Goal: Information Seeking & Learning: Learn about a topic

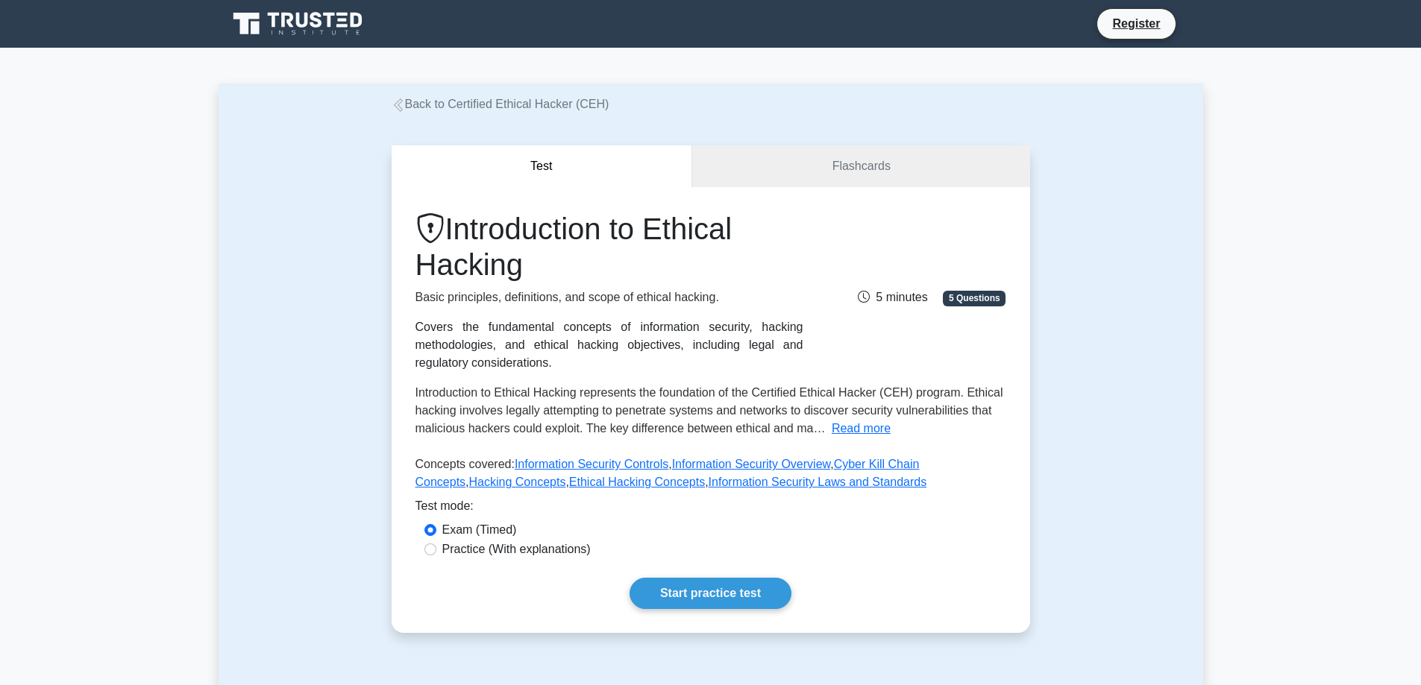
click at [541, 544] on label "Practice (With explanations)" at bounding box center [516, 550] width 148 height 18
click at [436, 544] on input "Practice (With explanations)" at bounding box center [430, 550] width 12 height 12
radio input "true"
click at [724, 583] on link "Start practice test" at bounding box center [710, 593] width 162 height 31
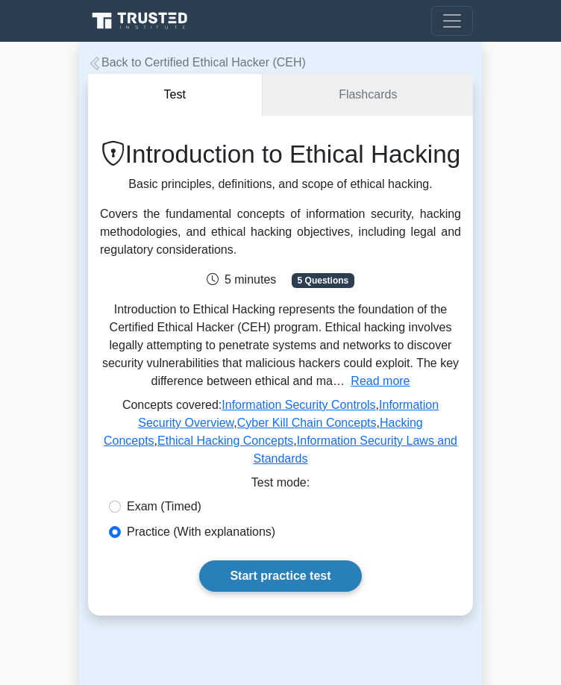
click at [292, 590] on link "Start practice test" at bounding box center [280, 575] width 162 height 31
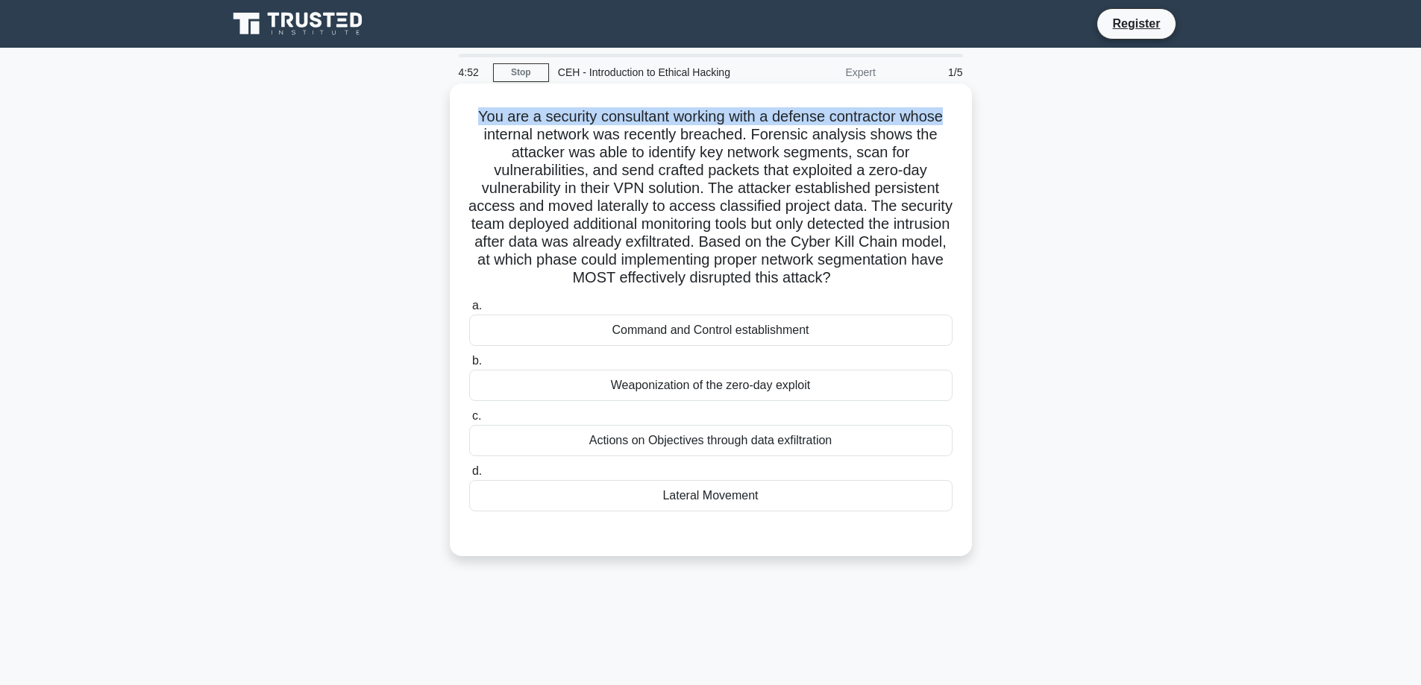
drag, startPoint x: 469, startPoint y: 119, endPoint x: 953, endPoint y: 117, distance: 483.9
click at [953, 117] on h5 "You are a security consultant working with a defense contractor whose internal …" at bounding box center [711, 197] width 486 height 180
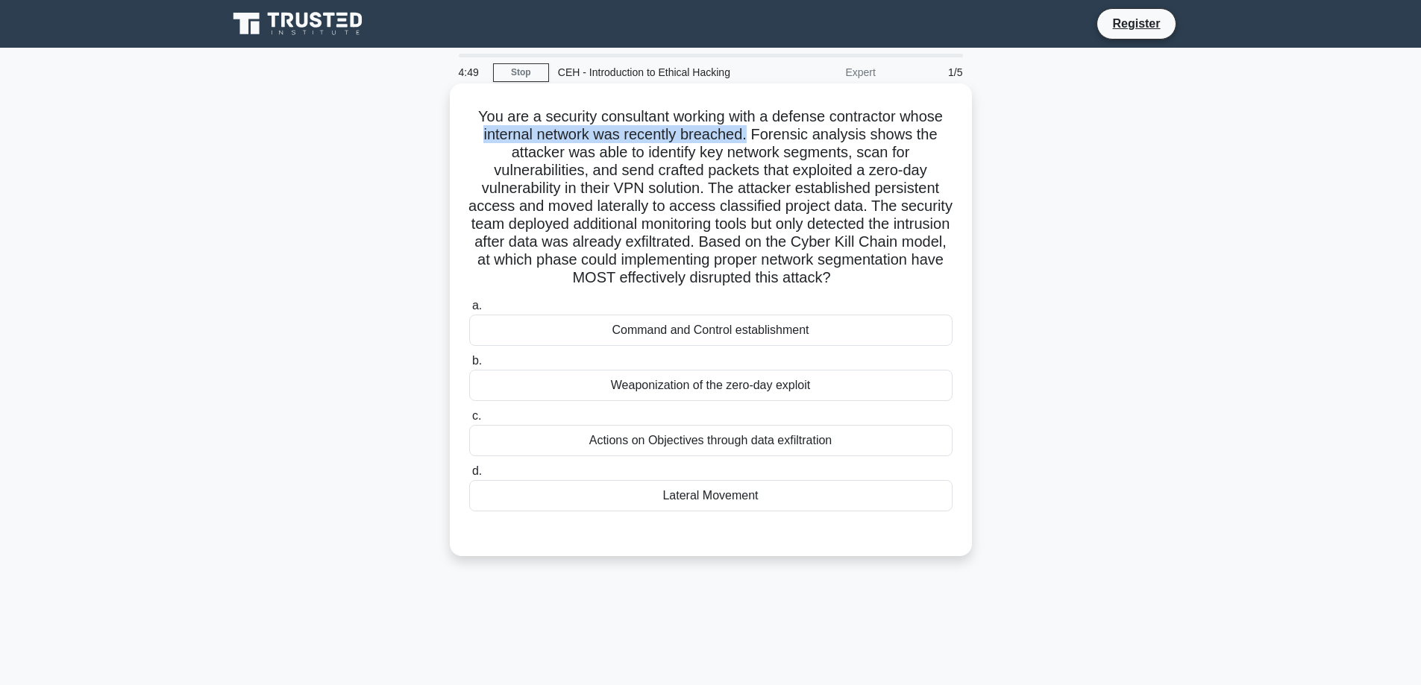
drag, startPoint x: 475, startPoint y: 133, endPoint x: 749, endPoint y: 137, distance: 274.4
click at [749, 137] on h5 "You are a security consultant working with a defense contractor whose internal …" at bounding box center [711, 197] width 486 height 180
drag, startPoint x: 900, startPoint y: 118, endPoint x: 764, endPoint y: 116, distance: 135.7
click at [764, 116] on h5 "You are a security consultant working with a defense contractor whose internal …" at bounding box center [711, 197] width 486 height 180
drag, startPoint x: 591, startPoint y: 137, endPoint x: 458, endPoint y: 142, distance: 132.8
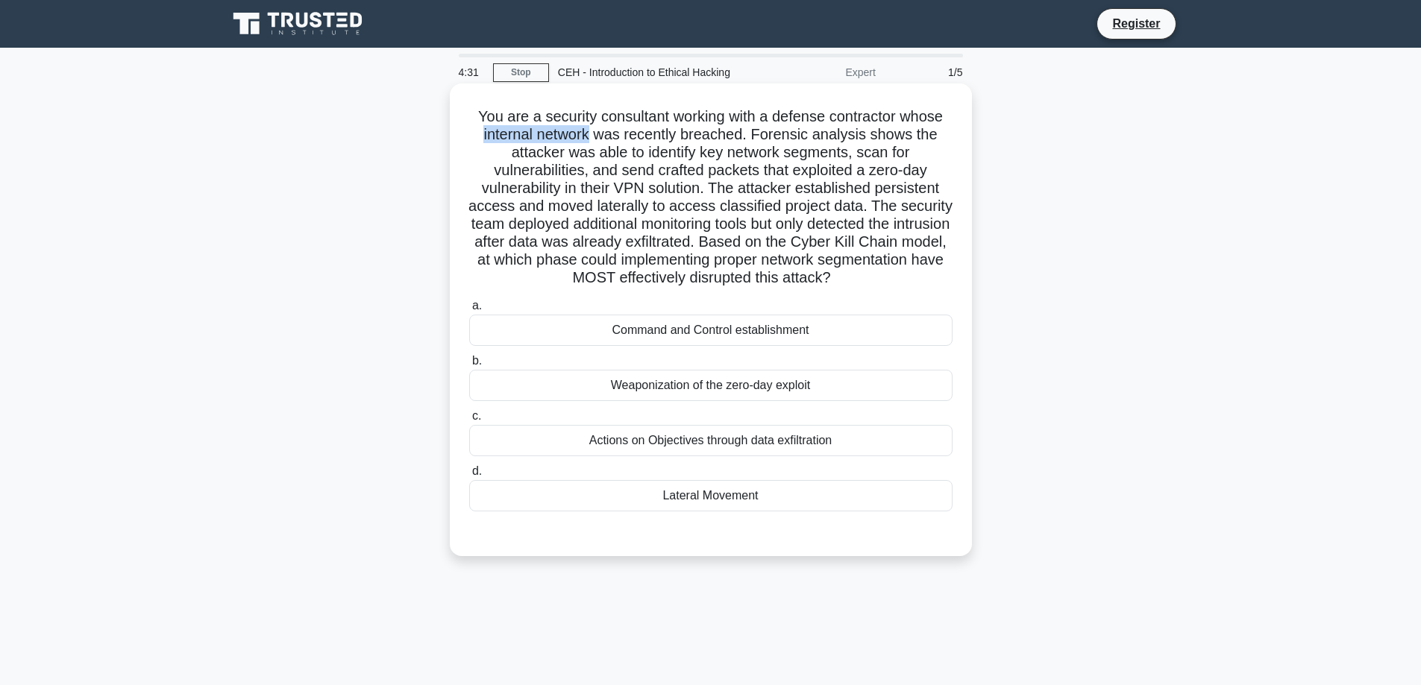
click at [458, 142] on div "You are a security consultant working with a defense contractor whose internal …" at bounding box center [711, 319] width 510 height 461
drag, startPoint x: 746, startPoint y: 133, endPoint x: 688, endPoint y: 127, distance: 59.3
click at [688, 127] on h5 "You are a security consultant working with a defense contractor whose internal …" at bounding box center [711, 197] width 486 height 180
drag, startPoint x: 869, startPoint y: 136, endPoint x: 756, endPoint y: 134, distance: 112.6
click at [756, 134] on h5 "You are a security consultant working with a defense contractor whose internal …" at bounding box center [711, 197] width 486 height 180
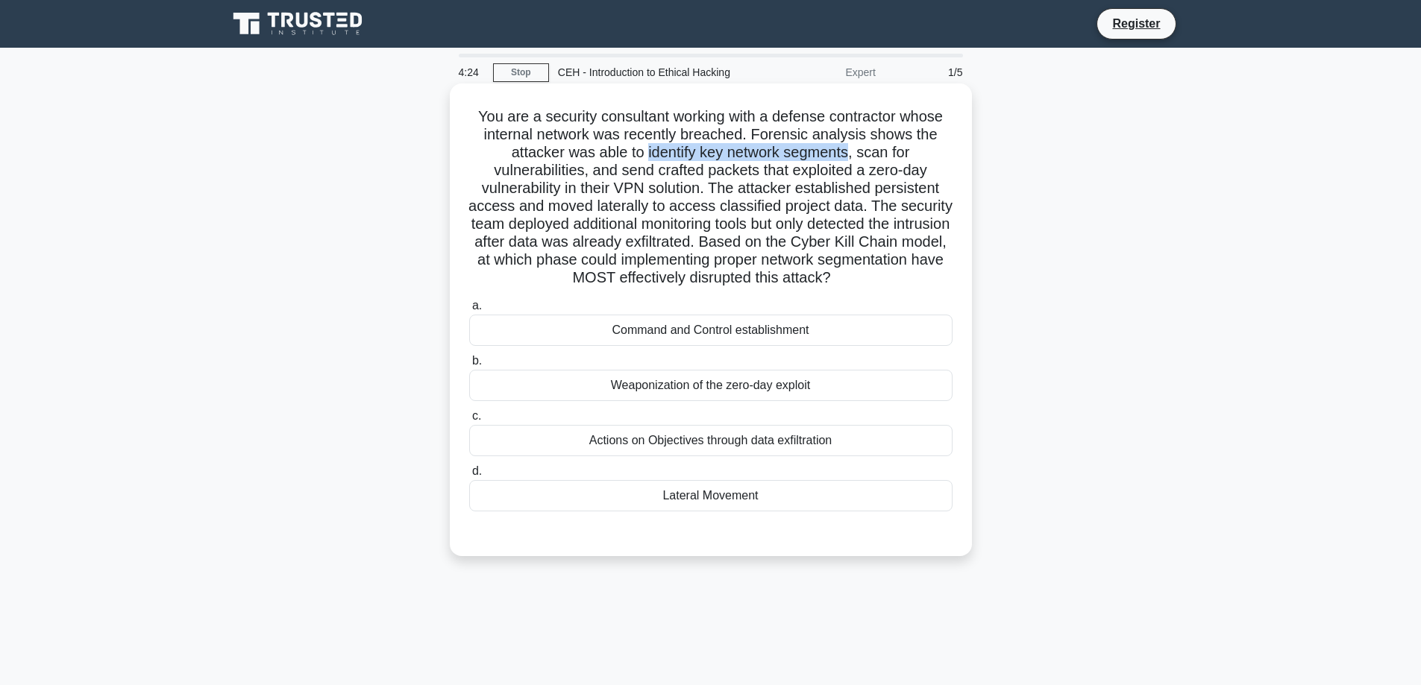
drag, startPoint x: 644, startPoint y: 154, endPoint x: 853, endPoint y: 154, distance: 208.8
click at [853, 154] on h5 "You are a security consultant working with a defense contractor whose internal …" at bounding box center [711, 197] width 486 height 180
drag, startPoint x: 580, startPoint y: 173, endPoint x: 644, endPoint y: 152, distance: 66.7
click at [644, 152] on h5 "You are a security consultant working with a defense contractor whose internal …" at bounding box center [711, 197] width 486 height 180
drag, startPoint x: 761, startPoint y: 173, endPoint x: 638, endPoint y: 177, distance: 122.4
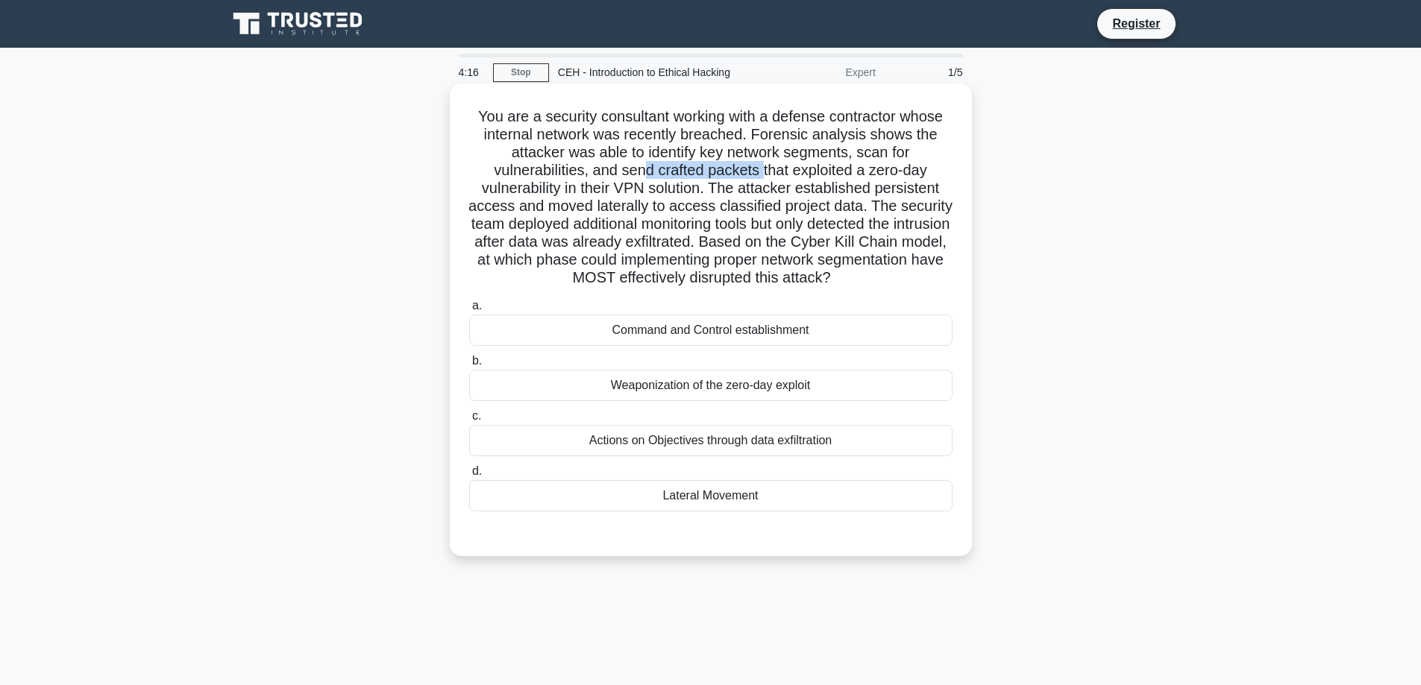
click at [638, 177] on h5 "You are a security consultant working with a defense contractor whose internal …" at bounding box center [711, 197] width 486 height 180
drag, startPoint x: 940, startPoint y: 171, endPoint x: 817, endPoint y: 171, distance: 122.3
click at [817, 171] on h5 "You are a security consultant working with a defense contractor whose internal …" at bounding box center [711, 197] width 486 height 180
click at [668, 193] on h5 "You are a security consultant working with a defense contractor whose internal …" at bounding box center [711, 197] width 486 height 180
drag, startPoint x: 710, startPoint y: 190, endPoint x: 615, endPoint y: 186, distance: 94.8
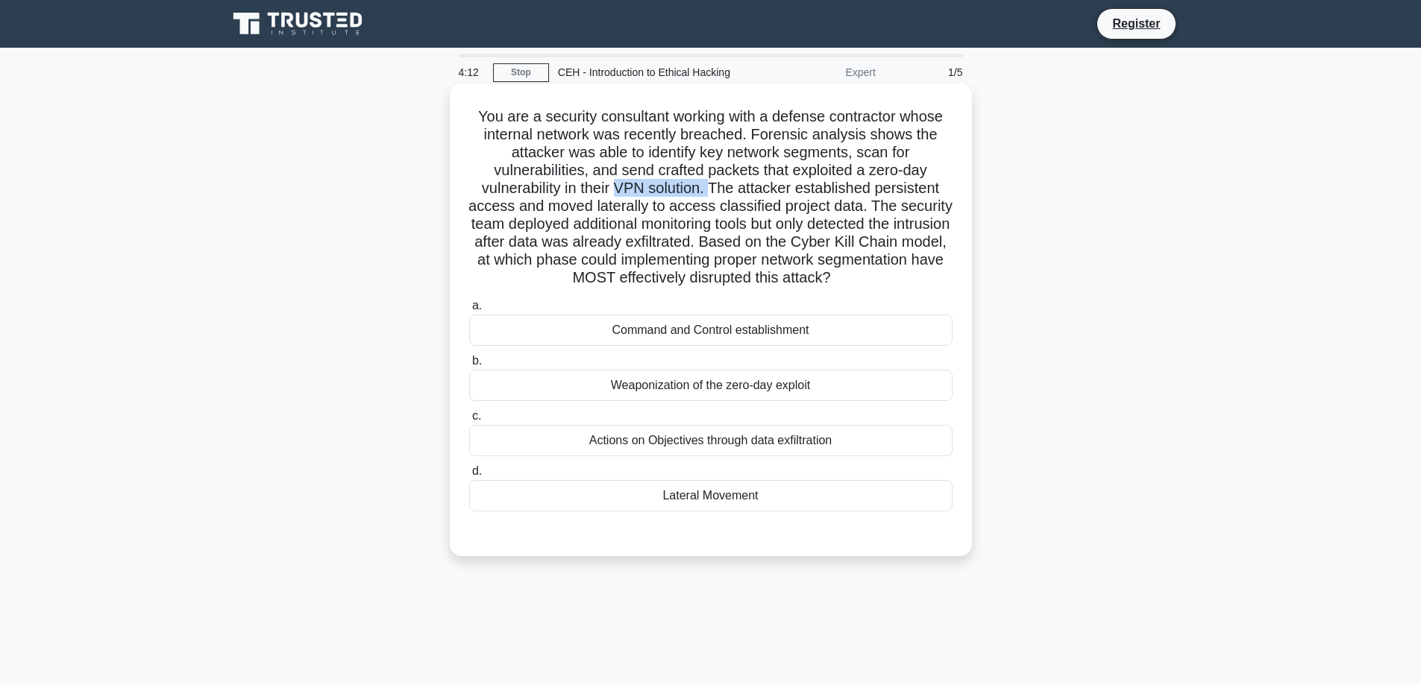
click at [615, 186] on h5 "You are a security consultant working with a defense contractor whose internal …" at bounding box center [711, 197] width 486 height 180
click at [509, 205] on h5 "You are a security consultant working with a defense contractor whose internal …" at bounding box center [711, 197] width 486 height 180
drag, startPoint x: 552, startPoint y: 206, endPoint x: 864, endPoint y: 204, distance: 312.4
click at [864, 204] on h5 "You are a security consultant working with a defense contractor whose internal …" at bounding box center [711, 197] width 486 height 180
click at [799, 215] on h5 "You are a security consultant working with a defense contractor whose internal …" at bounding box center [711, 197] width 486 height 180
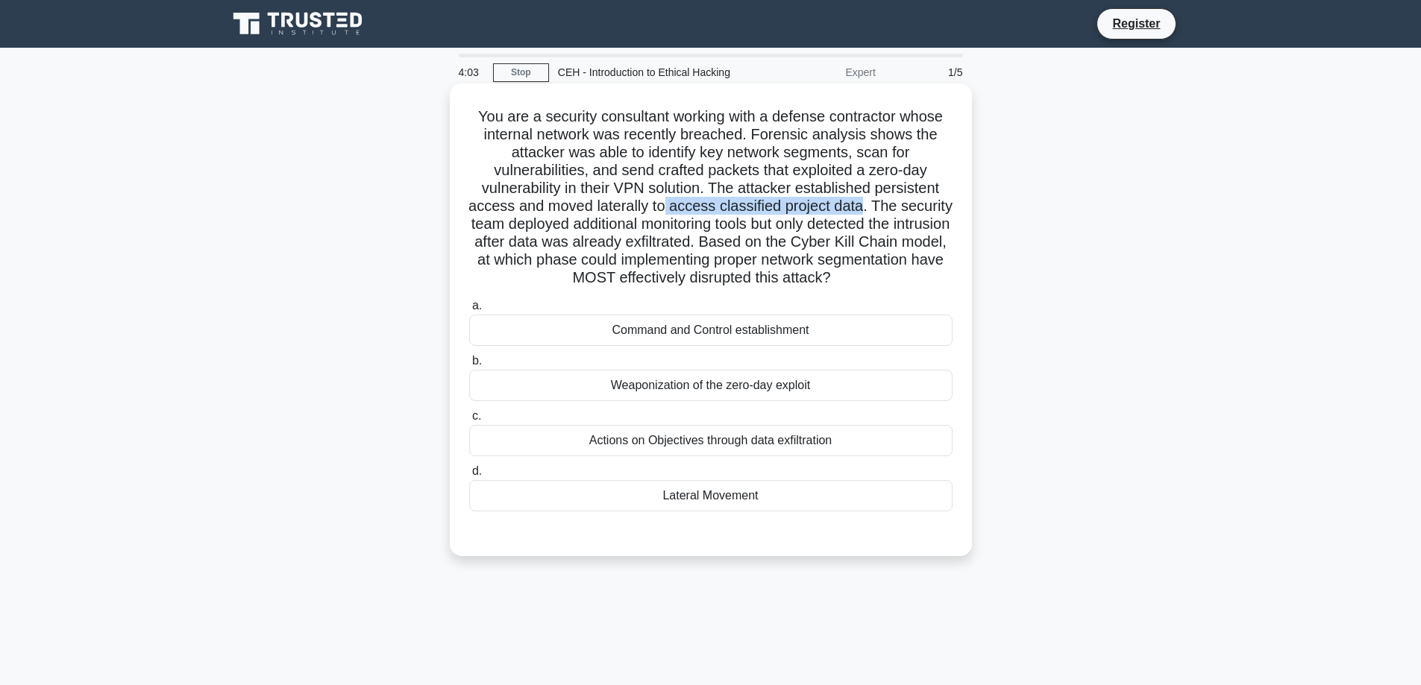
drag, startPoint x: 664, startPoint y: 206, endPoint x: 865, endPoint y: 202, distance: 201.4
click at [865, 201] on h5 "You are a security consultant working with a defense contractor whose internal …" at bounding box center [711, 197] width 486 height 180
drag, startPoint x: 594, startPoint y: 227, endPoint x: 780, endPoint y: 225, distance: 185.7
click at [780, 225] on h5 "You are a security consultant working with a defense contractor whose internal …" at bounding box center [711, 197] width 486 height 180
click at [897, 225] on h5 "You are a security consultant working with a defense contractor whose internal …" at bounding box center [711, 197] width 486 height 180
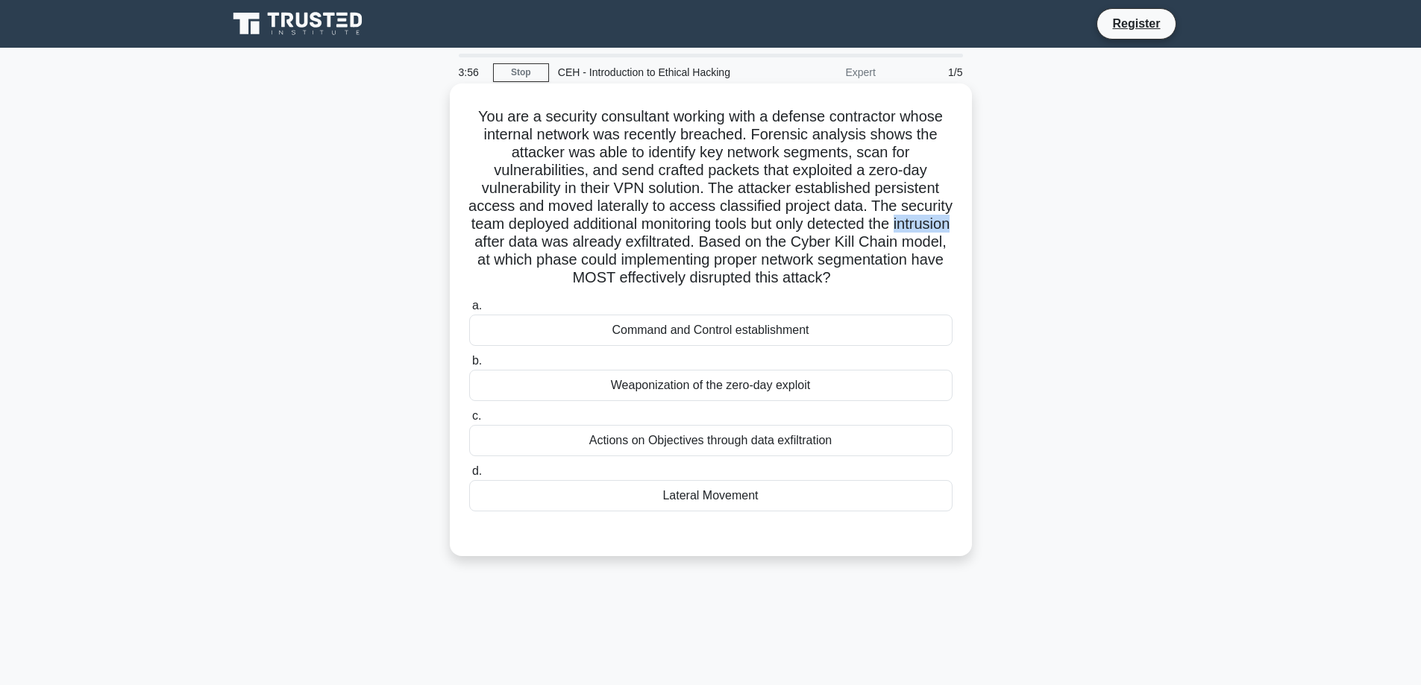
drag, startPoint x: 546, startPoint y: 242, endPoint x: 475, endPoint y: 245, distance: 70.9
click at [475, 245] on h5 "You are a security consultant working with a defense contractor whose internal …" at bounding box center [711, 197] width 486 height 180
drag, startPoint x: 590, startPoint y: 237, endPoint x: 778, endPoint y: 245, distance: 188.1
click at [776, 241] on h5 "You are a security consultant working with a defense contractor whose internal …" at bounding box center [711, 197] width 486 height 180
drag, startPoint x: 872, startPoint y: 245, endPoint x: 575, endPoint y: 257, distance: 297.0
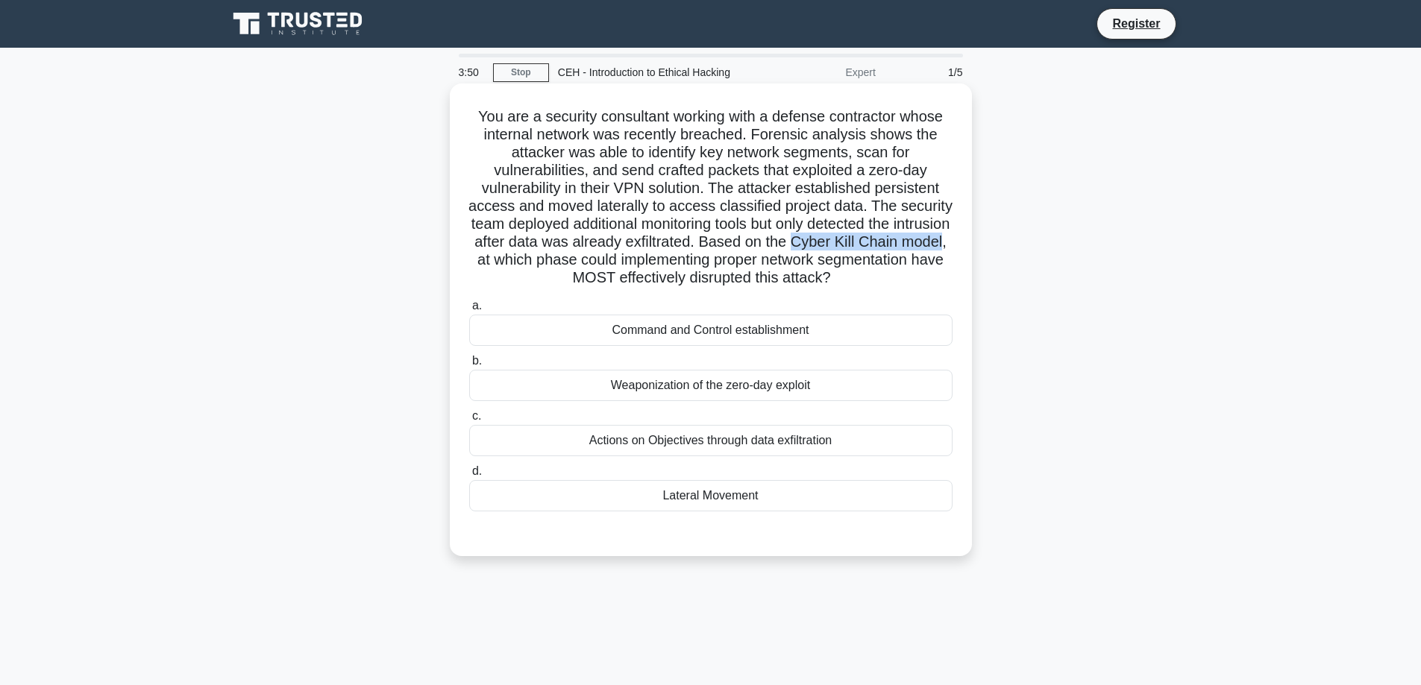
click at [575, 257] on h5 "You are a security consultant working with a defense contractor whose internal …" at bounding box center [711, 197] width 486 height 180
drag, startPoint x: 933, startPoint y: 265, endPoint x: 701, endPoint y: 259, distance: 232.0
click at [701, 259] on h5 "You are a security consultant working with a defense contractor whose internal …" at bounding box center [711, 197] width 486 height 180
drag, startPoint x: 579, startPoint y: 277, endPoint x: 658, endPoint y: 277, distance: 79.8
click at [658, 277] on h5 "You are a security consultant working with a defense contractor whose internal …" at bounding box center [711, 197] width 486 height 180
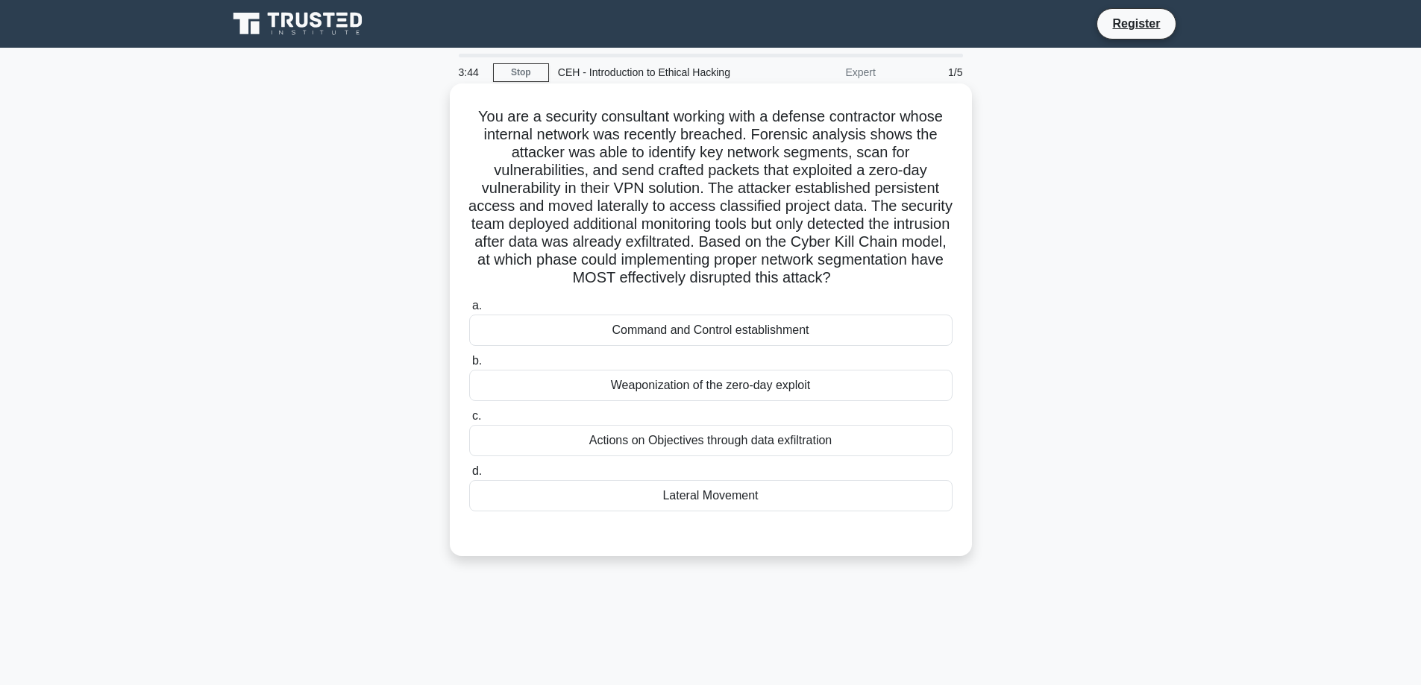
click at [801, 277] on h5 "You are a security consultant working with a defense contractor whose internal …" at bounding box center [711, 197] width 486 height 180
drag, startPoint x: 878, startPoint y: 280, endPoint x: 761, endPoint y: 283, distance: 116.4
click at [761, 283] on h5 "You are a security consultant working with a defense contractor whose internal …" at bounding box center [711, 197] width 486 height 180
click at [902, 283] on h5 "You are a security consultant working with a defense contractor whose internal …" at bounding box center [711, 197] width 486 height 180
drag, startPoint x: 729, startPoint y: 151, endPoint x: 841, endPoint y: 147, distance: 111.9
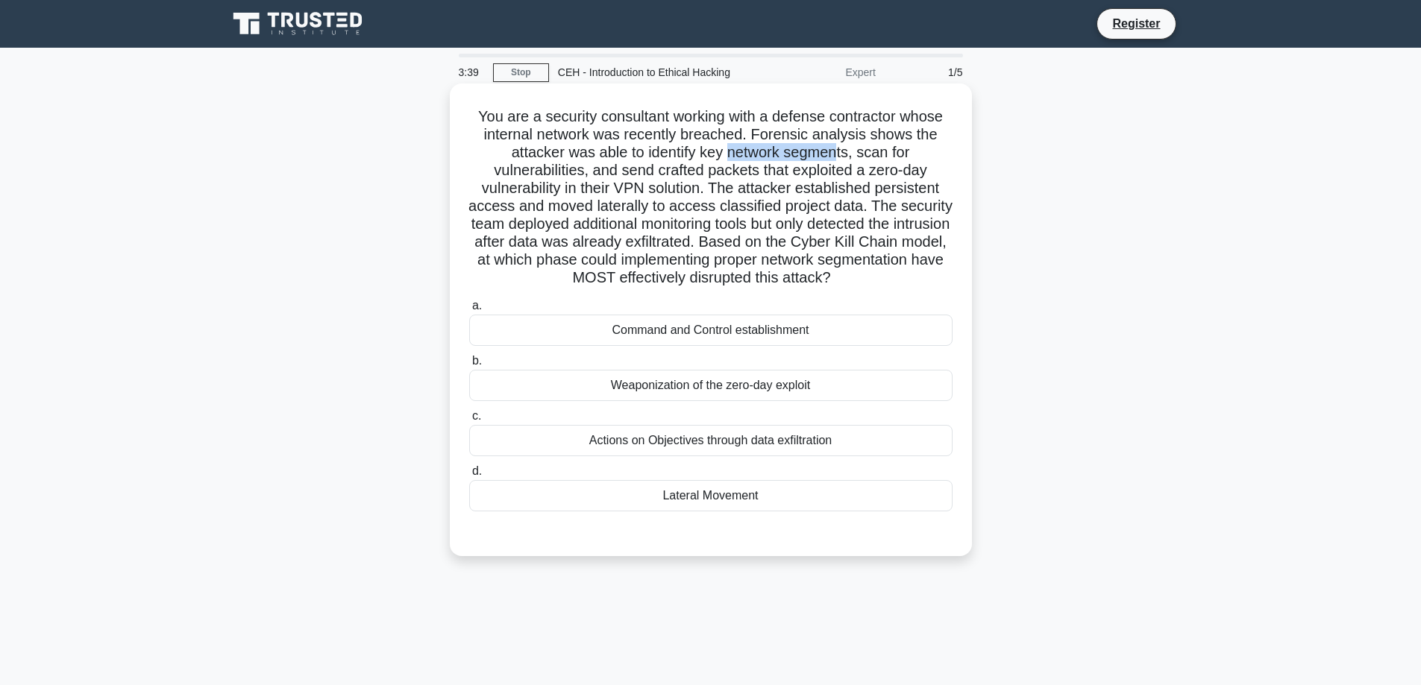
click at [841, 147] on h5 "You are a security consultant working with a defense contractor whose internal …" at bounding box center [711, 197] width 486 height 180
click at [705, 169] on h5 "You are a security consultant working with a defense contractor whose internal …" at bounding box center [711, 197] width 486 height 180
drag, startPoint x: 641, startPoint y: 169, endPoint x: 944, endPoint y: 171, distance: 302.8
click at [944, 171] on h5 "You are a security consultant working with a defense contractor whose internal …" at bounding box center [711, 197] width 486 height 180
drag, startPoint x: 500, startPoint y: 188, endPoint x: 708, endPoint y: 189, distance: 208.0
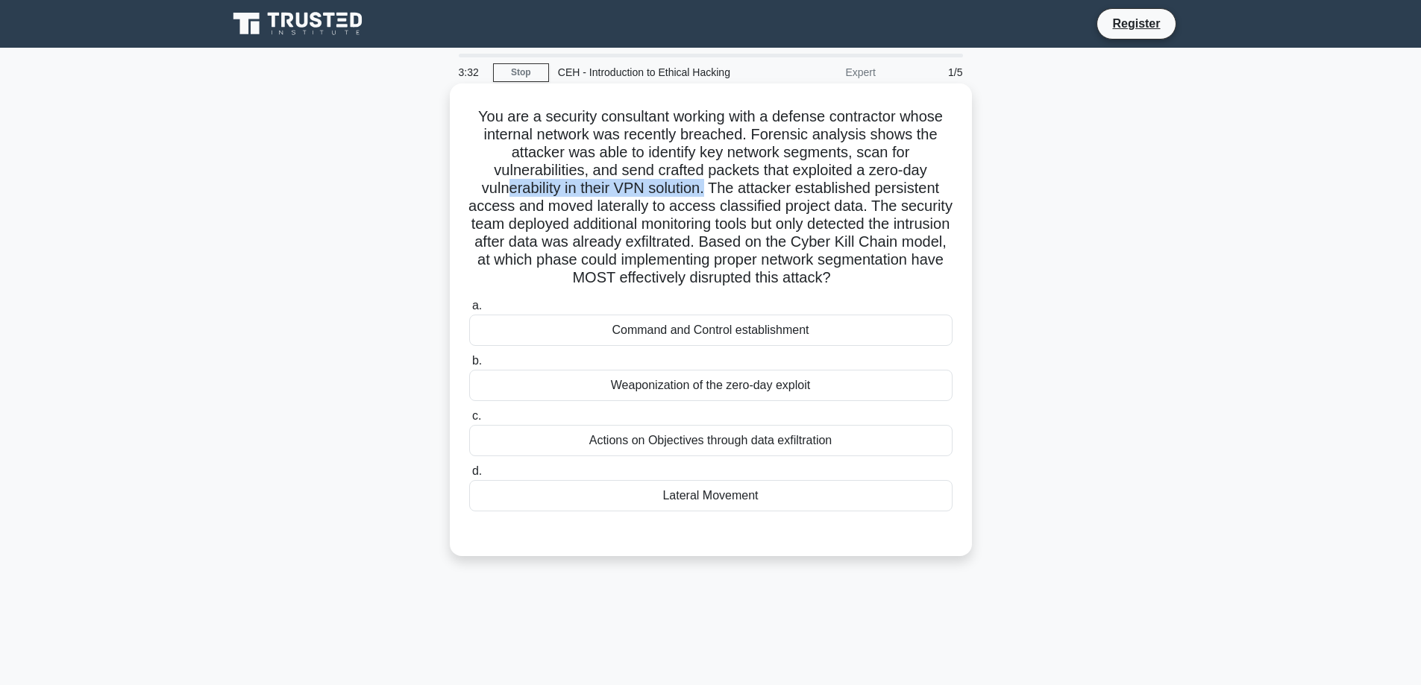
click at [708, 189] on h5 "You are a security consultant working with a defense contractor whose internal …" at bounding box center [711, 197] width 486 height 180
click at [727, 390] on div "Weaponization of the zero-day exploit" at bounding box center [710, 385] width 483 height 31
click at [469, 366] on input "b. Weaponization of the zero-day exploit" at bounding box center [469, 361] width 0 height 10
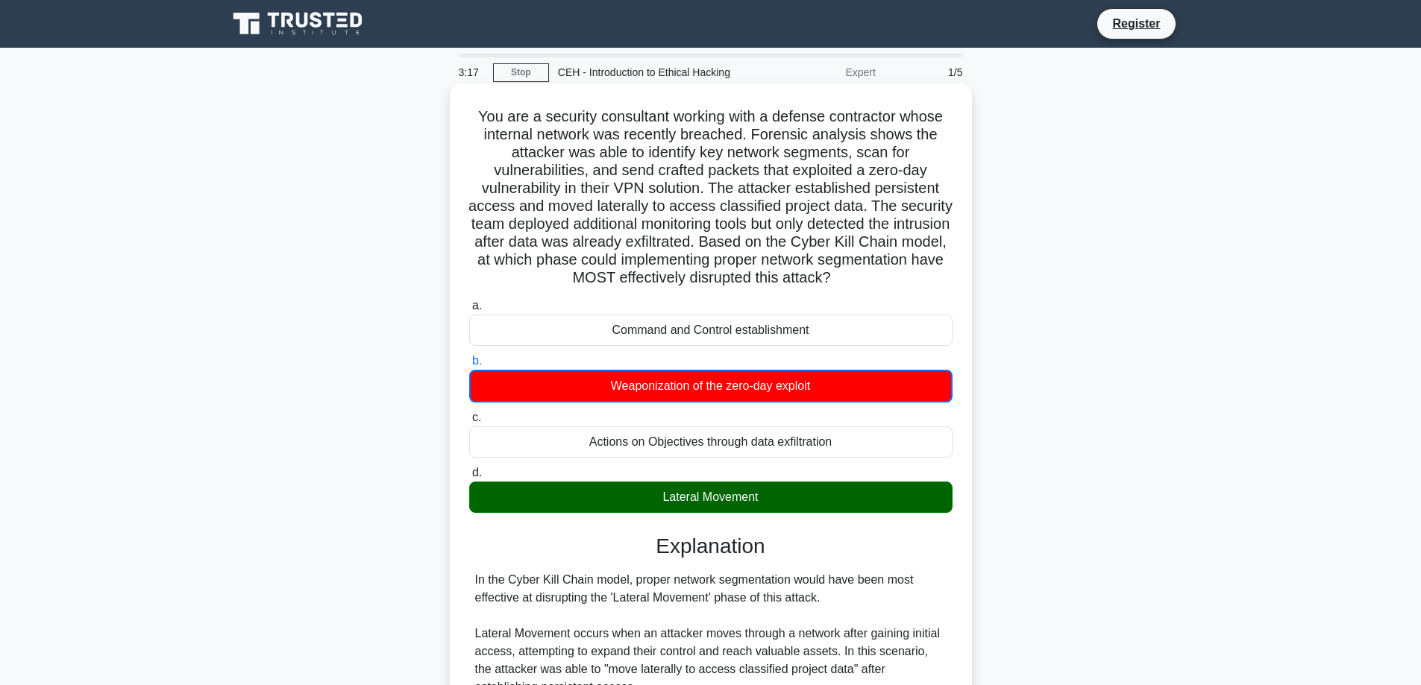
click at [697, 504] on div "Lateral Movement" at bounding box center [710, 497] width 483 height 31
click at [469, 478] on input "d. Lateral Movement" at bounding box center [469, 473] width 0 height 10
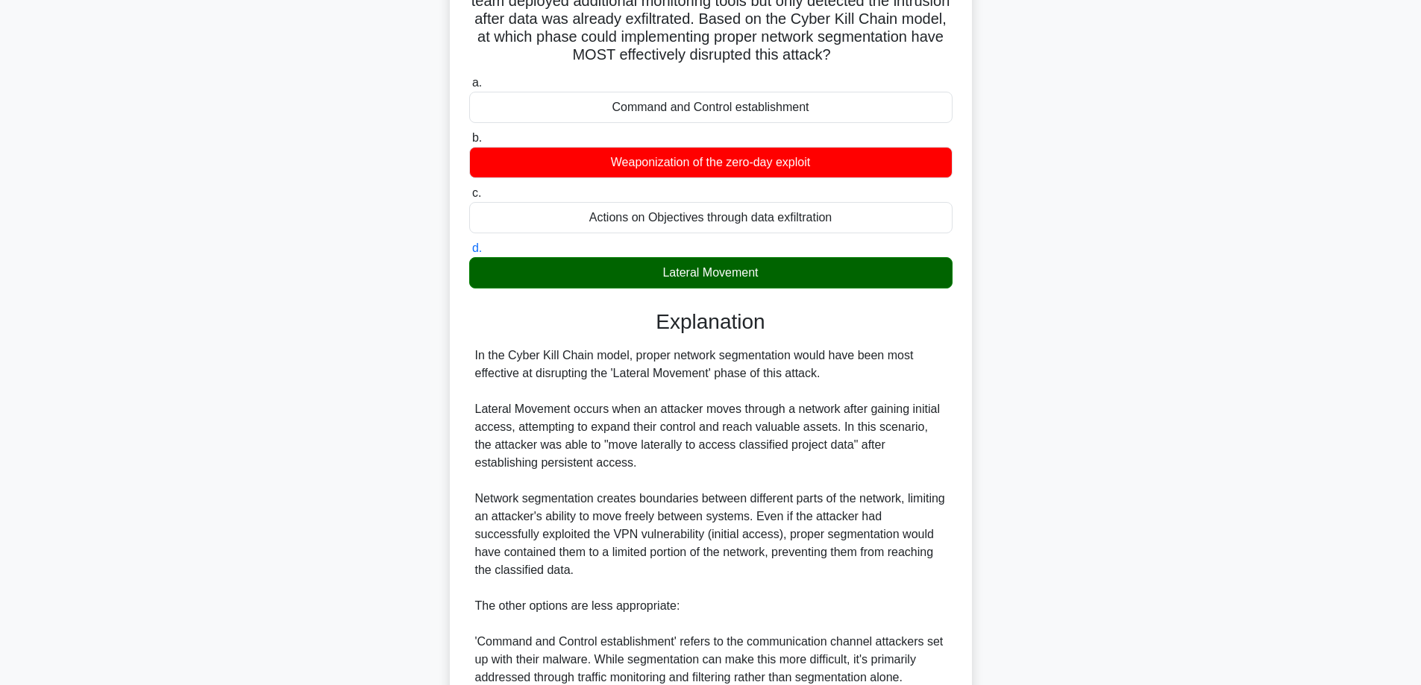
scroll to position [298, 0]
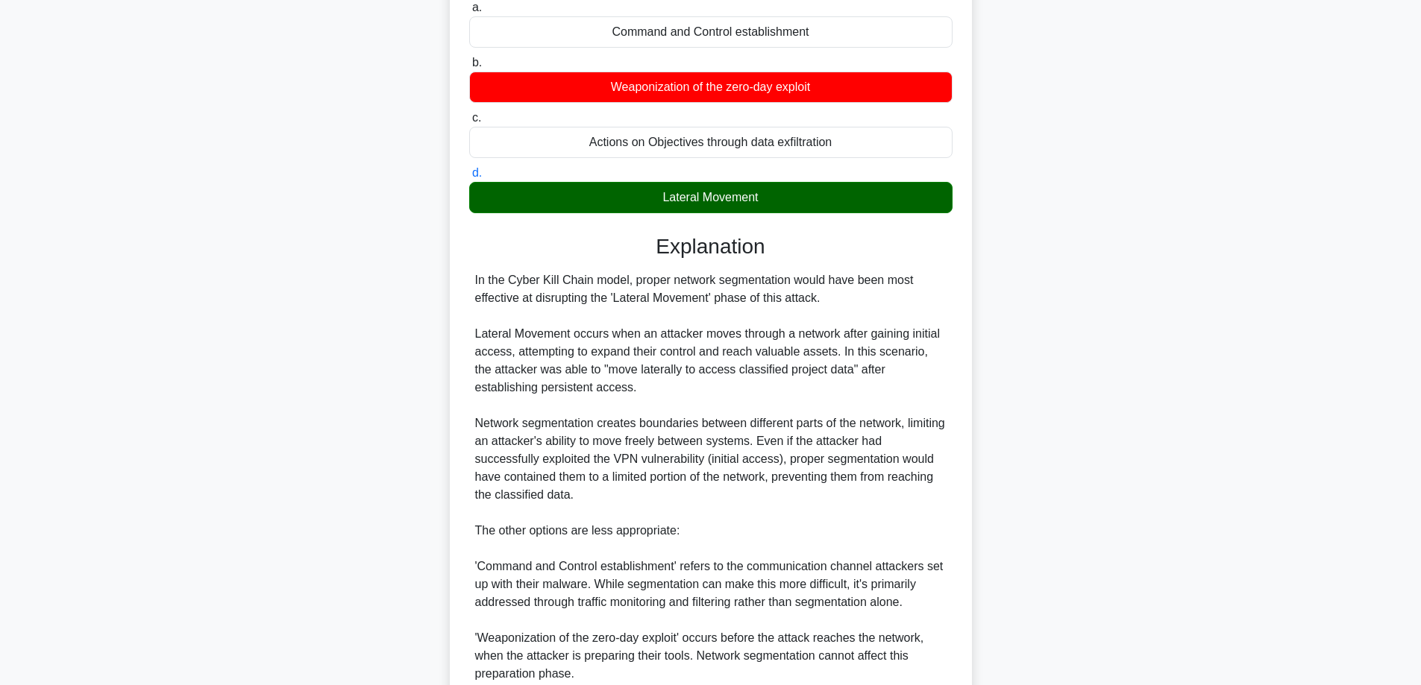
click at [568, 333] on div "In the Cyber Kill Chain model, proper network segmentation would have been most…" at bounding box center [710, 521] width 471 height 501
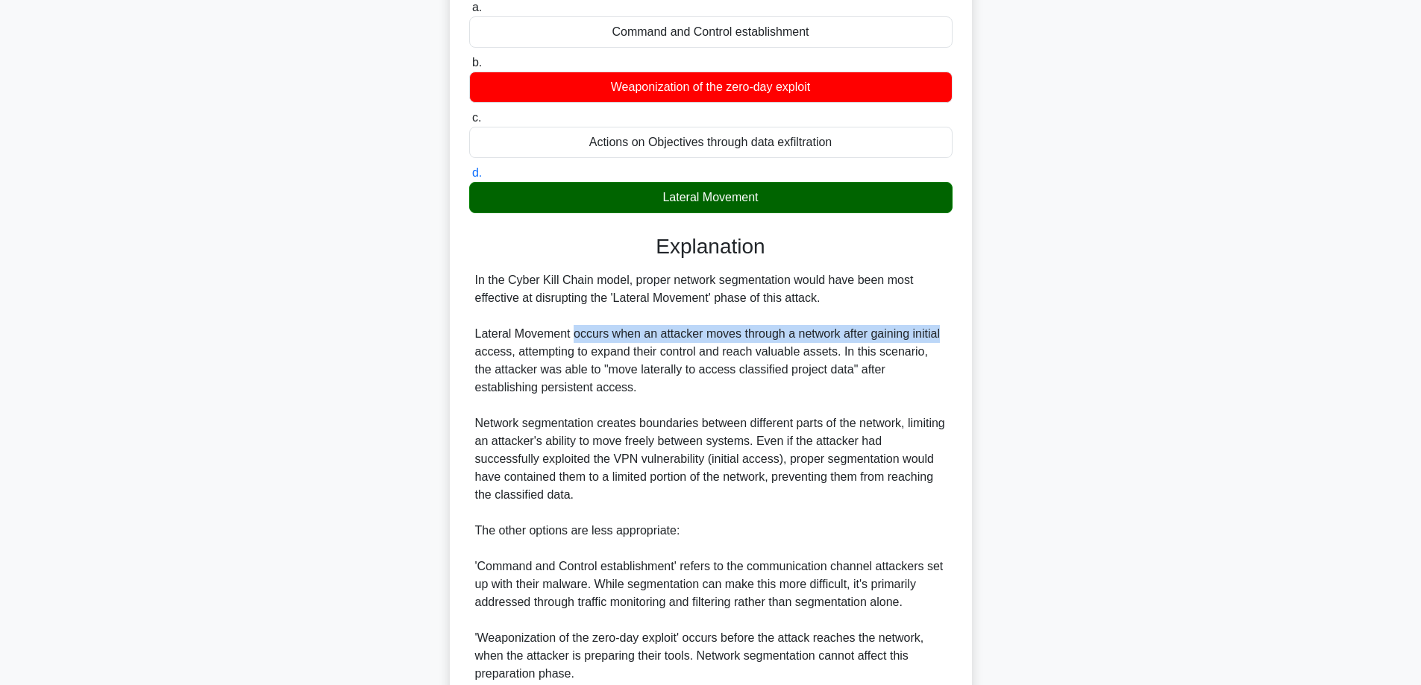
drag, startPoint x: 574, startPoint y: 333, endPoint x: 944, endPoint y: 338, distance: 369.9
click at [944, 338] on div "In the Cyber Kill Chain model, proper network segmentation would have been most…" at bounding box center [710, 521] width 471 height 501
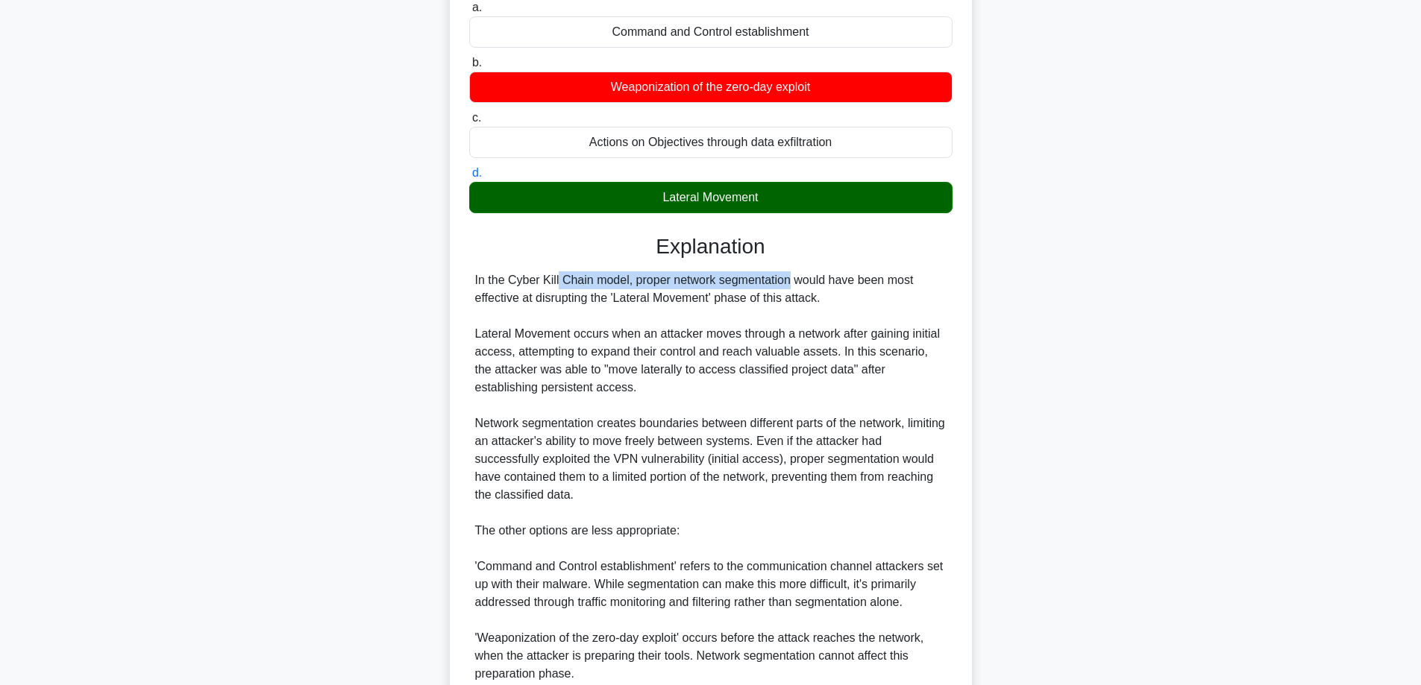
drag, startPoint x: 491, startPoint y: 280, endPoint x: 690, endPoint y: 285, distance: 199.1
click at [690, 285] on div "In the Cyber Kill Chain model, proper network segmentation would have been most…" at bounding box center [710, 521] width 483 height 501
click at [690, 285] on div "In the Cyber Kill Chain model, proper network segmentation would have been most…" at bounding box center [710, 521] width 471 height 501
drag, startPoint x: 731, startPoint y: 285, endPoint x: 907, endPoint y: 289, distance: 176.8
click at [907, 289] on div "In the Cyber Kill Chain model, proper network segmentation would have been most…" at bounding box center [710, 521] width 471 height 501
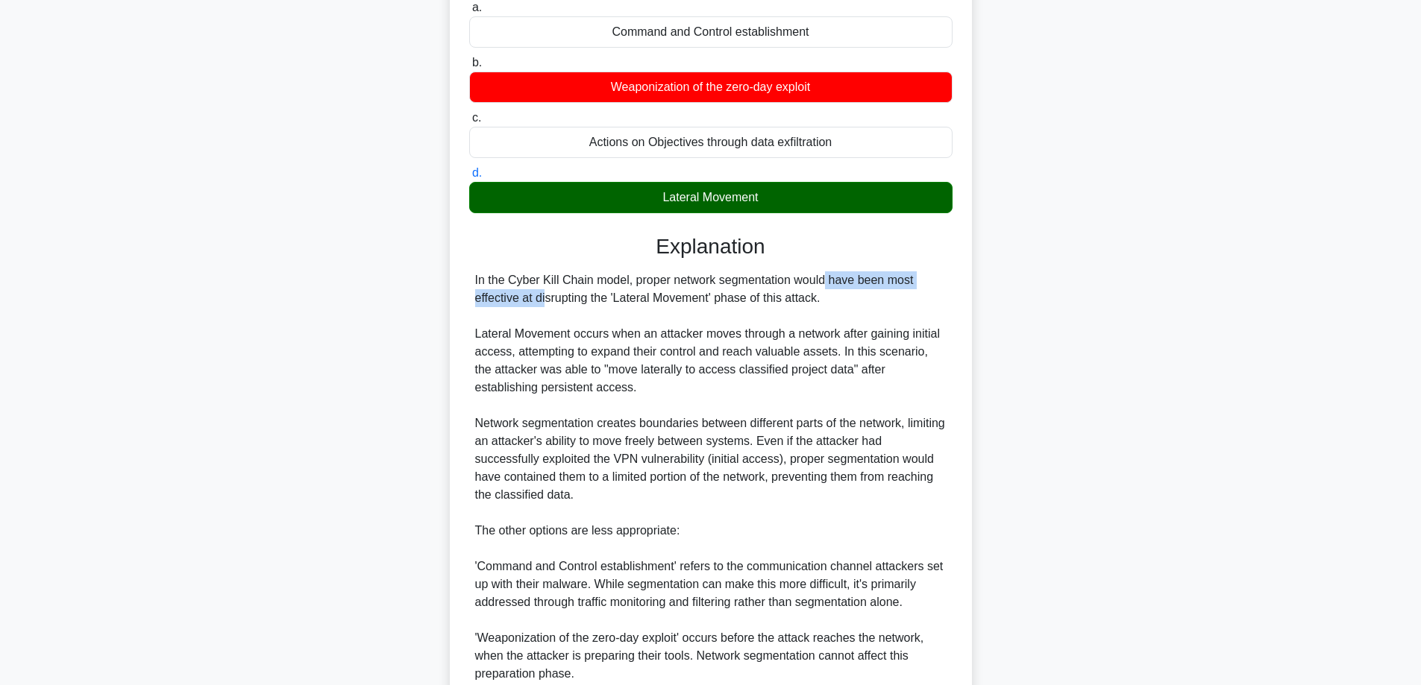
click at [907, 289] on div "In the Cyber Kill Chain model, proper network segmentation would have been most…" at bounding box center [710, 521] width 471 height 501
drag, startPoint x: 474, startPoint y: 300, endPoint x: 731, endPoint y: 303, distance: 256.5
click at [731, 303] on div "In the Cyber Kill Chain model, proper network segmentation would have been most…" at bounding box center [710, 521] width 471 height 501
drag, startPoint x: 817, startPoint y: 302, endPoint x: 609, endPoint y: 303, distance: 208.0
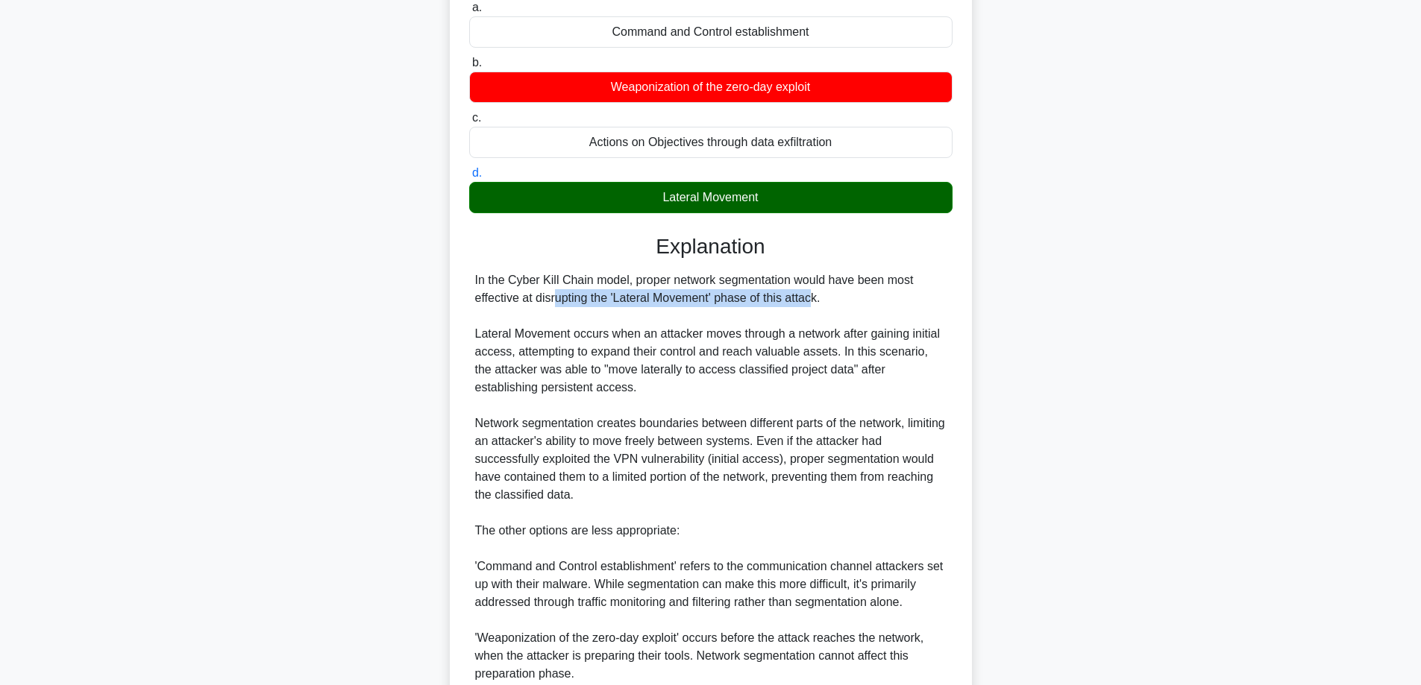
click at [609, 303] on div "In the Cyber Kill Chain model, proper network segmentation would have been most…" at bounding box center [710, 521] width 471 height 501
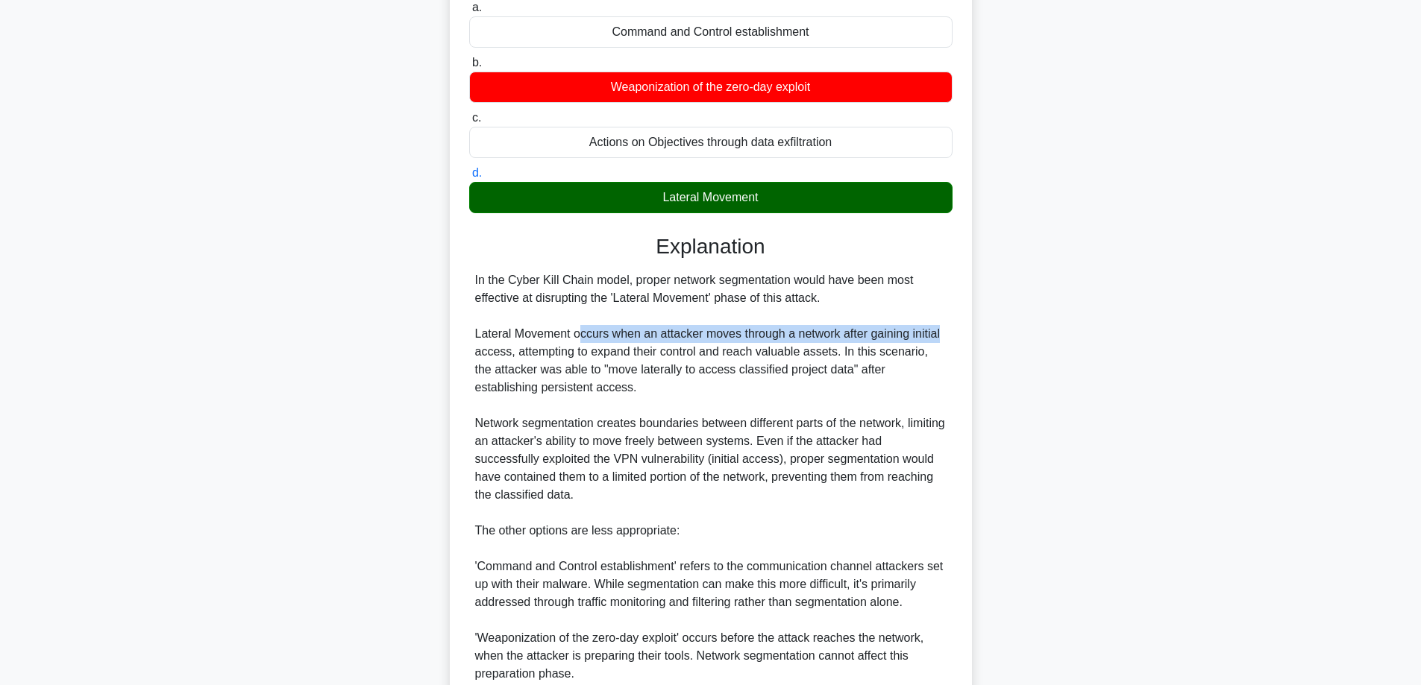
drag, startPoint x: 582, startPoint y: 334, endPoint x: 949, endPoint y: 341, distance: 367.7
click at [949, 341] on div "In the Cyber Kill Chain model, proper network segmentation would have been most…" at bounding box center [710, 521] width 483 height 501
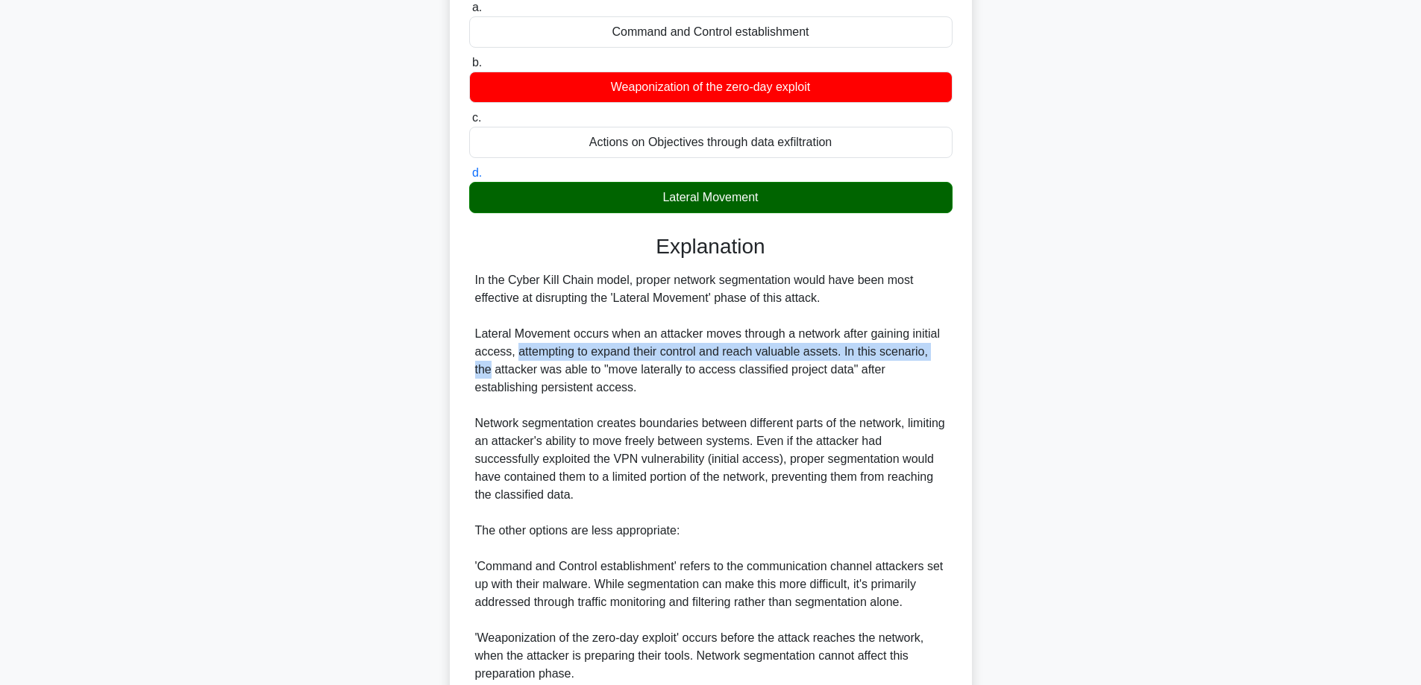
drag, startPoint x: 515, startPoint y: 353, endPoint x: 930, endPoint y: 352, distance: 415.3
click at [934, 351] on div "In the Cyber Kill Chain model, proper network segmentation would have been most…" at bounding box center [710, 521] width 471 height 501
click at [930, 352] on div "In the Cyber Kill Chain model, proper network segmentation would have been most…" at bounding box center [710, 521] width 471 height 501
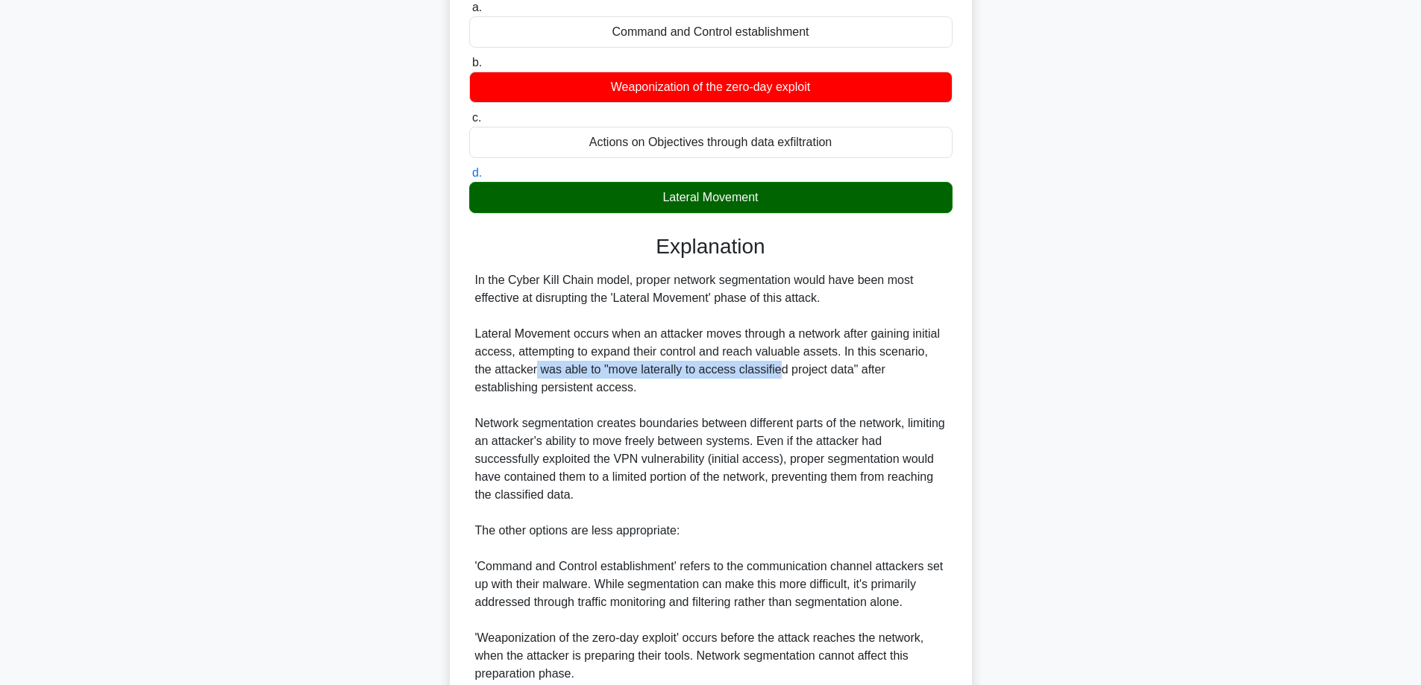
drag, startPoint x: 518, startPoint y: 373, endPoint x: 755, endPoint y: 373, distance: 237.1
click at [755, 373] on div "In the Cyber Kill Chain model, proper network segmentation would have been most…" at bounding box center [710, 521] width 471 height 501
drag, startPoint x: 698, startPoint y: 371, endPoint x: 832, endPoint y: 375, distance: 134.3
click at [832, 375] on div "In the Cyber Kill Chain model, proper network segmentation would have been most…" at bounding box center [710, 521] width 471 height 501
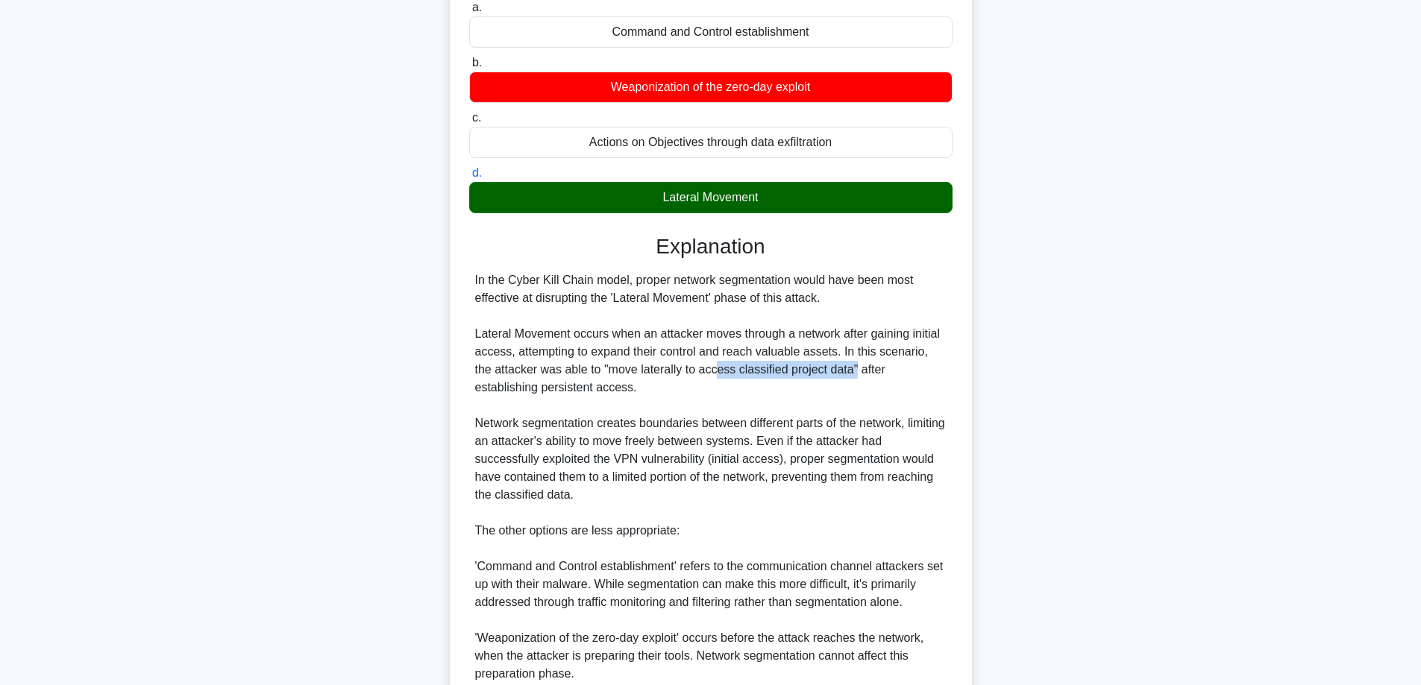
click at [832, 375] on div "In the Cyber Kill Chain model, proper network segmentation would have been most…" at bounding box center [710, 521] width 471 height 501
drag, startPoint x: 844, startPoint y: 372, endPoint x: 927, endPoint y: 370, distance: 82.8
click at [927, 370] on div "In the Cyber Kill Chain model, proper network segmentation would have been most…" at bounding box center [710, 521] width 471 height 501
drag, startPoint x: 486, startPoint y: 387, endPoint x: 584, endPoint y: 388, distance: 97.7
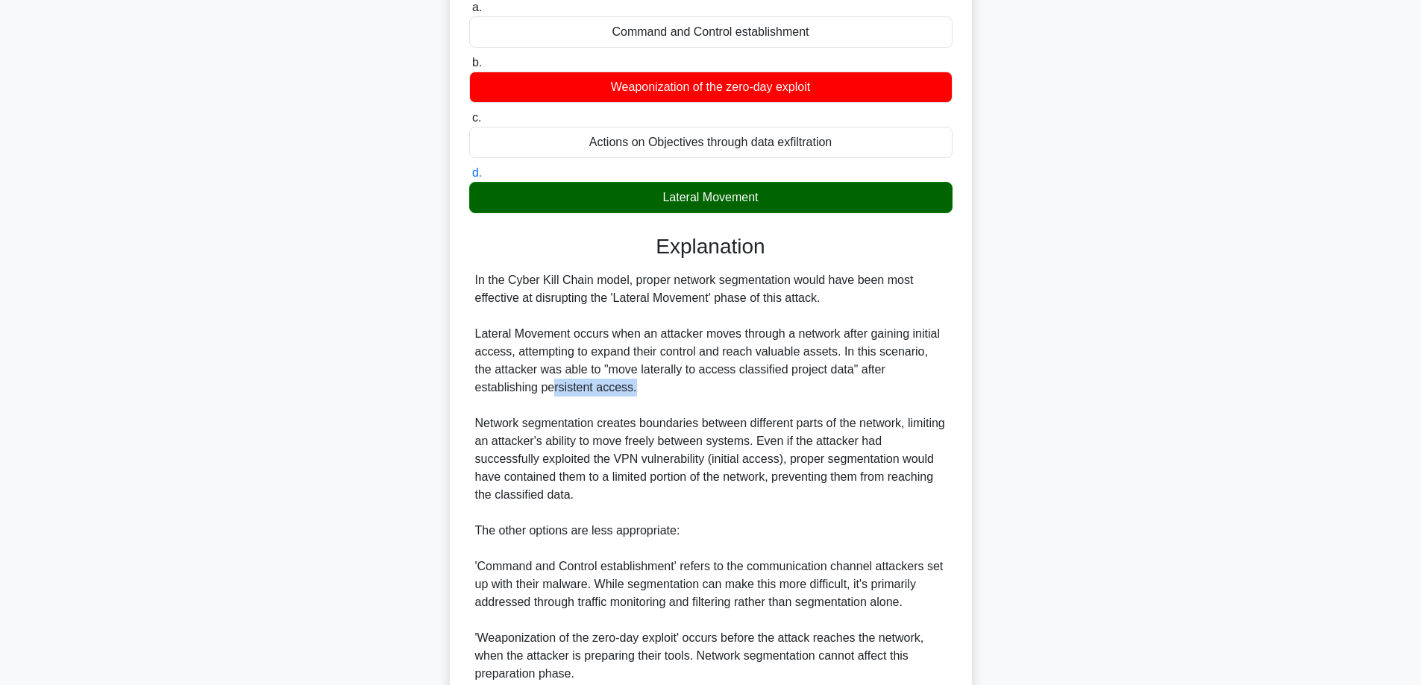
click at [584, 388] on div "In the Cyber Kill Chain model, proper network segmentation would have been most…" at bounding box center [710, 521] width 471 height 501
drag, startPoint x: 490, startPoint y: 427, endPoint x: 678, endPoint y: 432, distance: 188.0
click at [678, 432] on div "In the Cyber Kill Chain model, proper network segmentation would have been most…" at bounding box center [710, 521] width 471 height 501
click at [679, 431] on div "In the Cyber Kill Chain model, proper network segmentation would have been most…" at bounding box center [710, 521] width 471 height 501
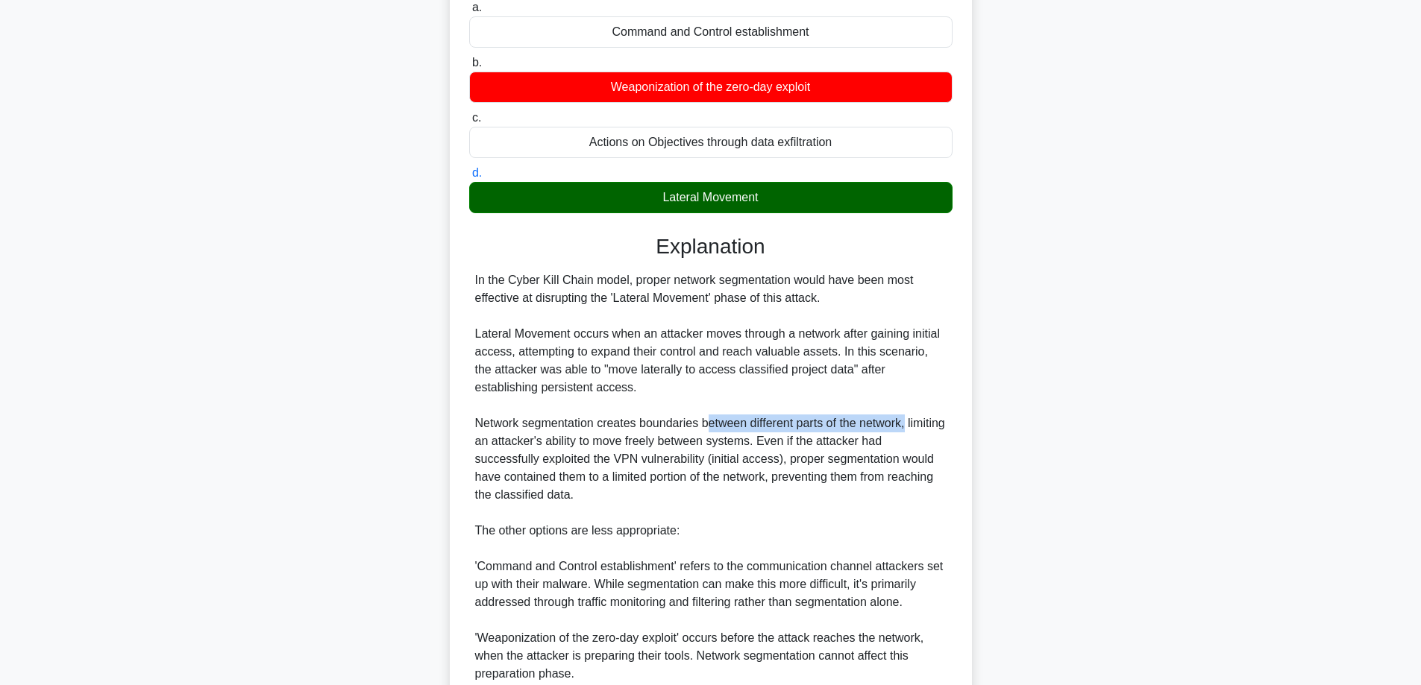
drag, startPoint x: 726, startPoint y: 426, endPoint x: 919, endPoint y: 423, distance: 192.4
click at [919, 423] on div "In the Cyber Kill Chain model, proper network segmentation would have been most…" at bounding box center [710, 521] width 471 height 501
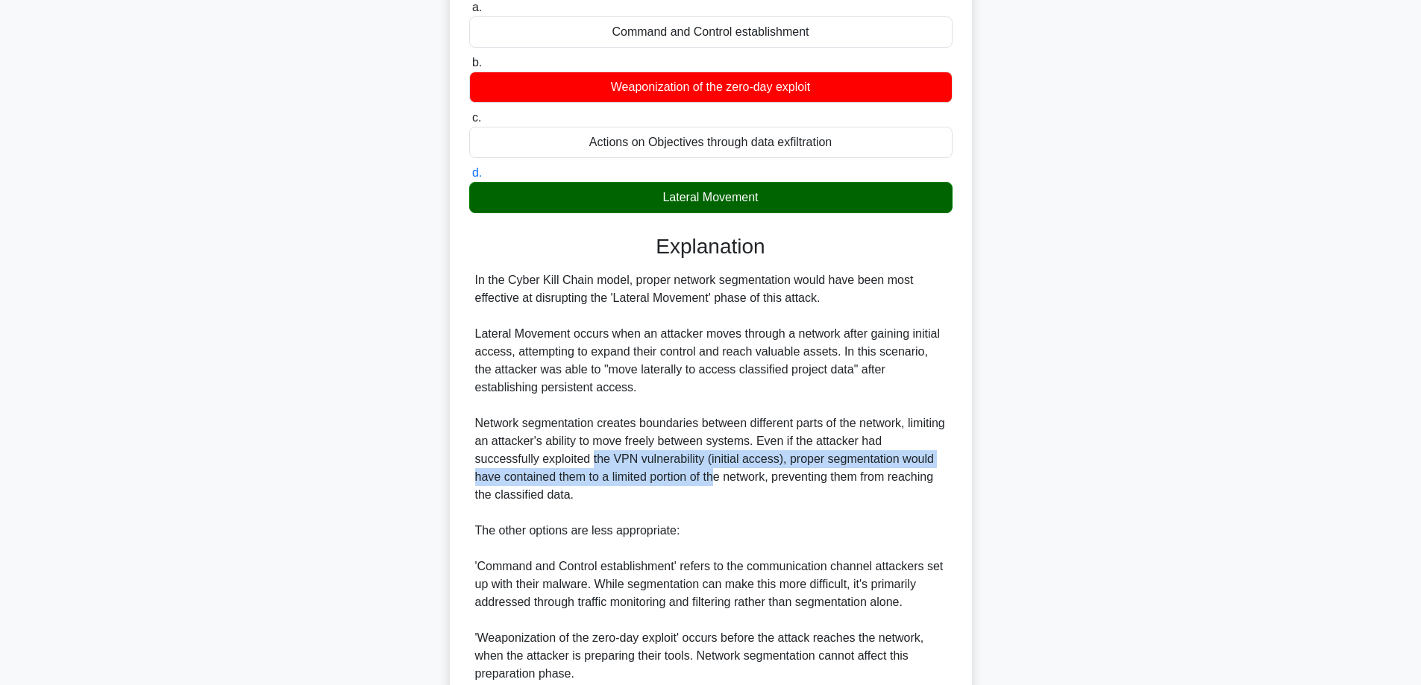
drag, startPoint x: 593, startPoint y: 463, endPoint x: 719, endPoint y: 471, distance: 126.2
click at [719, 471] on div "In the Cyber Kill Chain model, proper network segmentation would have been most…" at bounding box center [710, 521] width 471 height 501
drag, startPoint x: 877, startPoint y: 459, endPoint x: 913, endPoint y: 459, distance: 35.8
click at [913, 459] on div "In the Cyber Kill Chain model, proper network segmentation would have been most…" at bounding box center [710, 521] width 471 height 501
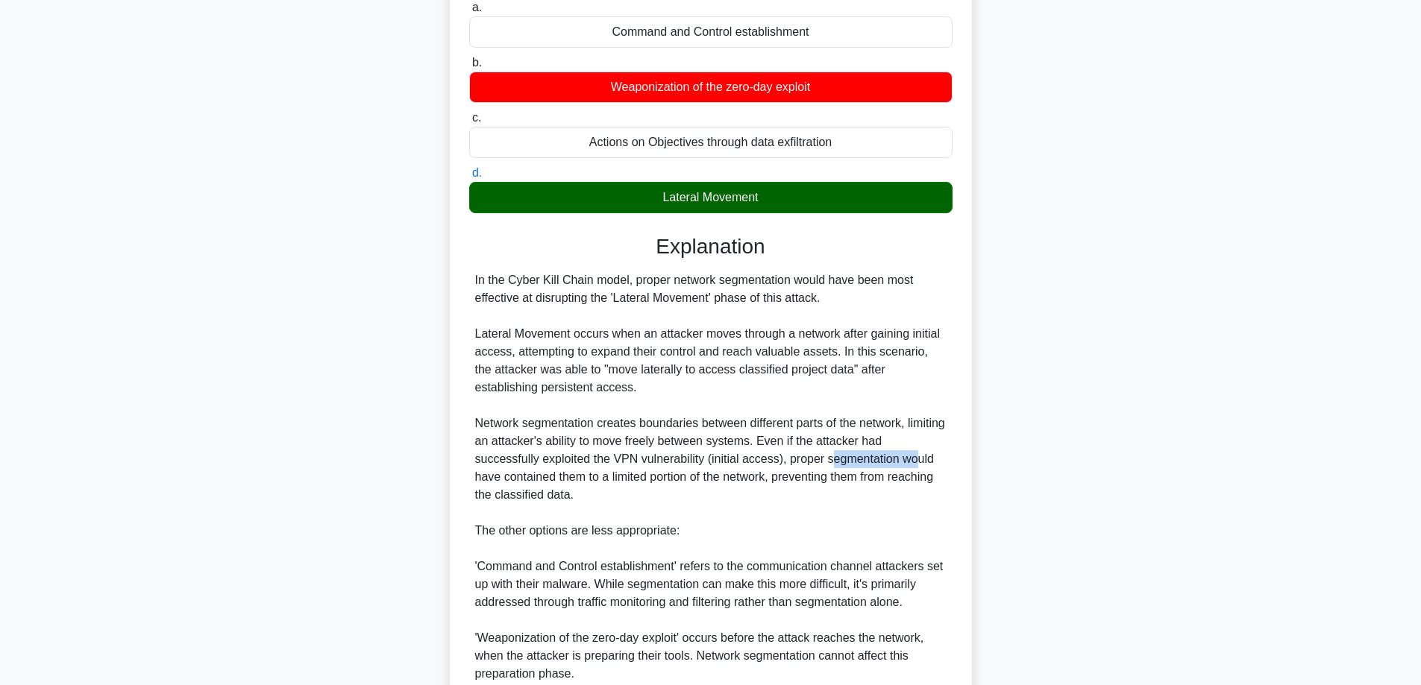
click at [913, 459] on div "In the Cyber Kill Chain model, proper network segmentation would have been most…" at bounding box center [710, 521] width 471 height 501
drag, startPoint x: 543, startPoint y: 477, endPoint x: 762, endPoint y: 485, distance: 219.4
click at [762, 485] on div "In the Cyber Kill Chain model, proper network segmentation would have been most…" at bounding box center [710, 521] width 471 height 501
click at [763, 485] on div "In the Cyber Kill Chain model, proper network segmentation would have been most…" at bounding box center [710, 521] width 471 height 501
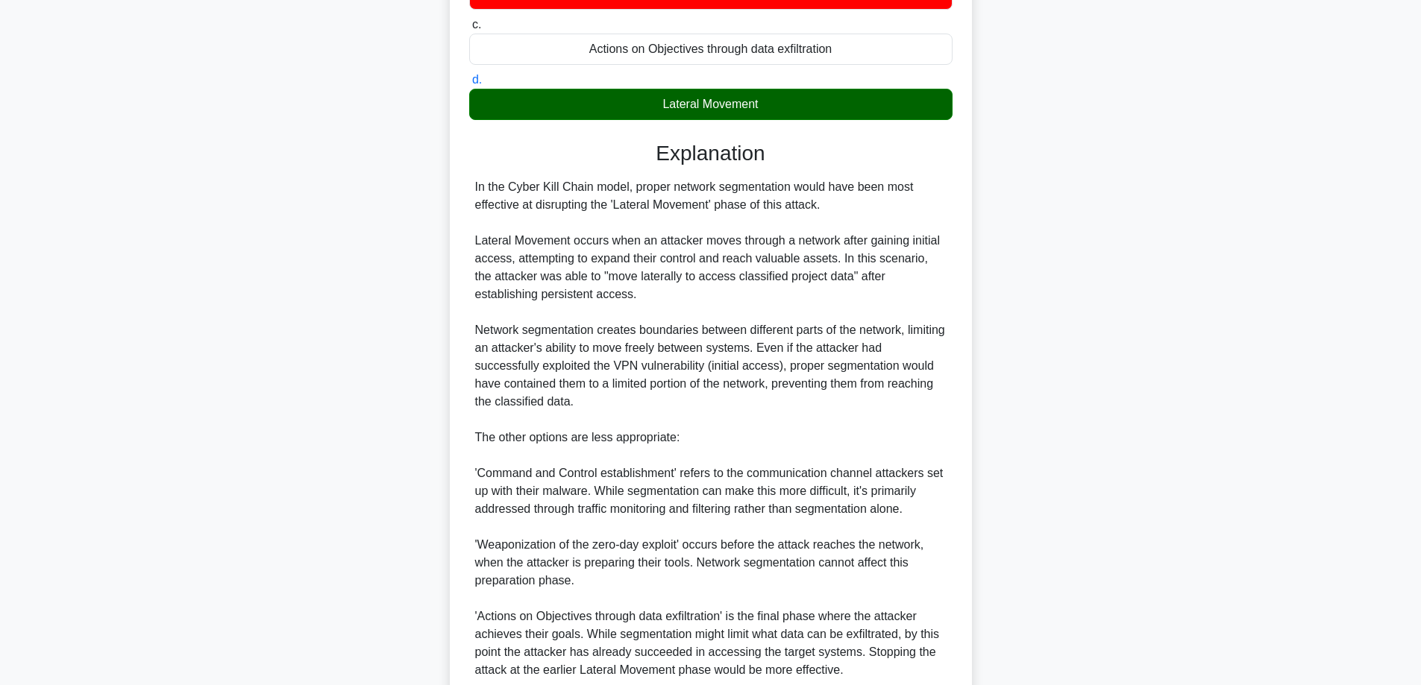
scroll to position [447, 0]
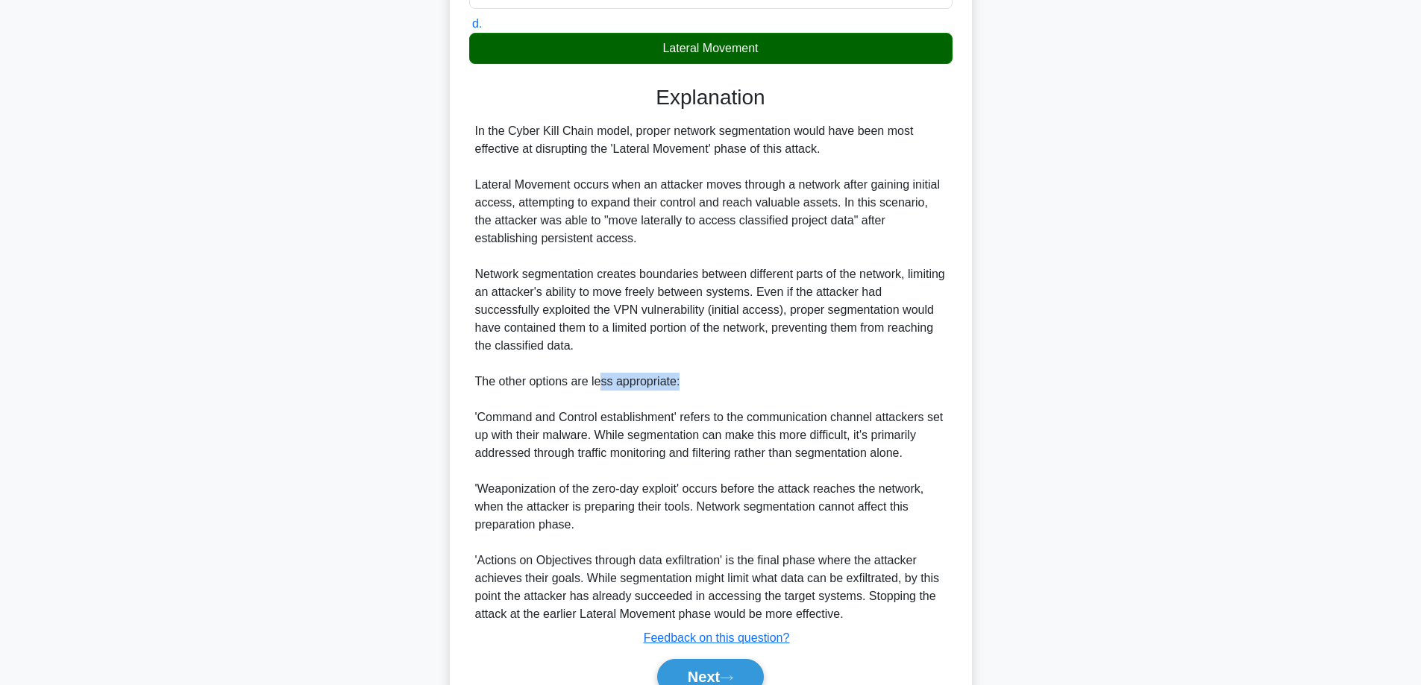
drag, startPoint x: 641, startPoint y: 387, endPoint x: 677, endPoint y: 387, distance: 35.8
click at [677, 387] on div "In the Cyber Kill Chain model, proper network segmentation would have been most…" at bounding box center [710, 372] width 471 height 501
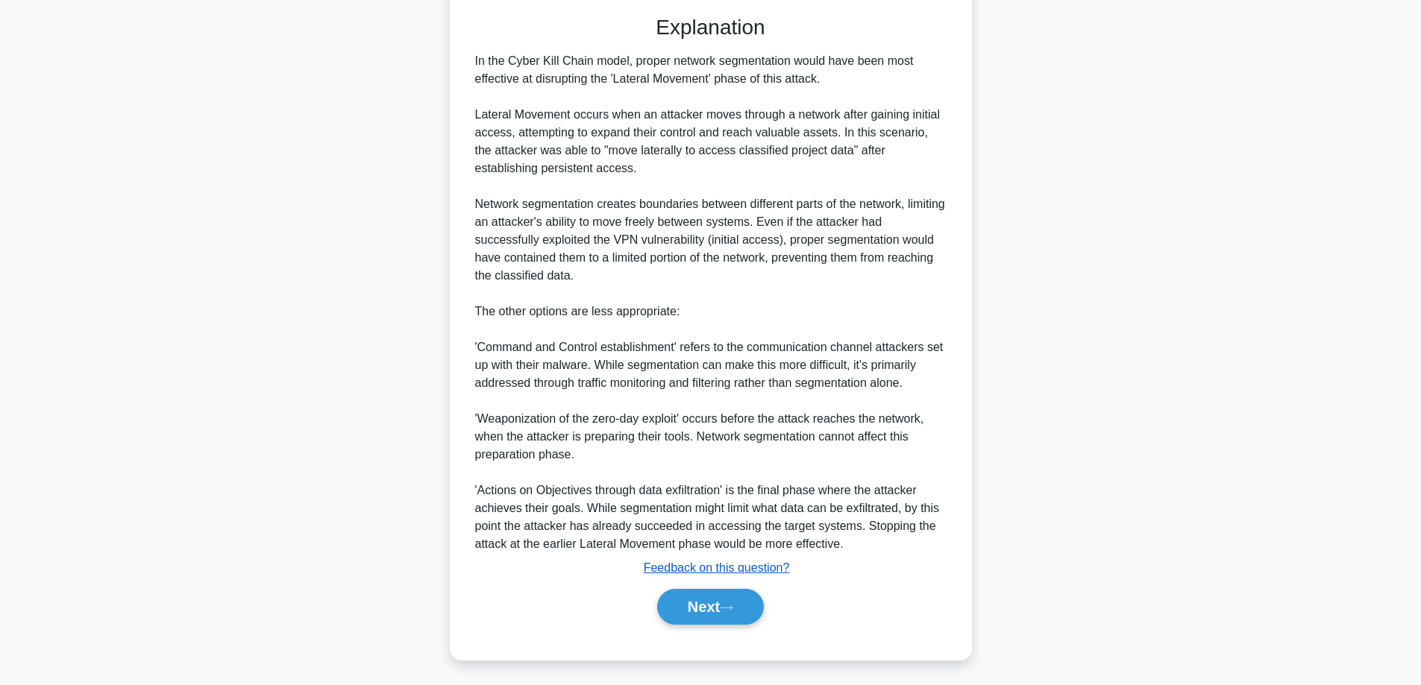
scroll to position [521, 0]
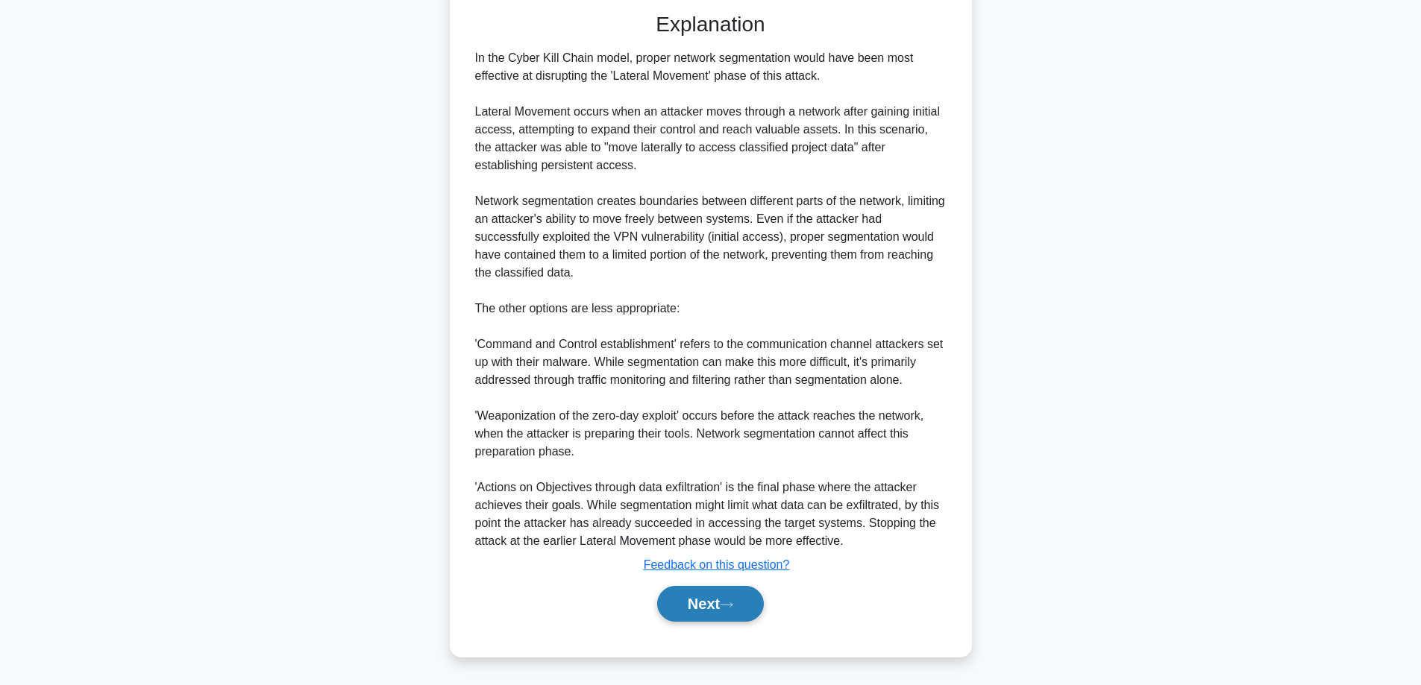
click at [717, 610] on button "Next" at bounding box center [710, 604] width 107 height 36
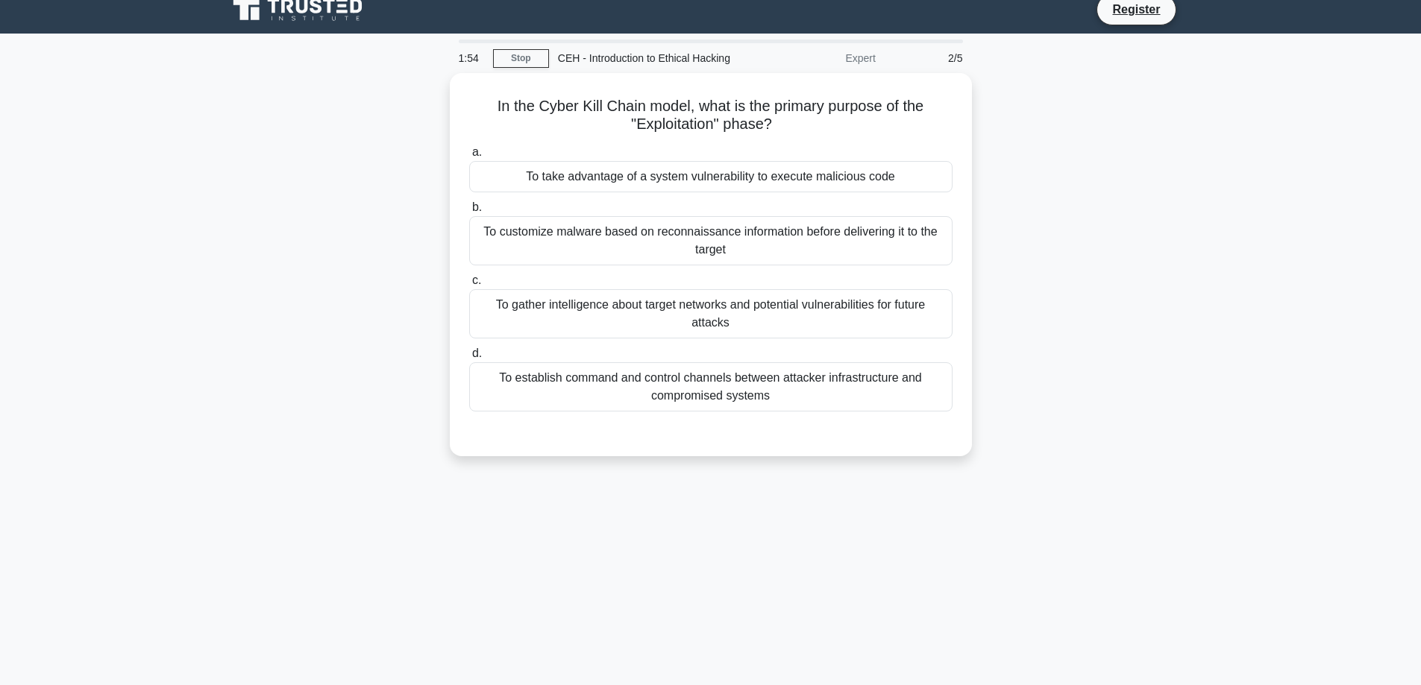
scroll to position [0, 0]
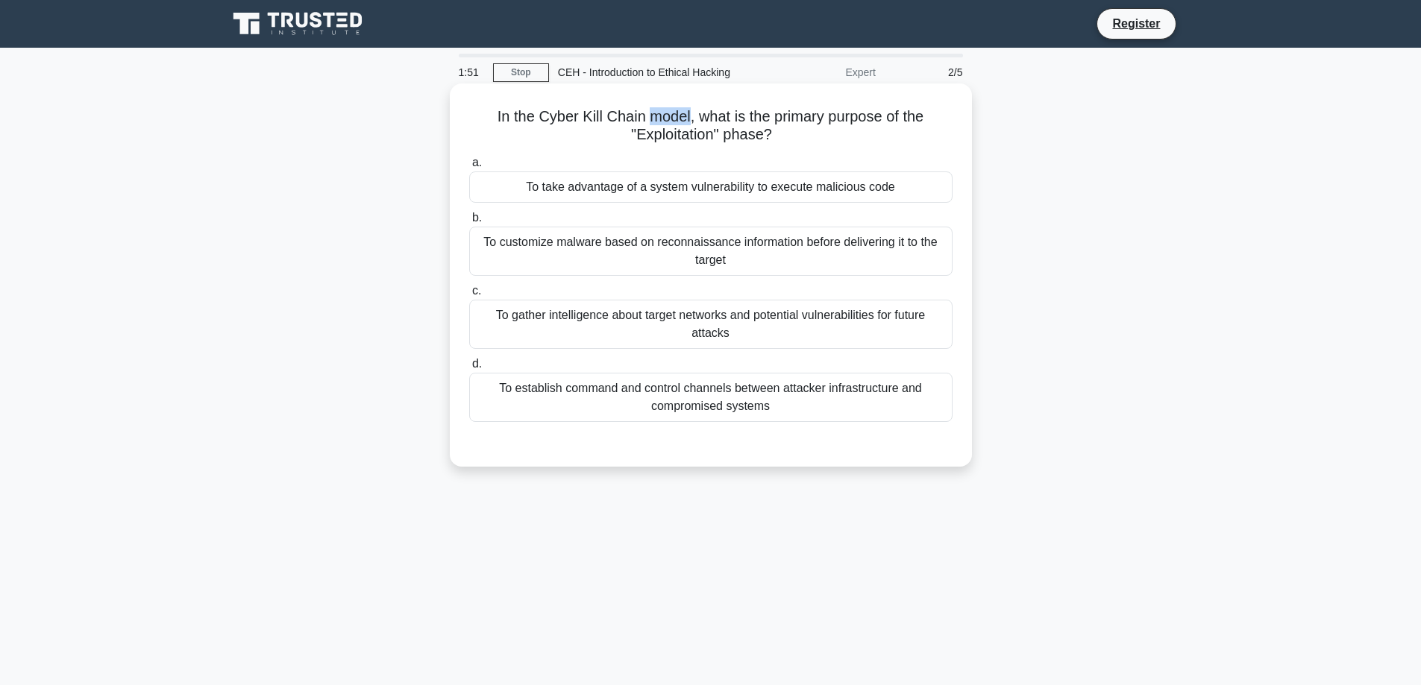
drag, startPoint x: 646, startPoint y: 117, endPoint x: 688, endPoint y: 116, distance: 42.5
click at [688, 116] on h5 "In the Cyber Kill Chain model, what is the primary purpose of the "Exploitation…" at bounding box center [711, 125] width 486 height 37
drag, startPoint x: 708, startPoint y: 119, endPoint x: 922, endPoint y: 115, distance: 214.1
click at [922, 115] on h5 "In the Cyber Kill Chain model, what is the primary purpose of the "Exploitation…" at bounding box center [711, 125] width 486 height 37
drag, startPoint x: 628, startPoint y: 139, endPoint x: 773, endPoint y: 136, distance: 145.5
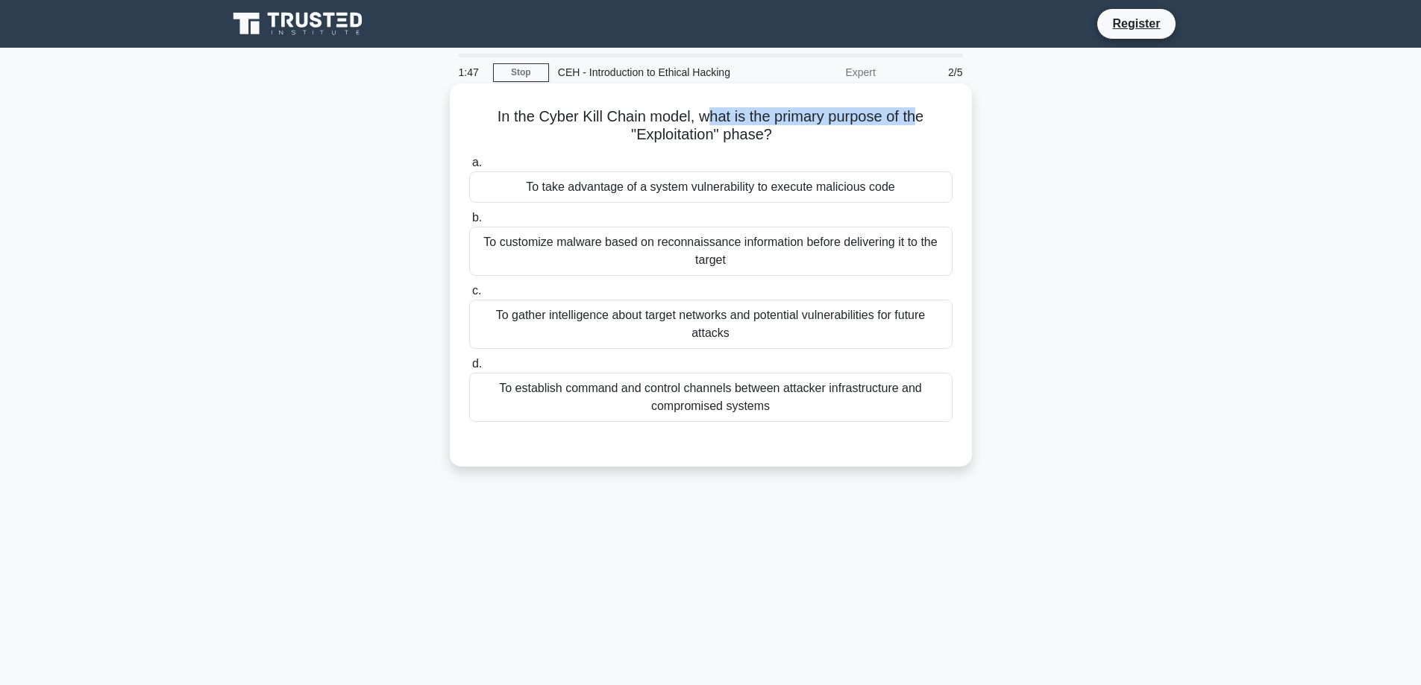
click at [773, 136] on h5 "In the Cyber Kill Chain model, what is the primary purpose of the "Exploitation…" at bounding box center [711, 125] width 486 height 37
click at [679, 185] on div "To take advantage of a system vulnerability to execute malicious code" at bounding box center [710, 187] width 483 height 31
click at [469, 168] on input "a. To take advantage of a system vulnerability to execute malicious code" at bounding box center [469, 163] width 0 height 10
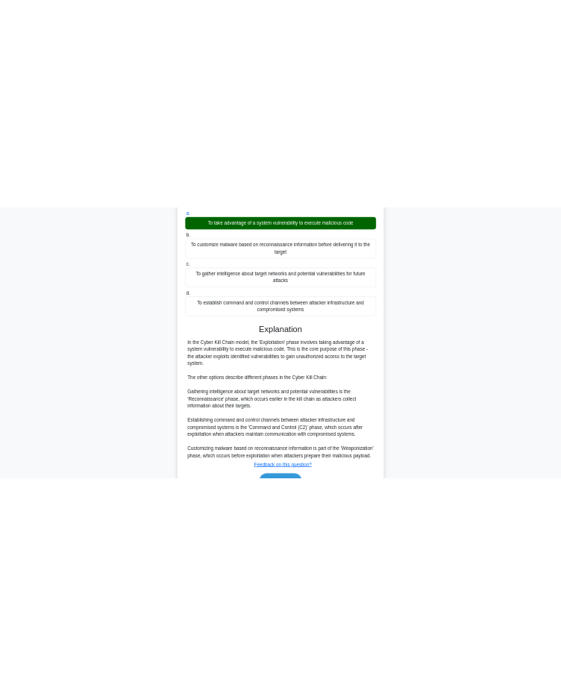
scroll to position [149, 0]
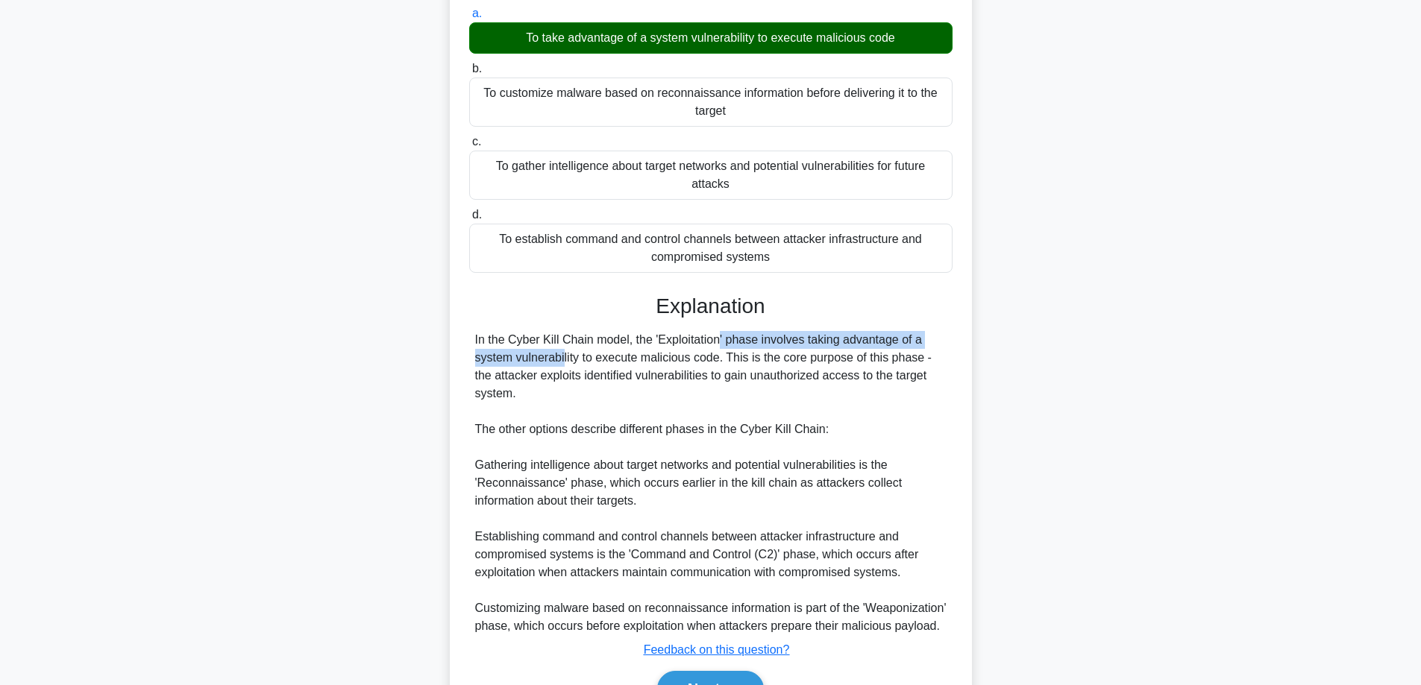
drag, startPoint x: 632, startPoint y: 340, endPoint x: 919, endPoint y: 339, distance: 287.1
click at [919, 339] on div "In the Cyber Kill Chain model, the 'Exploitation' phase involves taking advanta…" at bounding box center [710, 483] width 471 height 304
drag, startPoint x: 579, startPoint y: 360, endPoint x: 722, endPoint y: 362, distance: 143.2
click at [722, 362] on div "In the Cyber Kill Chain model, the 'Exploitation' phase involves taking advanta…" at bounding box center [710, 483] width 471 height 304
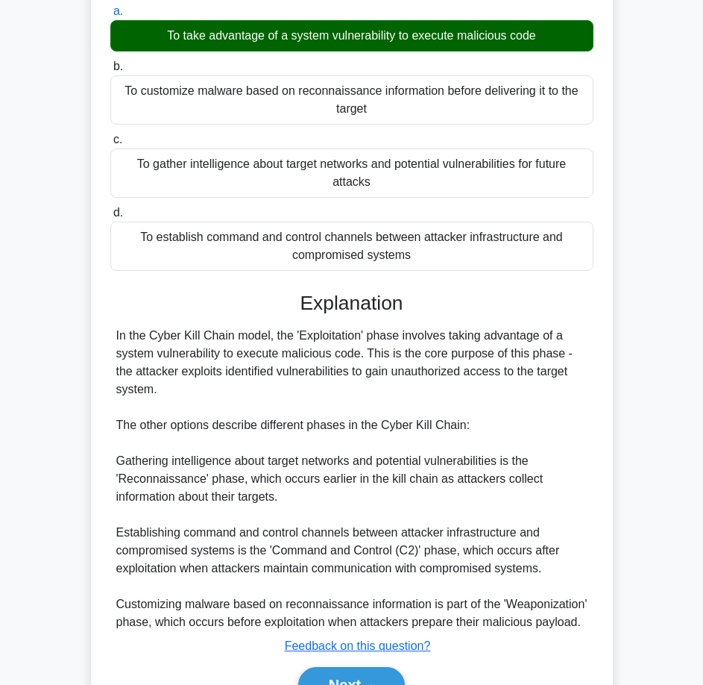
click at [89, 371] on div "In the Cyber Kill Chain model, what is the primary purpose of the "Exploitation…" at bounding box center [352, 344] width 537 height 824
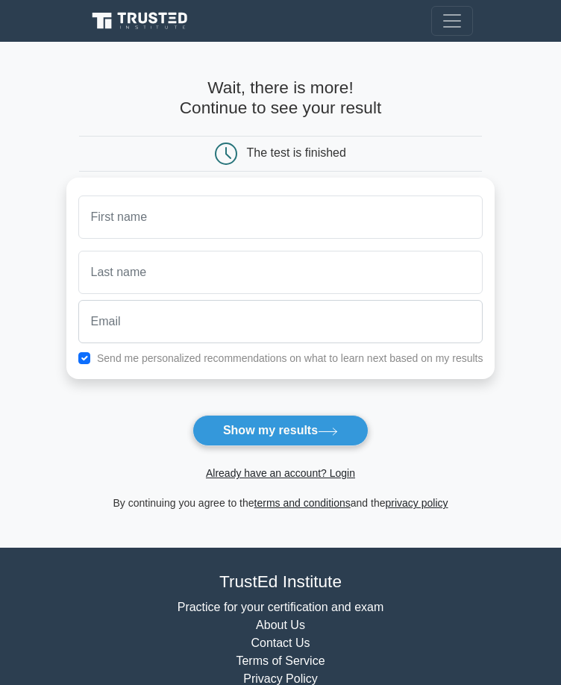
click at [470, 452] on div "Already have an account? Login" at bounding box center [280, 464] width 403 height 36
click at [27, 66] on main "Wait, there is more! Continue to see your result The test is finished and the" at bounding box center [280, 295] width 561 height 506
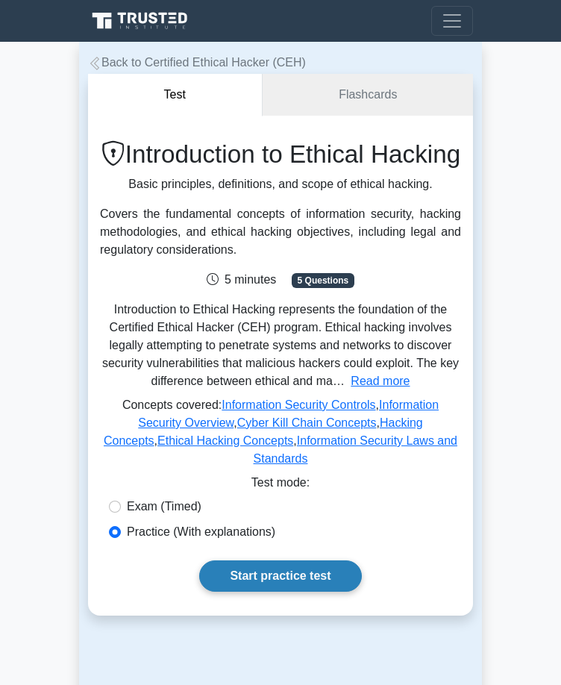
click at [236, 591] on link "Start practice test" at bounding box center [280, 575] width 162 height 31
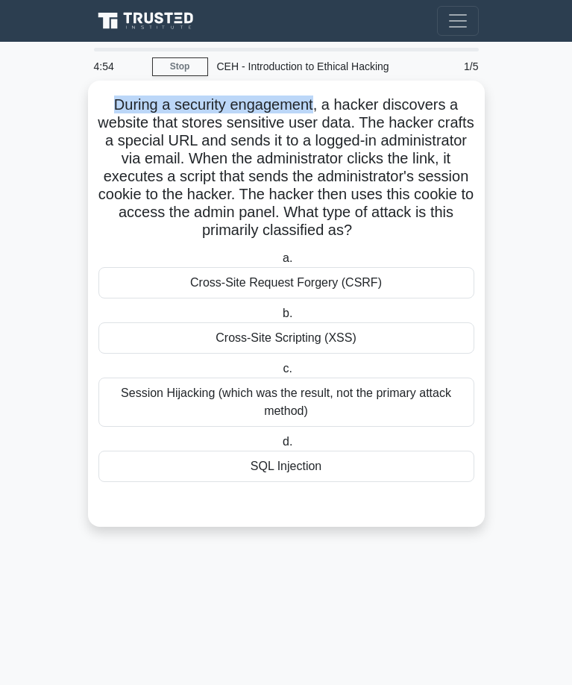
drag, startPoint x: 113, startPoint y: 102, endPoint x: 315, endPoint y: 107, distance: 202.1
click at [315, 107] on h5 "During a security engagement, a hacker discovers a website that stores sensitiv…" at bounding box center [286, 167] width 379 height 145
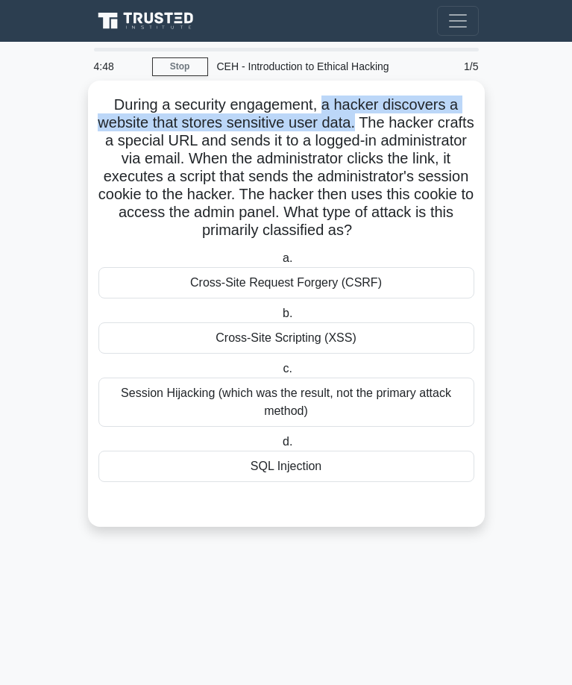
drag, startPoint x: 332, startPoint y: 105, endPoint x: 378, endPoint y: 122, distance: 49.3
click at [378, 122] on h5 "During a security engagement, a hacker discovers a website that stores sensitiv…" at bounding box center [286, 167] width 379 height 145
click at [277, 124] on h5 "During a security engagement, a hacker discovers a website that stores sensitiv…" at bounding box center [286, 167] width 379 height 145
drag, startPoint x: 179, startPoint y: 120, endPoint x: 363, endPoint y: 116, distance: 184.2
click at [363, 116] on h5 "During a security engagement, a hacker discovers a website that stores sensitiv…" at bounding box center [286, 167] width 379 height 145
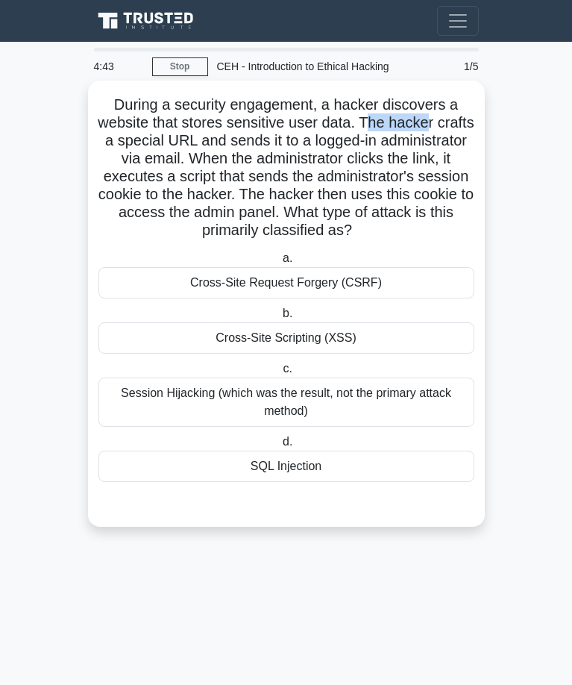
drag, startPoint x: 392, startPoint y: 119, endPoint x: 450, endPoint y: 125, distance: 58.5
click at [450, 125] on h5 "During a security engagement, a hacker discovers a website that stores sensitiv…" at bounding box center [286, 167] width 379 height 145
drag, startPoint x: 165, startPoint y: 140, endPoint x: 261, endPoint y: 133, distance: 96.4
click at [261, 133] on h5 "During a security engagement, a hacker discovers a website that stores sensitiv…" at bounding box center [286, 167] width 379 height 145
click at [349, 141] on h5 "During a security engagement, a hacker discovers a website that stores sensitiv…" at bounding box center [286, 167] width 379 height 145
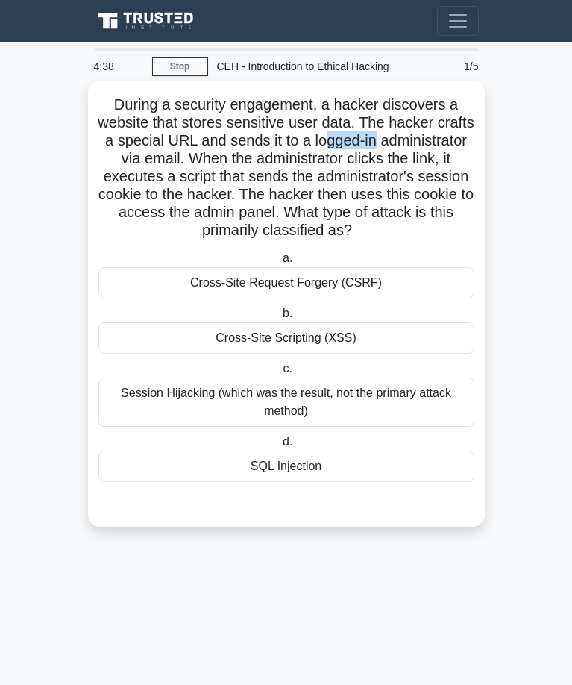
drag, startPoint x: 405, startPoint y: 141, endPoint x: 445, endPoint y: 142, distance: 40.3
click at [445, 142] on h5 "During a security engagement, a hacker discovers a website that stores sensitiv…" at bounding box center [286, 167] width 379 height 145
drag, startPoint x: 161, startPoint y: 162, endPoint x: 259, endPoint y: 154, distance: 98.0
click at [259, 154] on h5 "During a security engagement, a hacker discovers a website that stores sensitiv…" at bounding box center [286, 167] width 379 height 145
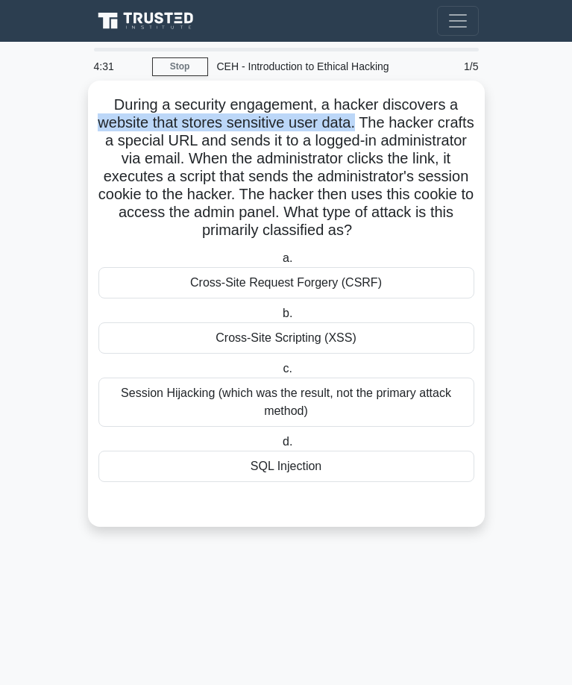
drag, startPoint x: 120, startPoint y: 122, endPoint x: 376, endPoint y: 127, distance: 255.8
click at [376, 127] on h5 "During a security engagement, a hacker discovers a website that stores sensitiv…" at bounding box center [286, 167] width 379 height 145
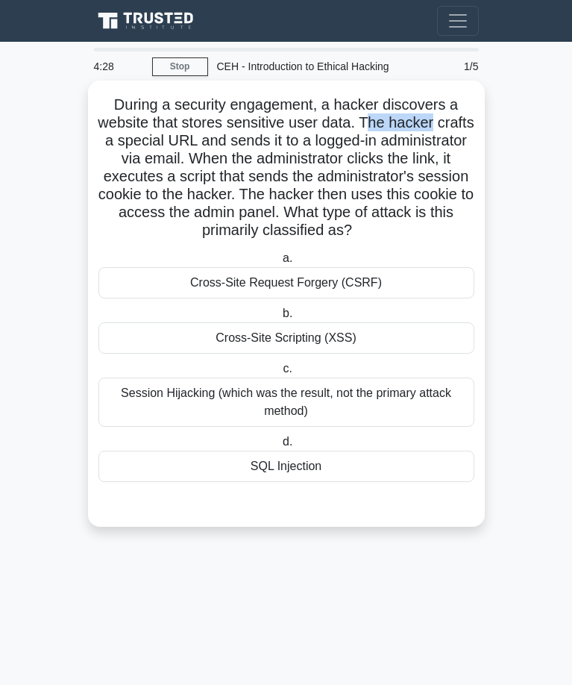
drag, startPoint x: 386, startPoint y: 119, endPoint x: 453, endPoint y: 117, distance: 67.9
click at [453, 117] on h5 "During a security engagement, a hacker discovers a website that stores sensitiv…" at bounding box center [286, 167] width 379 height 145
drag, startPoint x: 161, startPoint y: 142, endPoint x: 254, endPoint y: 139, distance: 93.3
click at [254, 139] on h5 "During a security engagement, a hacker discovers a website that stores sensitiv…" at bounding box center [286, 167] width 379 height 145
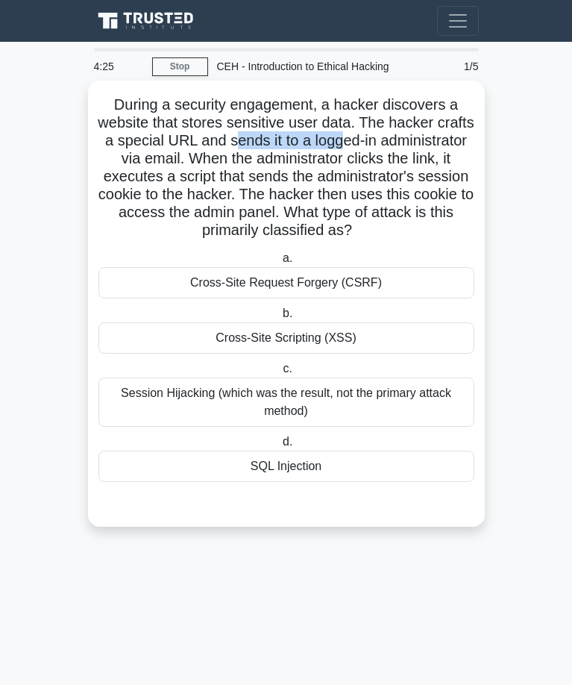
drag, startPoint x: 301, startPoint y: 141, endPoint x: 406, endPoint y: 138, distance: 105.9
click at [406, 138] on h5 "During a security engagement, a hacker discovers a website that stores sensitiv…" at bounding box center [286, 167] width 379 height 145
drag, startPoint x: 394, startPoint y: 179, endPoint x: 407, endPoint y: 177, distance: 12.9
click at [395, 179] on h5 "During a security engagement, a hacker discovers a website that stores sensitiv…" at bounding box center [286, 167] width 379 height 145
drag, startPoint x: 174, startPoint y: 198, endPoint x: 275, endPoint y: 192, distance: 100.9
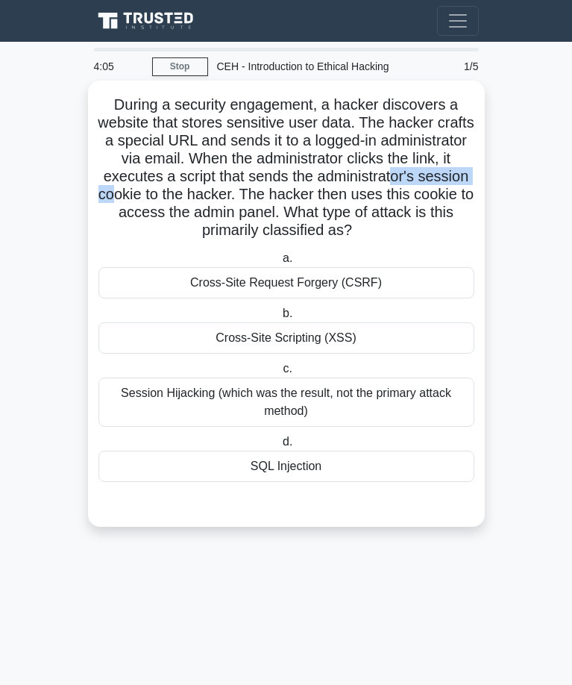
click at [275, 192] on h5 "During a security engagement, a hacker discovers a website that stores sensitiv…" at bounding box center [286, 167] width 379 height 145
drag, startPoint x: 412, startPoint y: 236, endPoint x: 342, endPoint y: 233, distance: 70.2
click at [342, 233] on h5 "During a security engagement, a hacker discovers a website that stores sensitiv…" at bounding box center [286, 167] width 379 height 145
click at [359, 224] on h5 "During a security engagement, a hacker discovers a website that stores sensitiv…" at bounding box center [286, 167] width 379 height 145
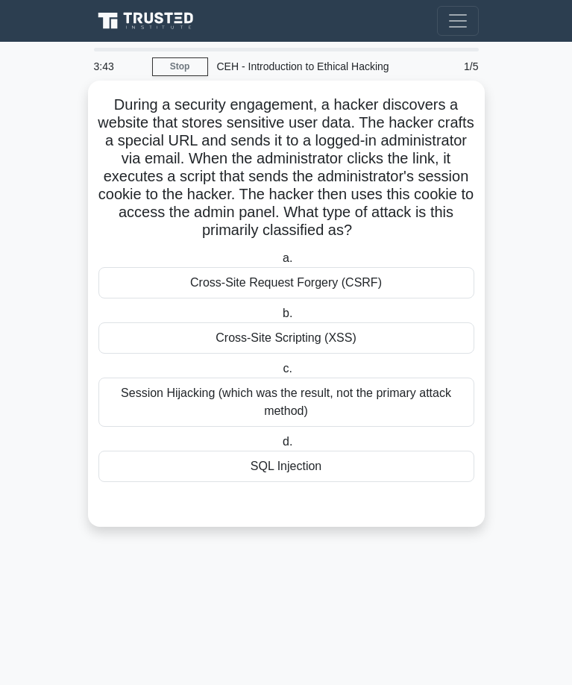
click at [285, 396] on div "Session Hijacking (which was the result, not the primary attack method)" at bounding box center [286, 401] width 376 height 49
click at [280, 374] on input "c. Session Hijacking (which was the result, not the primary attack method)" at bounding box center [280, 369] width 0 height 10
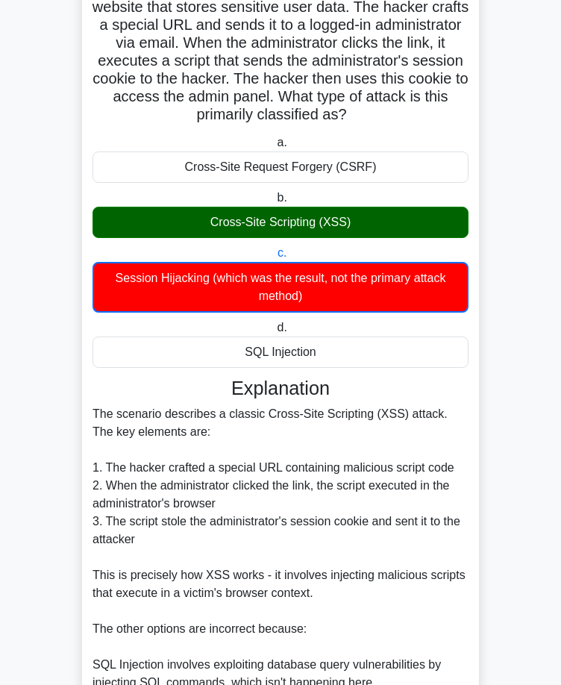
scroll to position [149, 0]
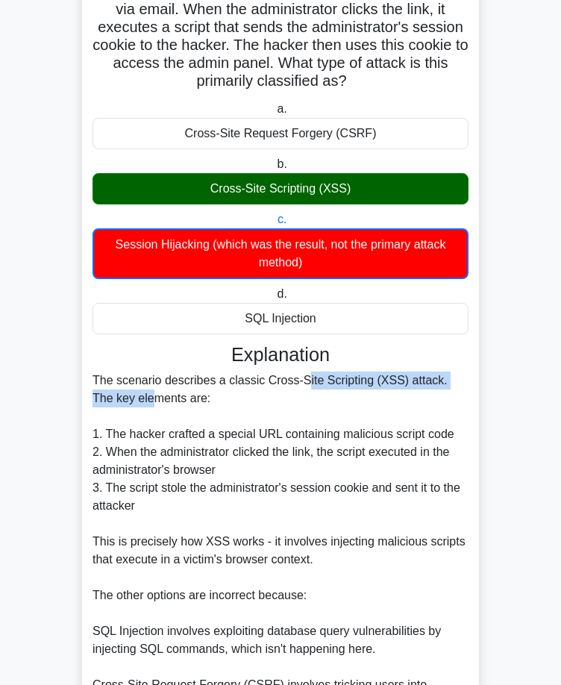
drag, startPoint x: 216, startPoint y: 379, endPoint x: 408, endPoint y: 383, distance: 192.4
click at [408, 383] on div "The scenario describes a classic Cross-Site Scripting (XSS) attack. The key ele…" at bounding box center [280, 586] width 376 height 430
click at [408, 382] on div "The scenario describes a classic Cross-Site Scripting (XSS) attack. The key ele…" at bounding box center [280, 586] width 376 height 430
drag, startPoint x: 192, startPoint y: 400, endPoint x: 92, endPoint y: 385, distance: 101.8
click at [92, 385] on div "a. Cross-Site Request Forgery (CSRF) b. Cross-Site Scripting (XSS) c. d." at bounding box center [280, 487] width 379 height 781
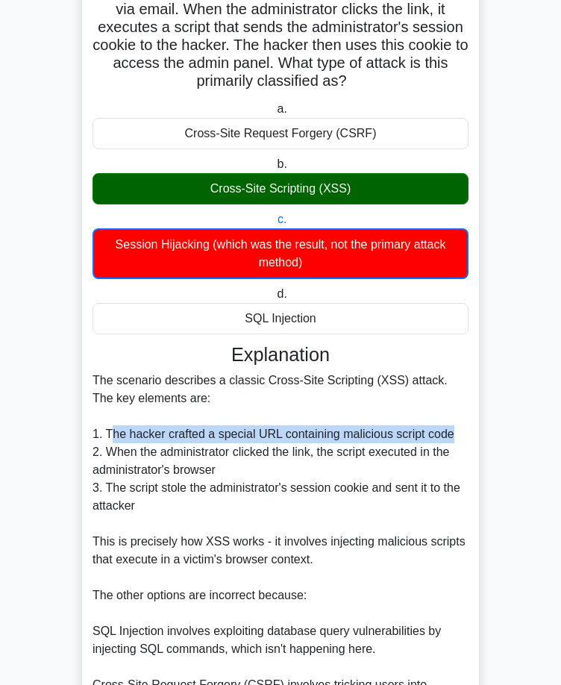
drag, startPoint x: 111, startPoint y: 435, endPoint x: 453, endPoint y: 435, distance: 341.5
click at [453, 435] on div "The scenario describes a classic Cross-Site Scripting (XSS) attack. The key ele…" at bounding box center [280, 586] width 376 height 430
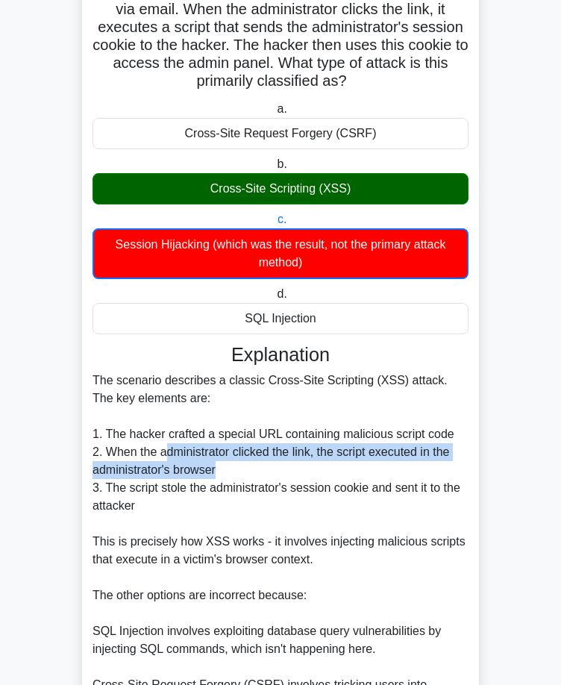
drag, startPoint x: 164, startPoint y: 454, endPoint x: 240, endPoint y: 465, distance: 76.8
click at [240, 465] on div "The scenario describes a classic Cross-Site Scripting (XSS) attack. The key ele…" at bounding box center [280, 586] width 376 height 430
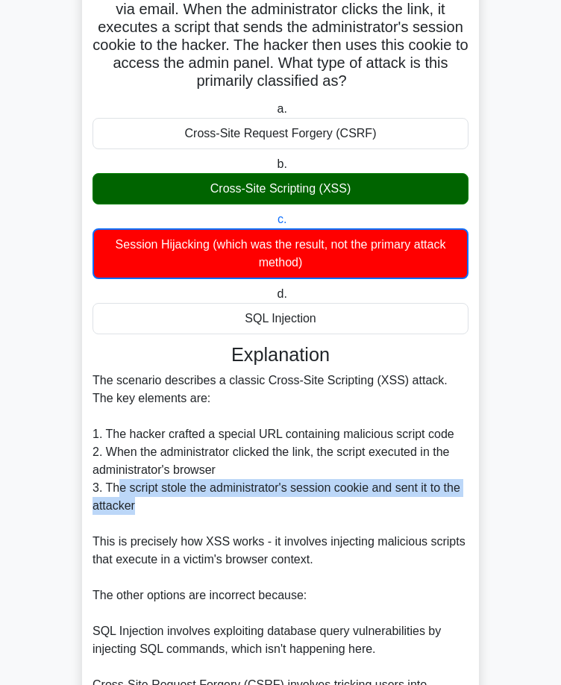
drag, startPoint x: 124, startPoint y: 490, endPoint x: 147, endPoint y: 506, distance: 28.3
click at [147, 506] on div "The scenario describes a classic Cross-Site Scripting (XSS) attack. The key ele…" at bounding box center [280, 586] width 376 height 430
click at [148, 506] on div "The scenario describes a classic Cross-Site Scripting (XSS) attack. The key ele…" at bounding box center [280, 586] width 376 height 430
click at [321, 494] on div "The scenario describes a classic Cross-Site Scripting (XSS) attack. The key ele…" at bounding box center [280, 586] width 376 height 430
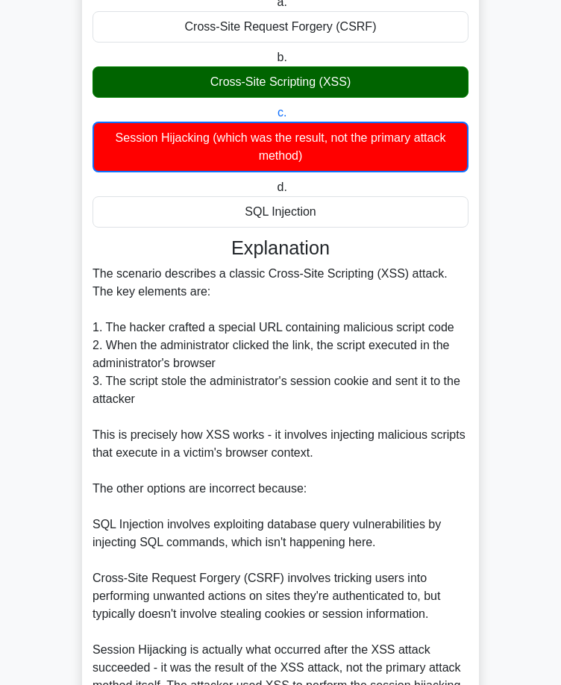
scroll to position [298, 0]
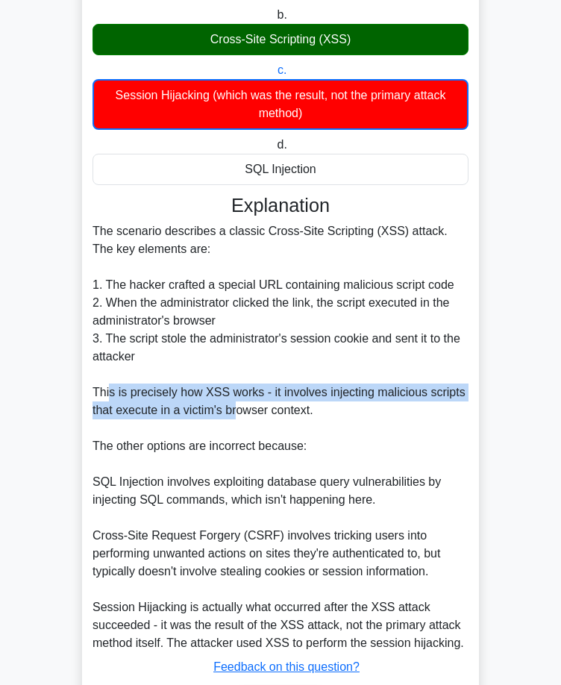
drag, startPoint x: 107, startPoint y: 398, endPoint x: 239, endPoint y: 405, distance: 132.2
click at [239, 405] on div "The scenario describes a classic Cross-Site Scripting (XSS) attack. The key ele…" at bounding box center [280, 437] width 376 height 430
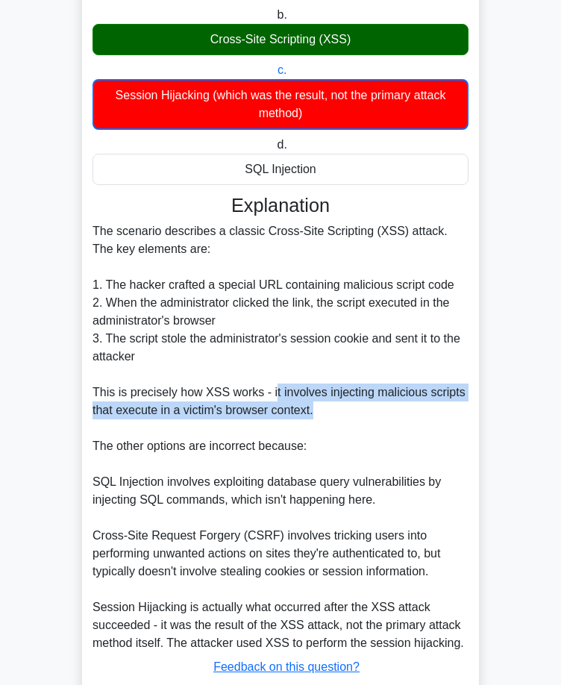
drag, startPoint x: 289, startPoint y: 393, endPoint x: 355, endPoint y: 418, distance: 70.1
click at [355, 418] on div "The scenario describes a classic Cross-Site Scripting (XSS) attack. The key ele…" at bounding box center [280, 437] width 376 height 430
click at [365, 395] on div "The scenario describes a classic Cross-Site Scripting (XSS) attack. The key ele…" at bounding box center [280, 437] width 376 height 430
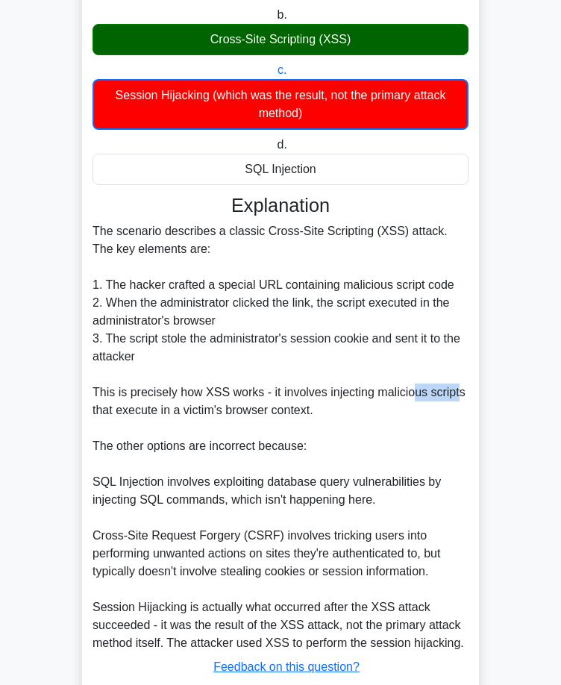
drag, startPoint x: 413, startPoint y: 397, endPoint x: 454, endPoint y: 400, distance: 41.1
click at [454, 400] on div "The scenario describes a classic Cross-Site Scripting (XSS) attack. The key ele…" at bounding box center [280, 437] width 376 height 430
click at [454, 401] on div "The scenario describes a classic Cross-Site Scripting (XSS) attack. The key ele…" at bounding box center [280, 437] width 376 height 430
drag, startPoint x: 164, startPoint y: 415, endPoint x: 283, endPoint y: 429, distance: 119.4
click at [283, 429] on div "The scenario describes a classic Cross-Site Scripting (XSS) attack. The key ele…" at bounding box center [280, 437] width 376 height 430
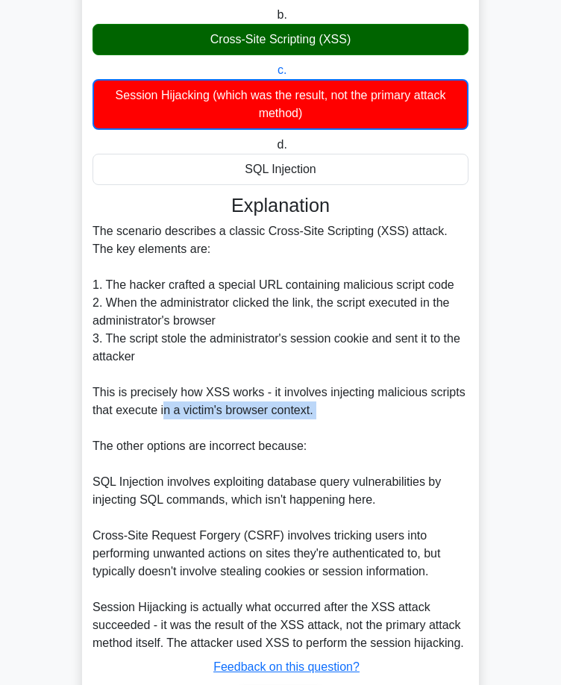
click at [283, 429] on div "The scenario describes a classic Cross-Site Scripting (XSS) attack. The key ele…" at bounding box center [280, 437] width 376 height 430
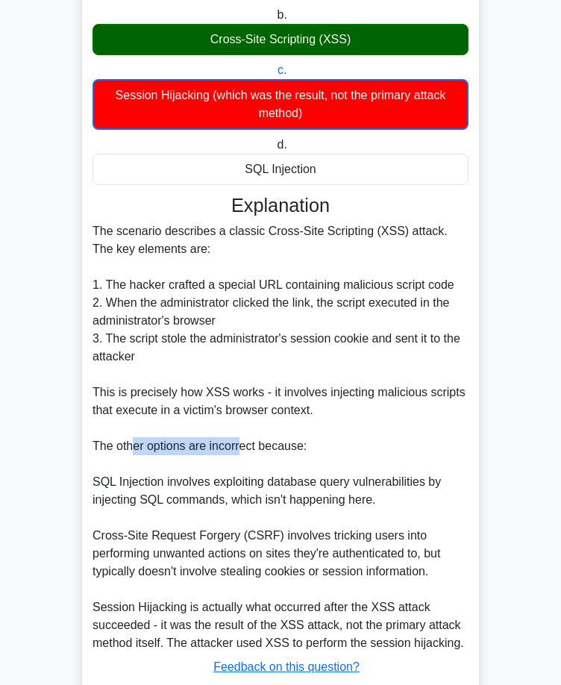
drag, startPoint x: 130, startPoint y: 444, endPoint x: 242, endPoint y: 455, distance: 113.1
click at [242, 455] on div "The scenario describes a classic Cross-Site Scripting (XSS) attack. The key ele…" at bounding box center [280, 437] width 376 height 430
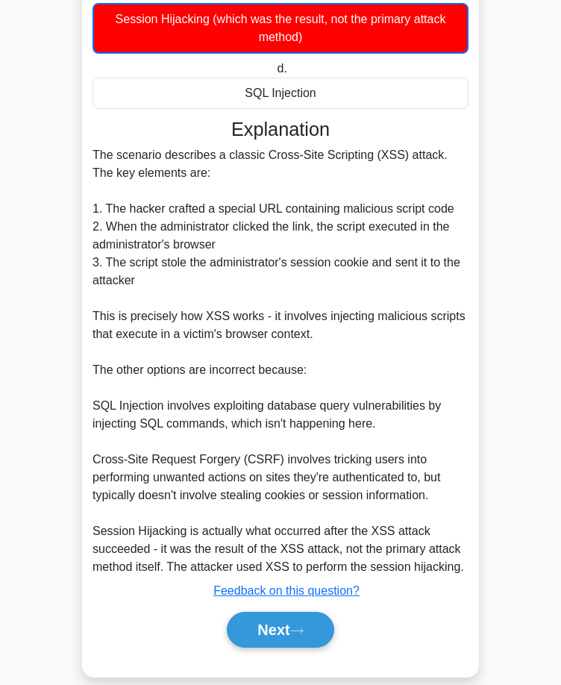
scroll to position [398, 0]
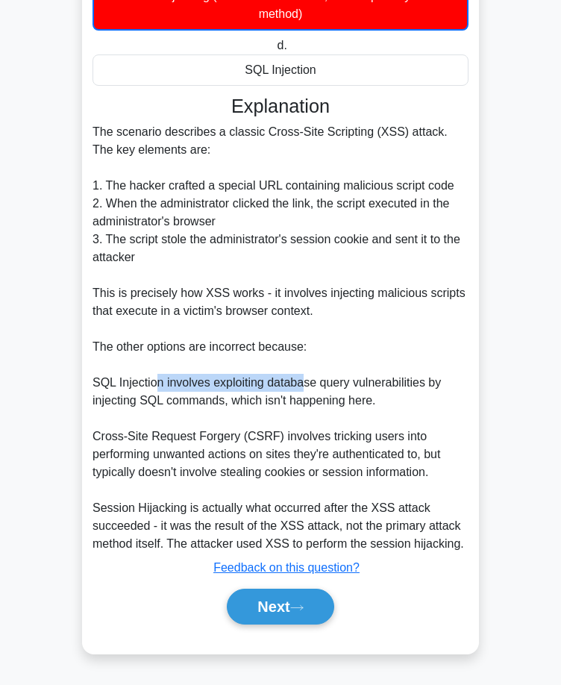
drag, startPoint x: 152, startPoint y: 379, endPoint x: 302, endPoint y: 387, distance: 150.1
click at [302, 387] on div "The scenario describes a classic Cross-Site Scripting (XSS) attack. The key ele…" at bounding box center [280, 338] width 376 height 430
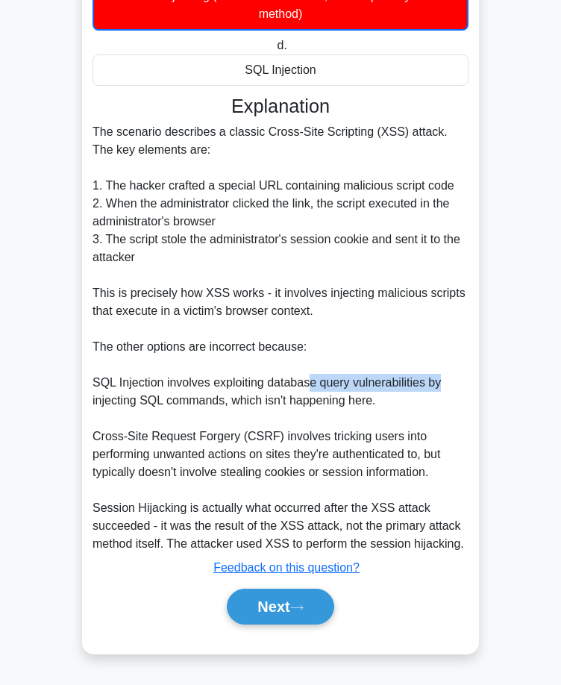
drag, startPoint x: 333, startPoint y: 387, endPoint x: 444, endPoint y: 384, distance: 111.1
click at [444, 384] on div "The scenario describes a classic Cross-Site Scripting (XSS) attack. The key ele…" at bounding box center [280, 338] width 376 height 430
click at [442, 386] on div "The scenario describes a classic Cross-Site Scripting (XSS) attack. The key ele…" at bounding box center [280, 338] width 376 height 430
drag, startPoint x: 98, startPoint y: 402, endPoint x: 188, endPoint y: 401, distance: 90.2
click at [188, 401] on div "The scenario describes a classic Cross-Site Scripting (XSS) attack. The key ele…" at bounding box center [280, 338] width 376 height 430
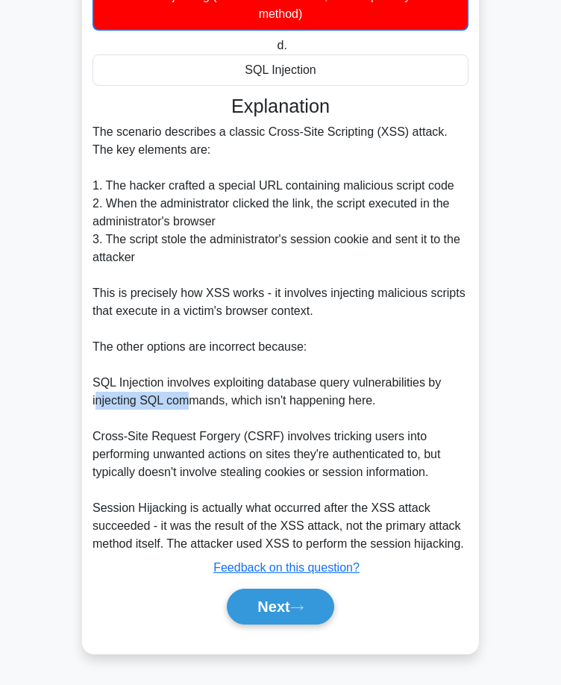
click at [188, 400] on div "The scenario describes a classic Cross-Site Scripting (XSS) attack. The key ele…" at bounding box center [280, 338] width 376 height 430
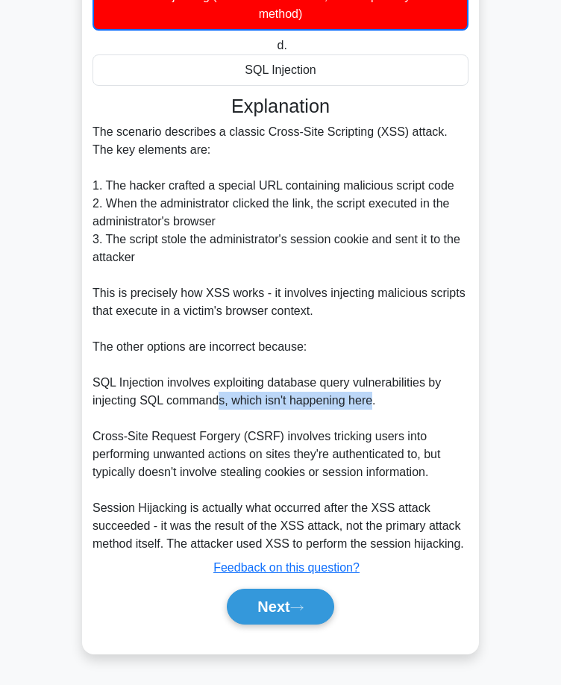
drag, startPoint x: 218, startPoint y: 408, endPoint x: 369, endPoint y: 406, distance: 150.6
click at [369, 406] on div "The scenario describes a classic Cross-Site Scripting (XSS) attack. The key ele…" at bounding box center [280, 338] width 376 height 430
click at [368, 406] on div "The scenario describes a classic Cross-Site Scripting (XSS) attack. The key ele…" at bounding box center [280, 338] width 376 height 430
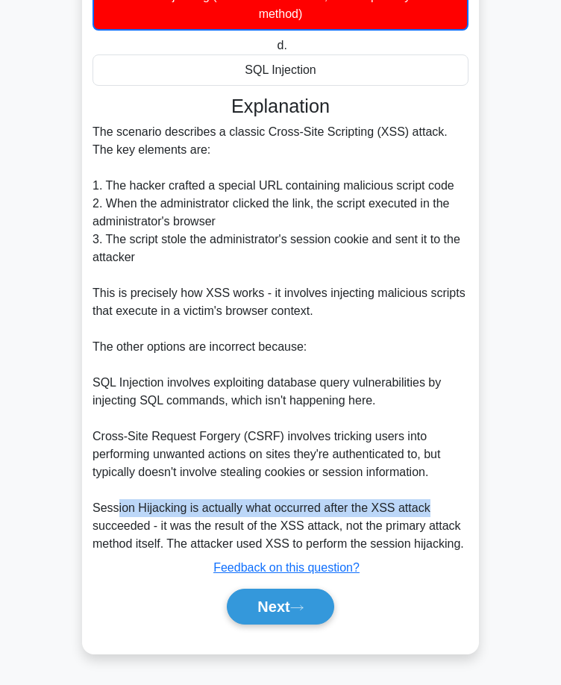
drag, startPoint x: 113, startPoint y: 505, endPoint x: 429, endPoint y: 507, distance: 315.4
click at [429, 507] on div "The scenario describes a classic Cross-Site Scripting (XSS) attack. The key ele…" at bounding box center [280, 338] width 376 height 430
click at [427, 509] on div "The scenario describes a classic Cross-Site Scripting (XSS) attack. The key ele…" at bounding box center [280, 338] width 376 height 430
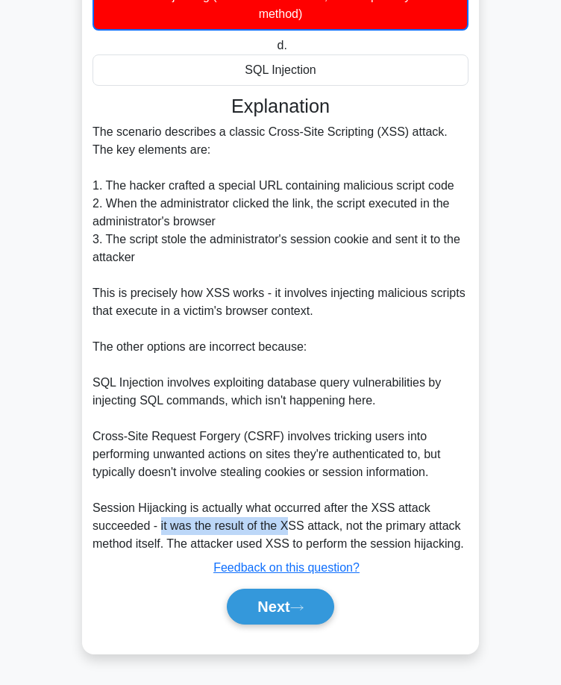
drag, startPoint x: 160, startPoint y: 526, endPoint x: 286, endPoint y: 534, distance: 126.2
click at [286, 534] on div "The scenario describes a classic Cross-Site Scripting (XSS) attack. The key ele…" at bounding box center [280, 338] width 376 height 430
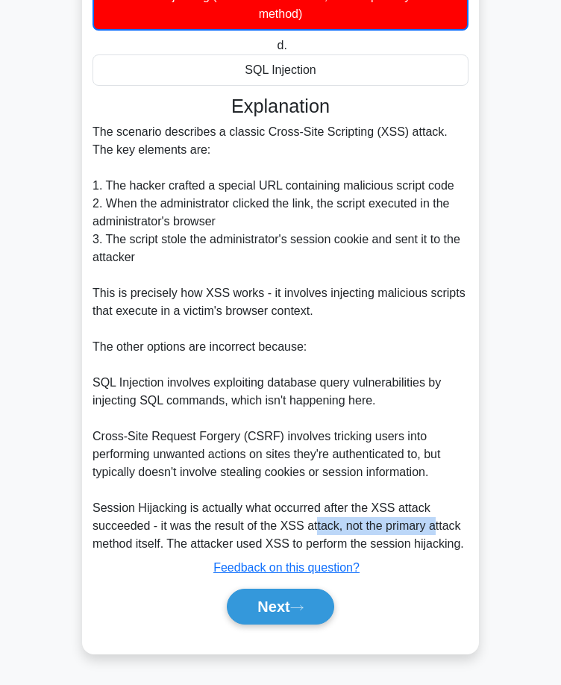
drag, startPoint x: 321, startPoint y: 523, endPoint x: 431, endPoint y: 529, distance: 110.5
click at [431, 529] on div "The scenario describes a classic Cross-Site Scripting (XSS) attack. The key ele…" at bounding box center [280, 338] width 376 height 430
drag, startPoint x: 142, startPoint y: 548, endPoint x: 160, endPoint y: 547, distance: 18.0
click at [160, 547] on div "The scenario describes a classic Cross-Site Scripting (XSS) attack. The key ele…" at bounding box center [280, 338] width 376 height 430
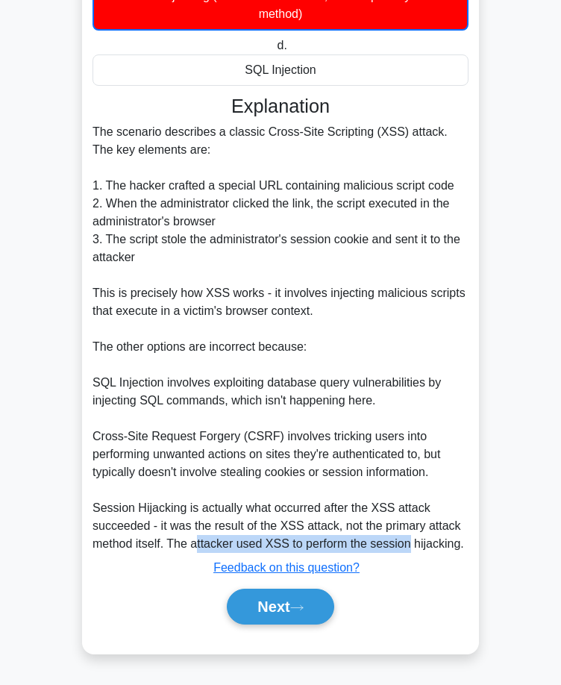
drag, startPoint x: 246, startPoint y: 541, endPoint x: 418, endPoint y: 547, distance: 172.3
click at [411, 546] on div "The scenario describes a classic Cross-Site Scripting (XSS) attack. The key ele…" at bounding box center [280, 338] width 376 height 430
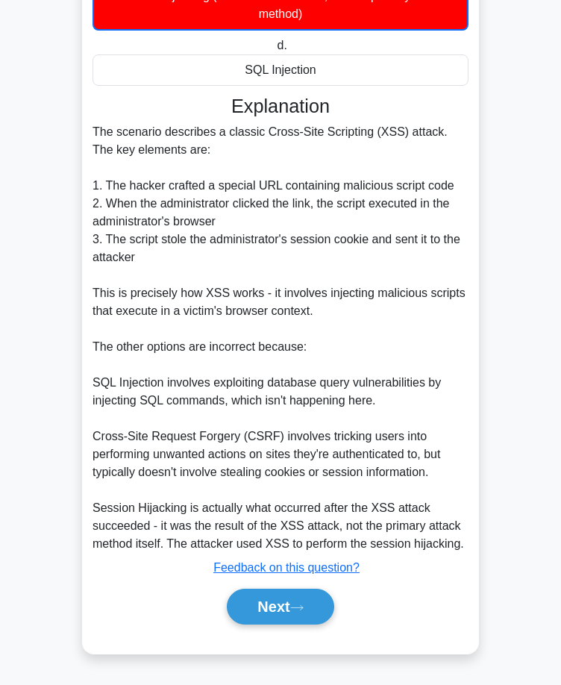
click at [421, 547] on div "The scenario describes a classic Cross-Site Scripting (XSS) attack. The key ele…" at bounding box center [280, 338] width 376 height 430
click at [280, 618] on button "Next" at bounding box center [280, 606] width 107 height 36
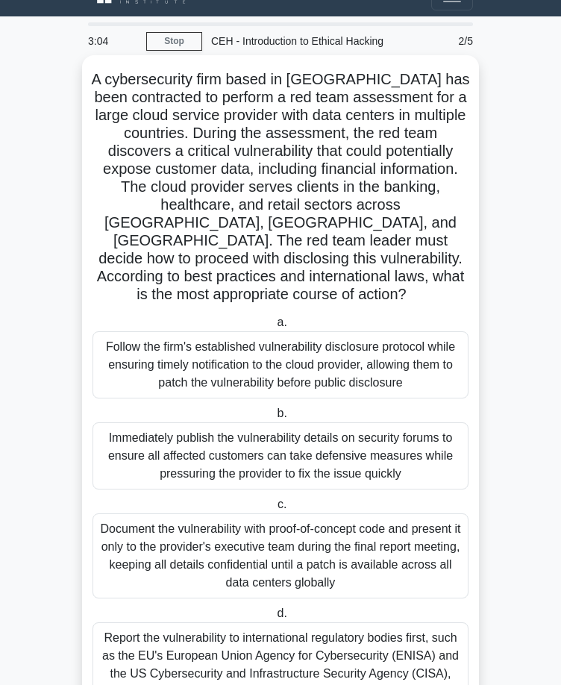
scroll to position [0, 0]
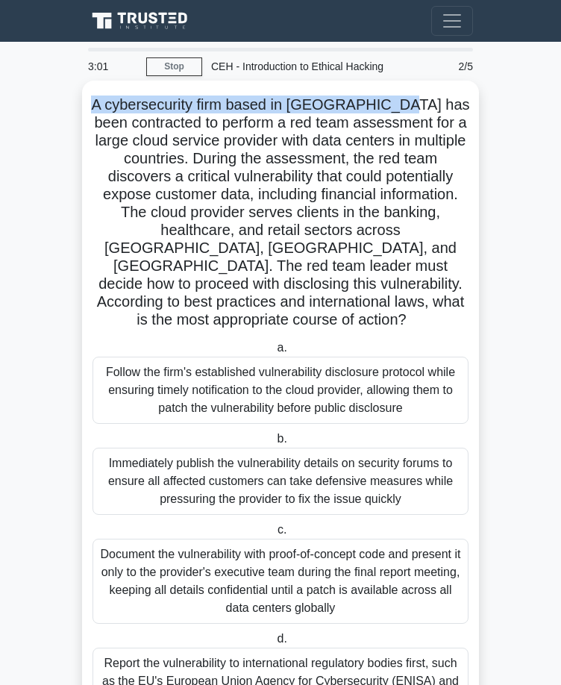
drag, startPoint x: 131, startPoint y: 100, endPoint x: 438, endPoint y: 105, distance: 306.5
click at [438, 105] on h5 "A cybersecurity firm based in [GEOGRAPHIC_DATA] has been contracted to perform …" at bounding box center [280, 212] width 379 height 234
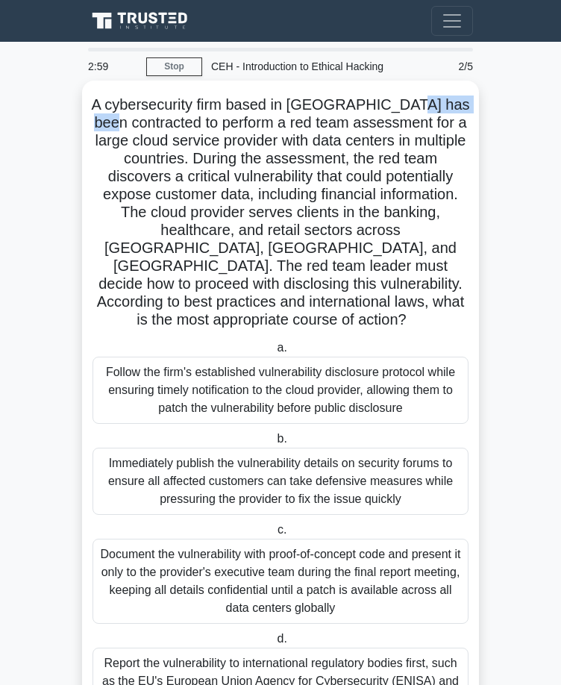
drag, startPoint x: 107, startPoint y: 120, endPoint x: 182, endPoint y: 123, distance: 74.6
click at [182, 123] on h5 "A cybersecurity firm based in [GEOGRAPHIC_DATA] has been contracted to perform …" at bounding box center [280, 212] width 379 height 234
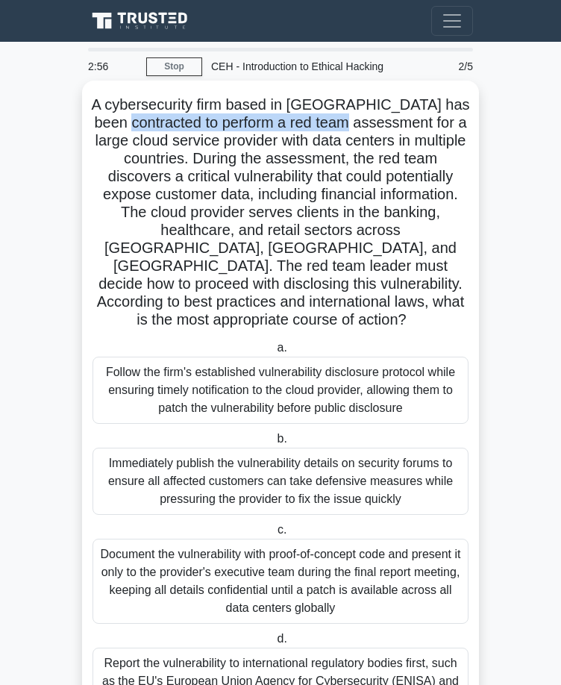
drag, startPoint x: 189, startPoint y: 125, endPoint x: 423, endPoint y: 128, distance: 233.4
click at [422, 125] on h5 "A cybersecurity firm based in [GEOGRAPHIC_DATA] has been contracted to perform …" at bounding box center [280, 212] width 379 height 234
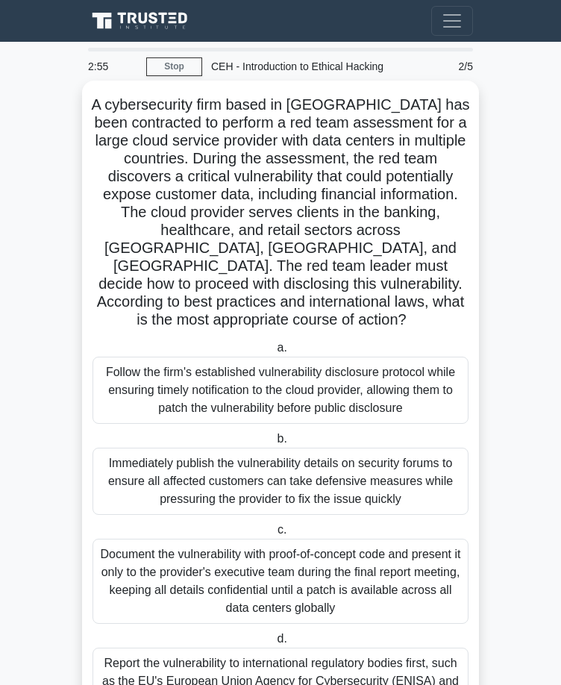
click at [435, 133] on h5 "A cybersecurity firm based in [GEOGRAPHIC_DATA] has been contracted to perform …" at bounding box center [280, 212] width 379 height 234
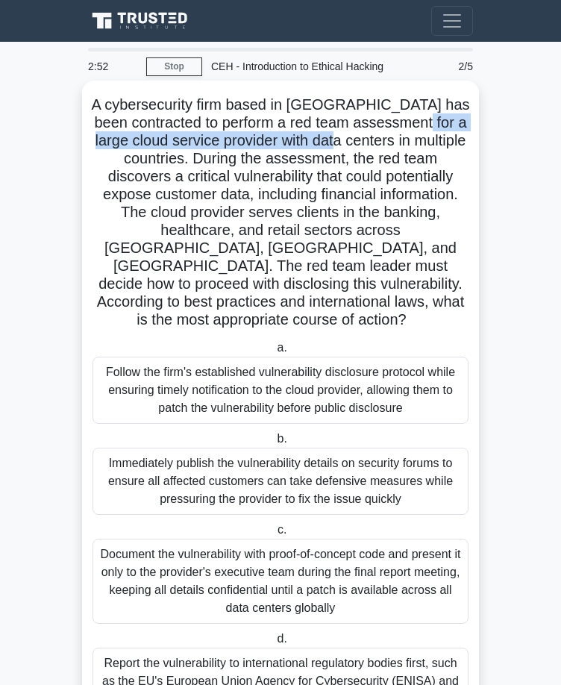
drag, startPoint x: 154, startPoint y: 139, endPoint x: 441, endPoint y: 145, distance: 287.9
click at [441, 145] on h5 "A cybersecurity firm based in [GEOGRAPHIC_DATA] has been contracted to perform …" at bounding box center [280, 212] width 379 height 234
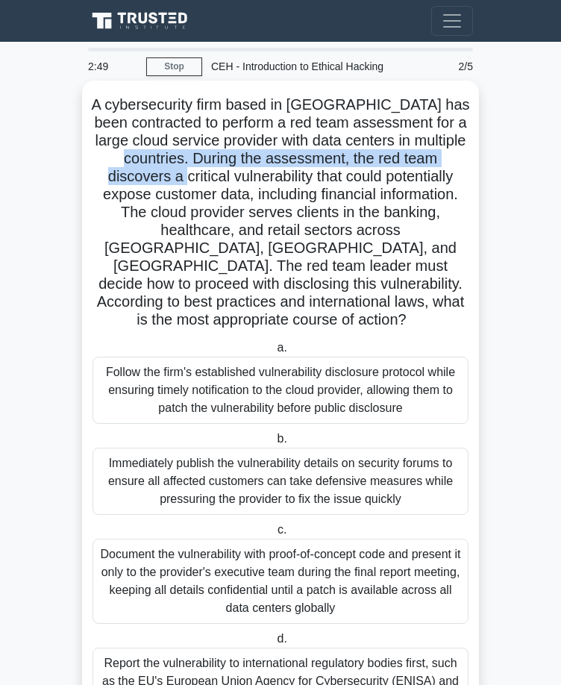
drag, startPoint x: 222, startPoint y: 160, endPoint x: 248, endPoint y: 174, distance: 30.1
click at [249, 174] on h5 "A cybersecurity firm based in [GEOGRAPHIC_DATA] has been contracted to perform …" at bounding box center [280, 212] width 379 height 234
click at [248, 174] on h5 "A cybersecurity firm based in [GEOGRAPHIC_DATA] has been contracted to perform …" at bounding box center [280, 212] width 379 height 234
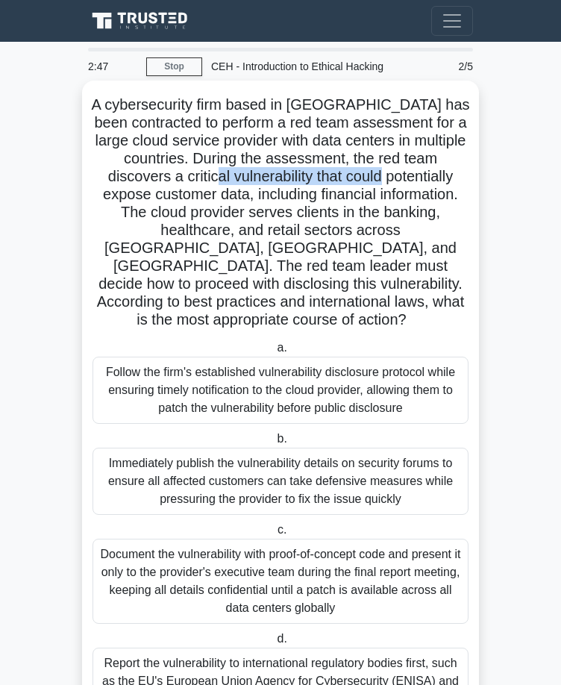
drag, startPoint x: 302, startPoint y: 174, endPoint x: 461, endPoint y: 177, distance: 158.9
click at [461, 177] on h5 "A cybersecurity firm based in [GEOGRAPHIC_DATA] has been contracted to perform …" at bounding box center [280, 212] width 379 height 234
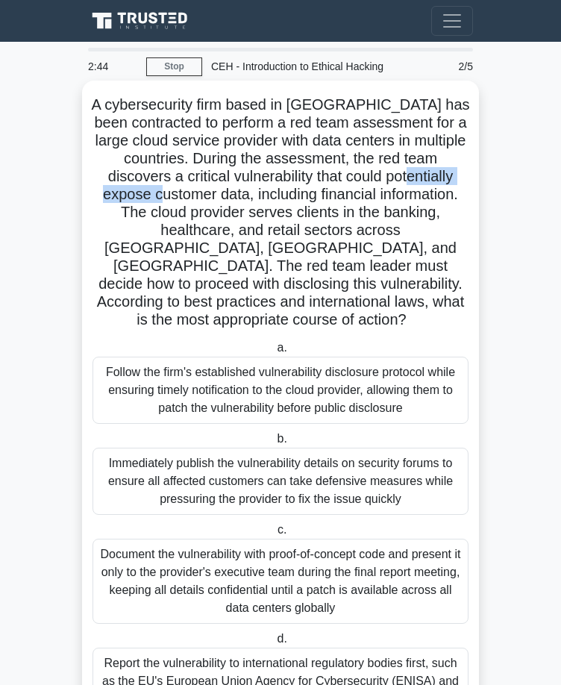
drag, startPoint x: 117, startPoint y: 191, endPoint x: 245, endPoint y: 198, distance: 128.4
click at [245, 198] on h5 "A cybersecurity firm based in [GEOGRAPHIC_DATA] has been contracted to perform …" at bounding box center [280, 212] width 379 height 234
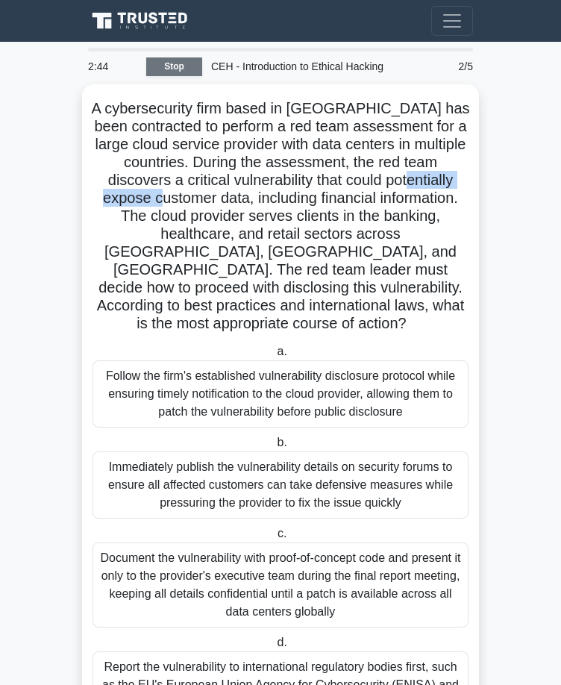
click at [166, 63] on link "Stop" at bounding box center [174, 66] width 56 height 19
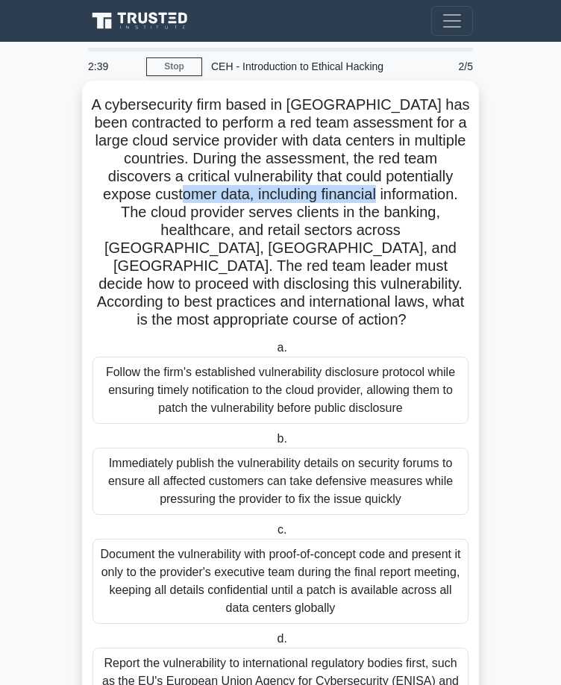
drag, startPoint x: 258, startPoint y: 193, endPoint x: 462, endPoint y: 202, distance: 204.5
click at [462, 202] on h5 "A cybersecurity firm based in [GEOGRAPHIC_DATA] has been contracted to perform …" at bounding box center [280, 212] width 379 height 234
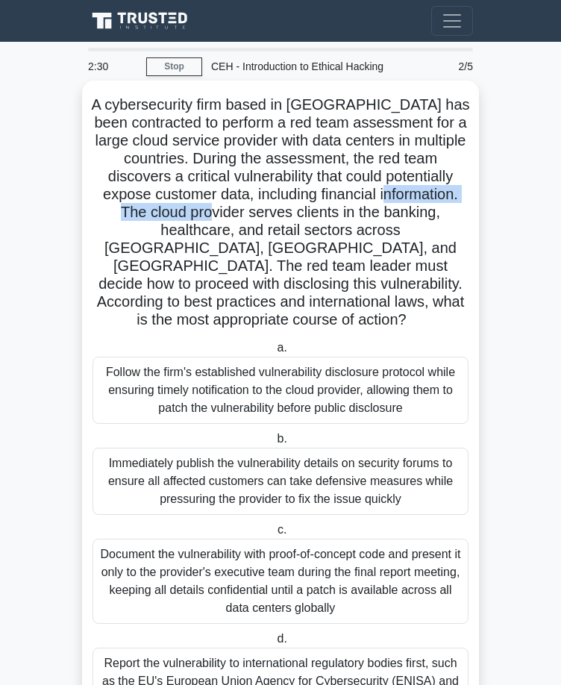
drag, startPoint x: 125, startPoint y: 210, endPoint x: 291, endPoint y: 217, distance: 165.7
click at [291, 217] on h5 "A cybersecurity firm based in [GEOGRAPHIC_DATA] has been contracted to perform …" at bounding box center [280, 212] width 379 height 234
click at [298, 217] on h5 "A cybersecurity firm based in [GEOGRAPHIC_DATA] has been contracted to perform …" at bounding box center [280, 212] width 379 height 234
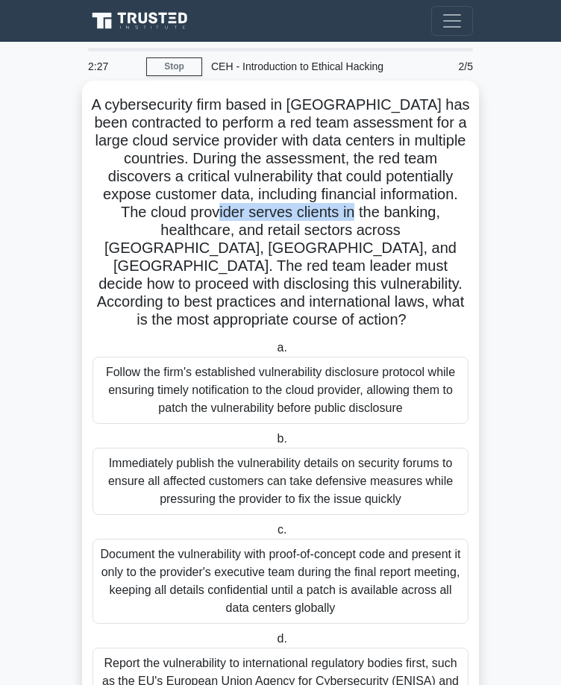
drag, startPoint x: 295, startPoint y: 214, endPoint x: 439, endPoint y: 214, distance: 143.9
click at [439, 214] on h5 "A cybersecurity firm based in [GEOGRAPHIC_DATA] has been contracted to perform …" at bounding box center [280, 212] width 379 height 234
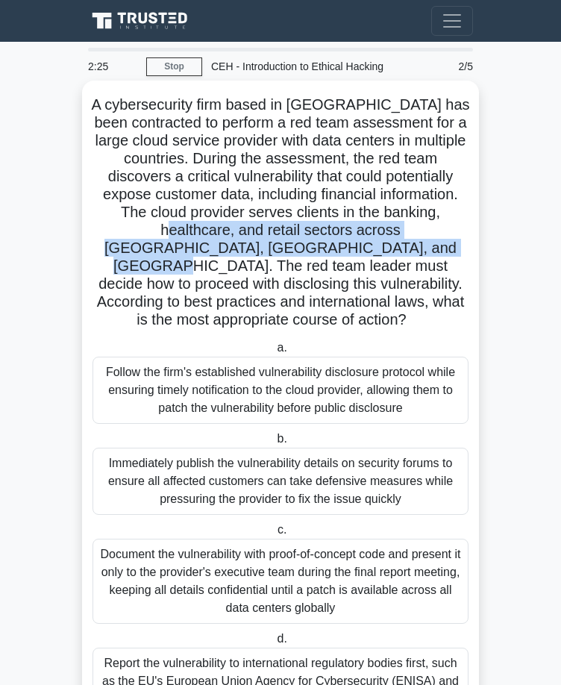
drag, startPoint x: 195, startPoint y: 235, endPoint x: 420, endPoint y: 241, distance: 225.3
click at [420, 241] on h5 "A cybersecurity firm based in [GEOGRAPHIC_DATA] has been contracted to perform …" at bounding box center [280, 212] width 379 height 234
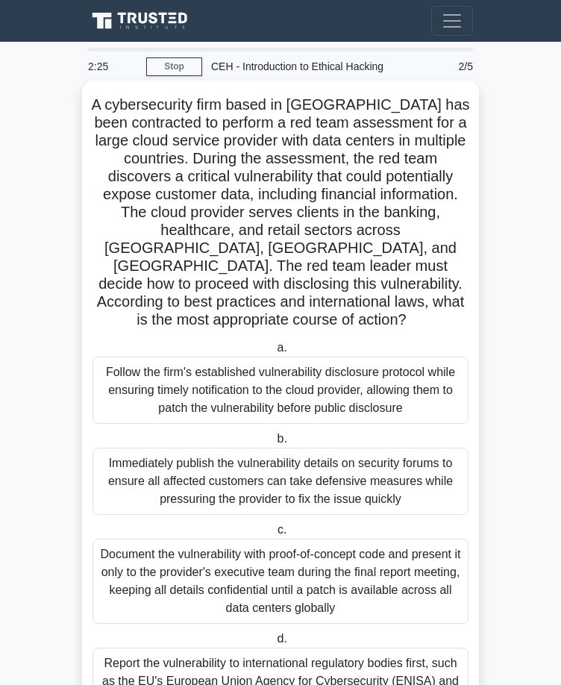
click at [243, 259] on h5 "A cybersecurity firm based in [GEOGRAPHIC_DATA] has been contracted to perform …" at bounding box center [280, 212] width 379 height 234
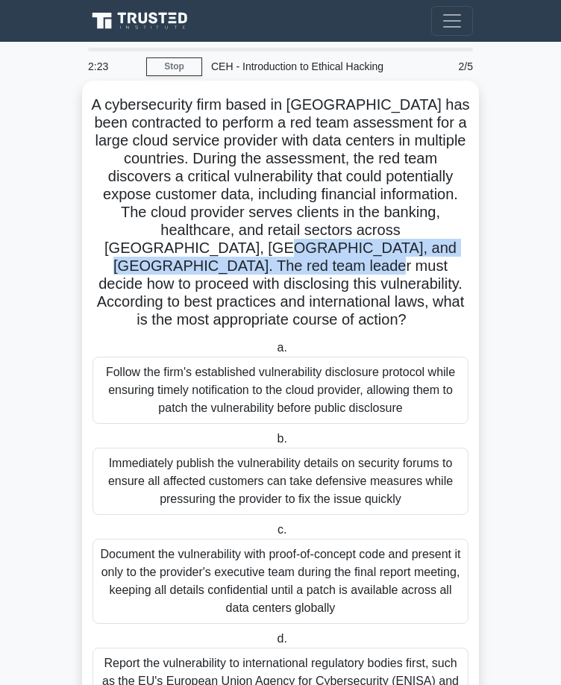
drag, startPoint x: 241, startPoint y: 248, endPoint x: 245, endPoint y: 274, distance: 25.6
click at [245, 274] on h5 "A cybersecurity firm based in [GEOGRAPHIC_DATA] has been contracted to perform …" at bounding box center [280, 212] width 379 height 234
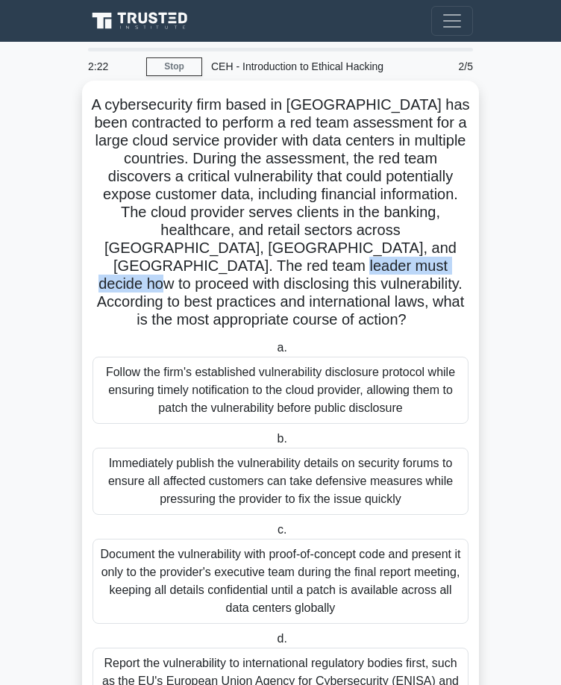
drag, startPoint x: 212, startPoint y: 265, endPoint x: 350, endPoint y: 268, distance: 138.7
click at [350, 268] on h5 "A cybersecurity firm based in [GEOGRAPHIC_DATA] has been contracted to perform …" at bounding box center [280, 212] width 379 height 234
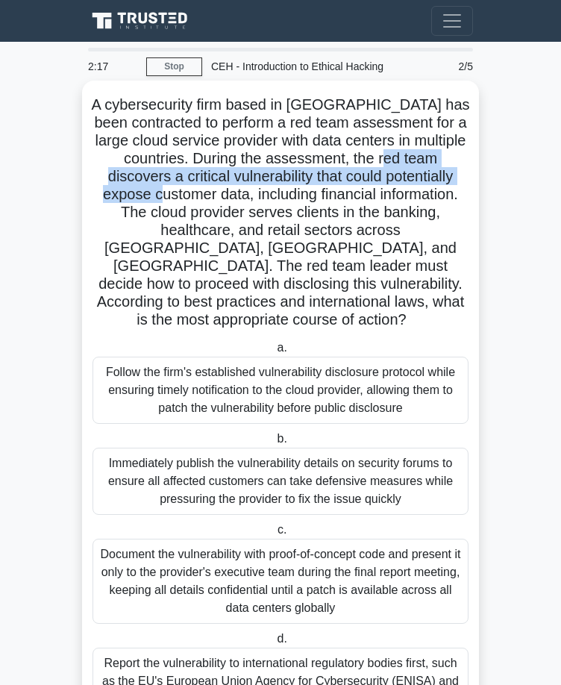
drag, startPoint x: 130, startPoint y: 177, endPoint x: 242, endPoint y: 195, distance: 113.4
click at [242, 195] on h5 "A cybersecurity firm based in [GEOGRAPHIC_DATA] has been contracted to perform …" at bounding box center [280, 212] width 379 height 234
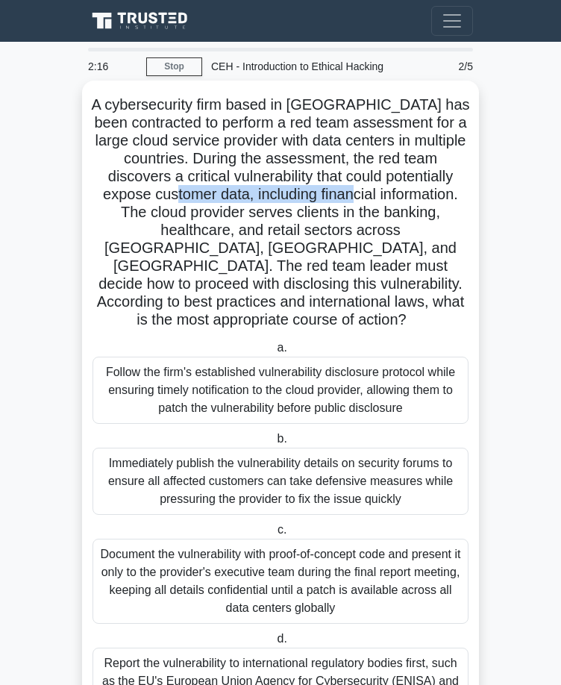
drag, startPoint x: 266, startPoint y: 195, endPoint x: 431, endPoint y: 201, distance: 164.9
click at [431, 201] on h5 "A cybersecurity firm based in [GEOGRAPHIC_DATA] has been contracted to perform …" at bounding box center [280, 212] width 379 height 234
click at [303, 268] on h5 "A cybersecurity firm based in [GEOGRAPHIC_DATA] has been contracted to perform …" at bounding box center [280, 212] width 379 height 234
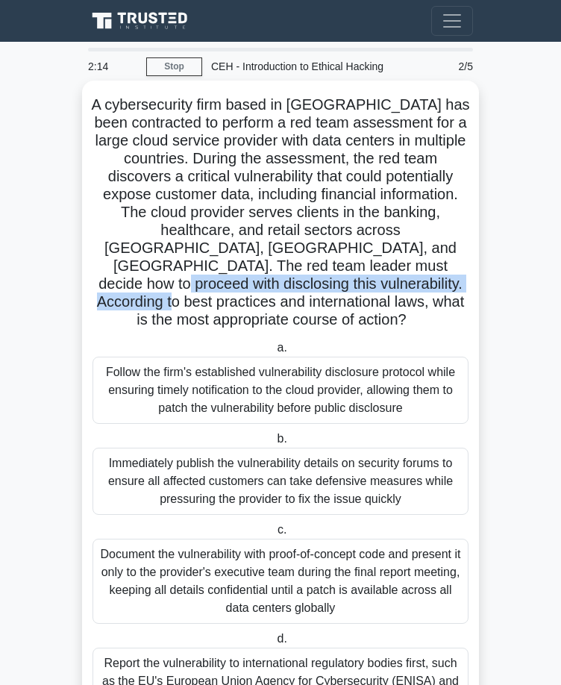
drag, startPoint x: 373, startPoint y: 270, endPoint x: 376, endPoint y: 285, distance: 15.2
click at [376, 285] on h5 "A cybersecurity firm based in [GEOGRAPHIC_DATA] has been contracted to perform …" at bounding box center [280, 212] width 379 height 234
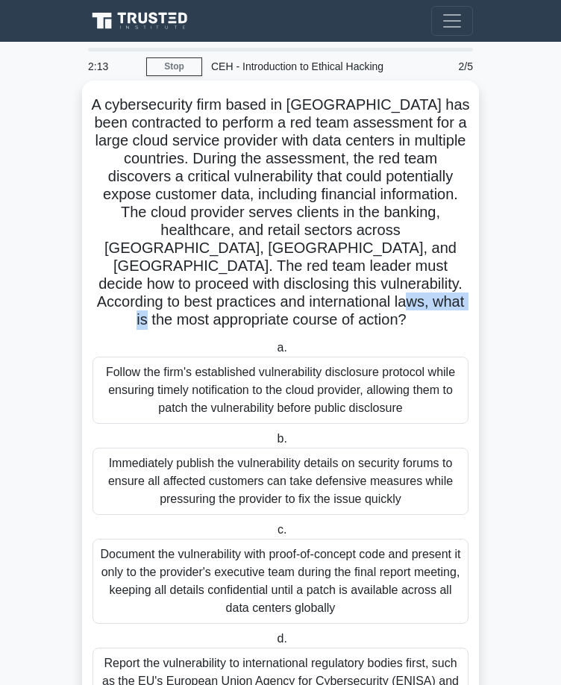
drag, startPoint x: 322, startPoint y: 296, endPoint x: 419, endPoint y: 296, distance: 96.9
click at [419, 296] on h5 "A cybersecurity firm based in [GEOGRAPHIC_DATA] has been contracted to perform …" at bounding box center [280, 212] width 379 height 234
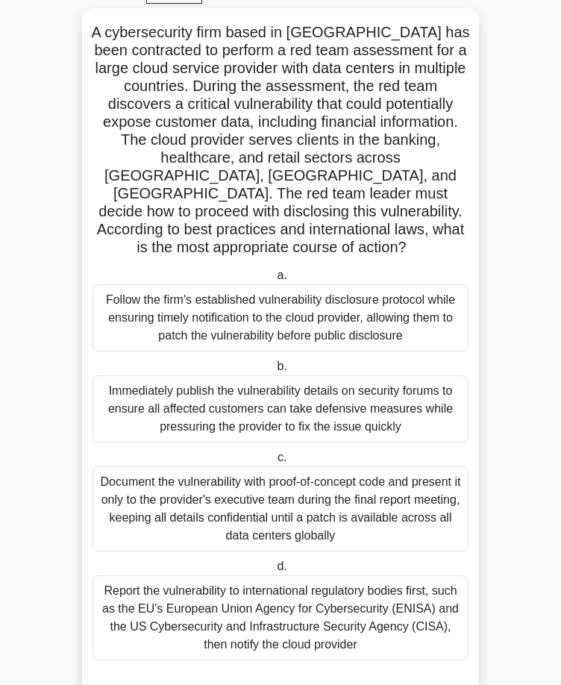
scroll to position [75, 0]
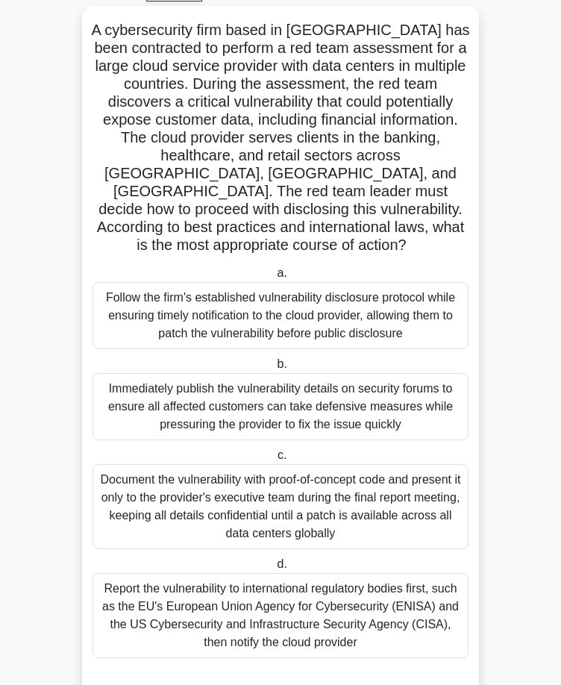
click at [218, 498] on div "Document the vulnerability with proof-of-concept code and present it only to th…" at bounding box center [280, 506] width 376 height 85
click at [274, 460] on input "c. Document the vulnerability with proof-of-concept code and present it only to…" at bounding box center [274, 455] width 0 height 10
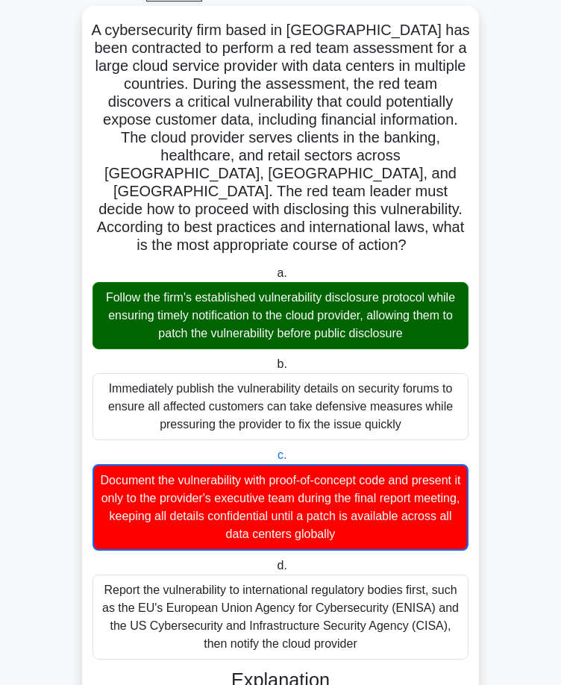
click at [249, 289] on div "Follow the firm's established vulnerability disclosure protocol while ensuring …" at bounding box center [280, 315] width 376 height 67
click at [274, 278] on input "a. Follow the firm's established vulnerability disclosure protocol while ensuri…" at bounding box center [274, 273] width 0 height 10
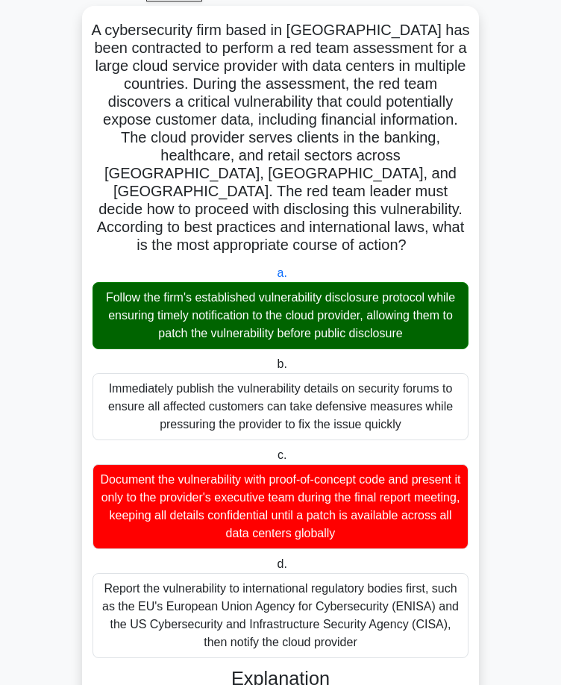
drag, startPoint x: 226, startPoint y: 306, endPoint x: 252, endPoint y: 284, distance: 34.4
click at [252, 284] on div "Follow the firm's established vulnerability disclosure protocol while ensuring …" at bounding box center [280, 315] width 376 height 67
click at [274, 278] on input "a. Follow the firm's established vulnerability disclosure protocol while ensuri…" at bounding box center [274, 273] width 0 height 10
drag, startPoint x: 180, startPoint y: 279, endPoint x: 354, endPoint y: 283, distance: 174.5
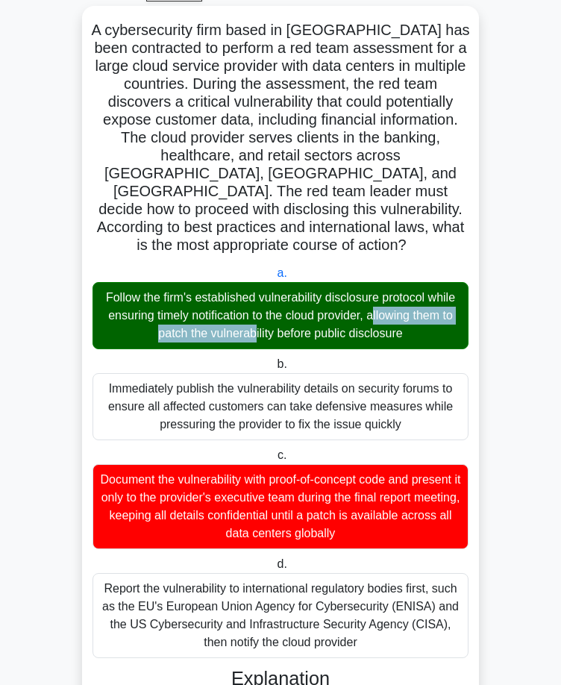
click at [354, 283] on div "Follow the firm's established vulnerability disclosure protocol while ensuring …" at bounding box center [280, 315] width 376 height 67
click at [274, 278] on input "a. Follow the firm's established vulnerability disclosure protocol while ensuri…" at bounding box center [274, 273] width 0 height 10
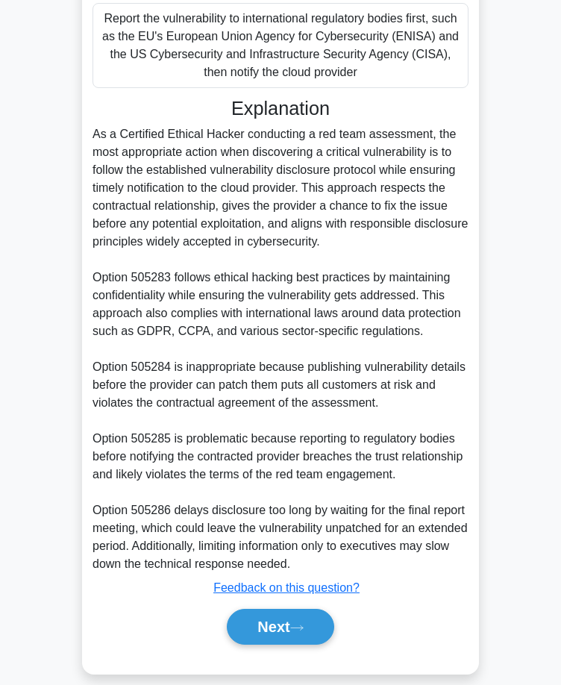
scroll to position [647, 0]
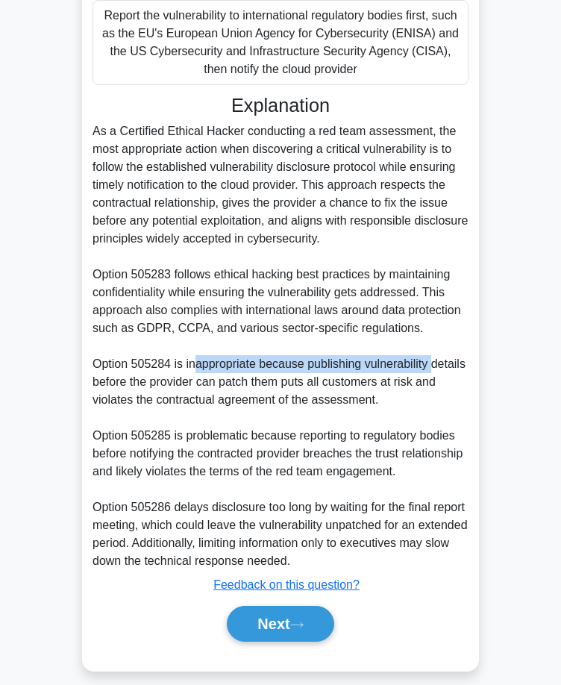
drag, startPoint x: 193, startPoint y: 344, endPoint x: 432, endPoint y: 350, distance: 239.4
click at [432, 350] on div "As a Certified Ethical Hacker conducting a red team assessment, the most approp…" at bounding box center [280, 345] width 376 height 447
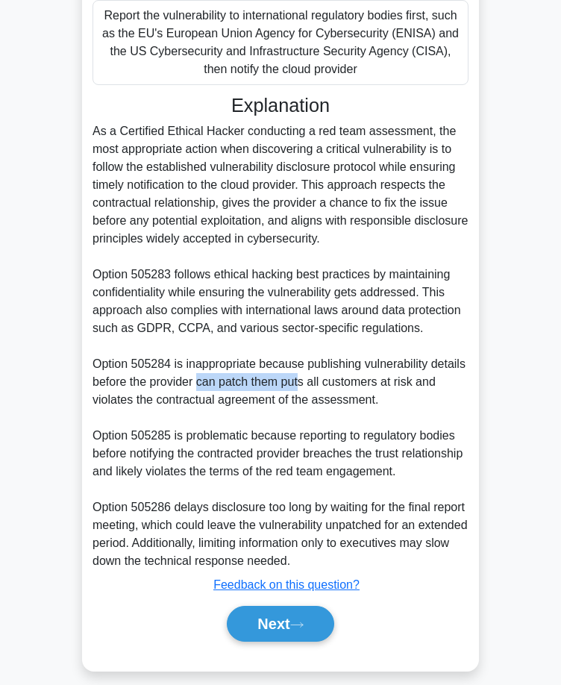
drag, startPoint x: 202, startPoint y: 368, endPoint x: 299, endPoint y: 367, distance: 96.9
click at [299, 367] on div "As a Certified Ethical Hacker conducting a red team assessment, the most approp…" at bounding box center [280, 345] width 376 height 447
drag, startPoint x: 319, startPoint y: 367, endPoint x: 421, endPoint y: 368, distance: 101.4
click at [419, 368] on div "As a Certified Ethical Hacker conducting a red team assessment, the most approp…" at bounding box center [280, 345] width 376 height 447
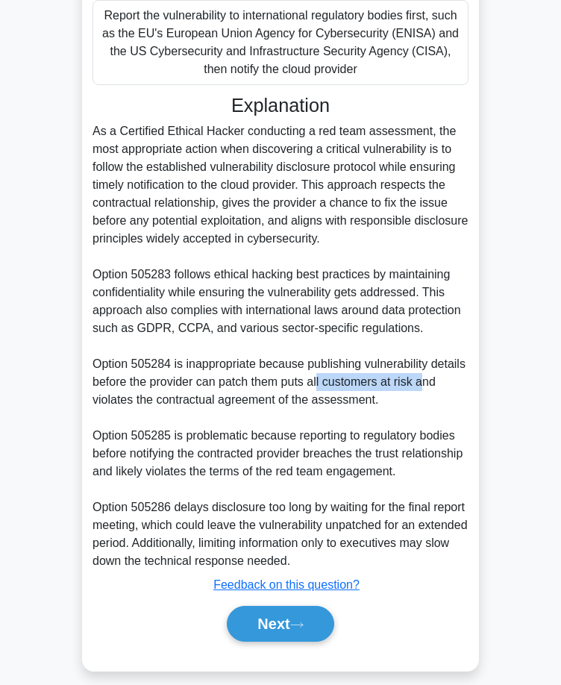
click at [421, 368] on div "As a Certified Ethical Hacker conducting a red team assessment, the most approp…" at bounding box center [280, 345] width 376 height 447
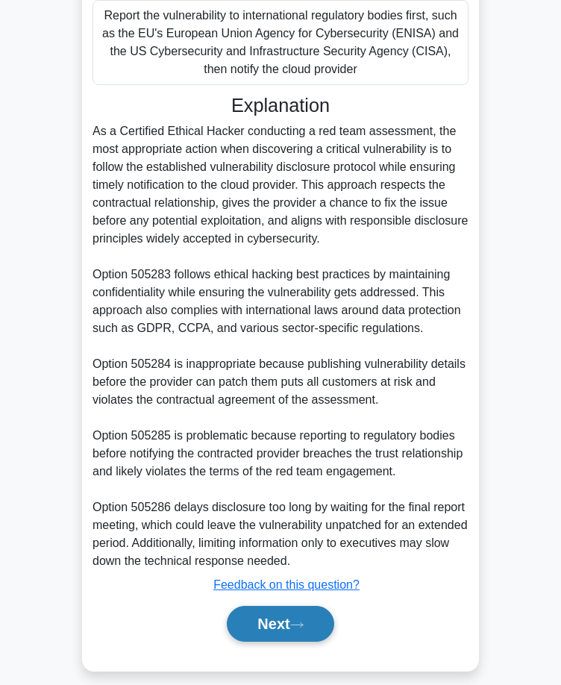
click at [273, 606] on button "Next" at bounding box center [280, 623] width 107 height 36
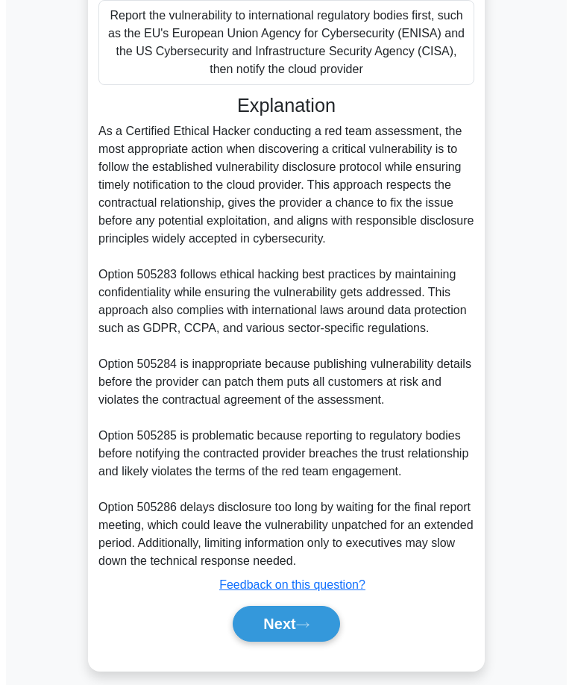
scroll to position [0, 0]
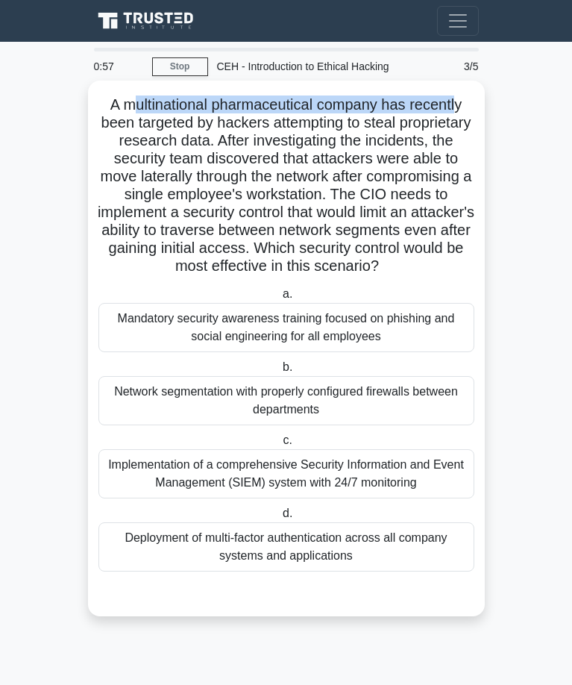
drag, startPoint x: 129, startPoint y: 104, endPoint x: 460, endPoint y: 109, distance: 331.1
click at [460, 109] on h5 "A multinational pharmaceutical company has recently been targeted by hackers at…" at bounding box center [286, 185] width 379 height 180
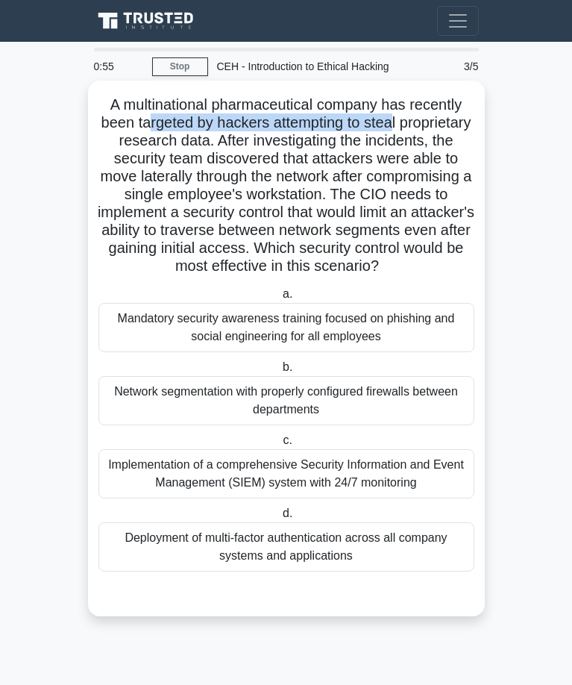
drag, startPoint x: 187, startPoint y: 128, endPoint x: 432, endPoint y: 128, distance: 245.3
click at [432, 128] on h5 "A multinational pharmaceutical company has recently been targeted by hackers at…" at bounding box center [286, 185] width 379 height 180
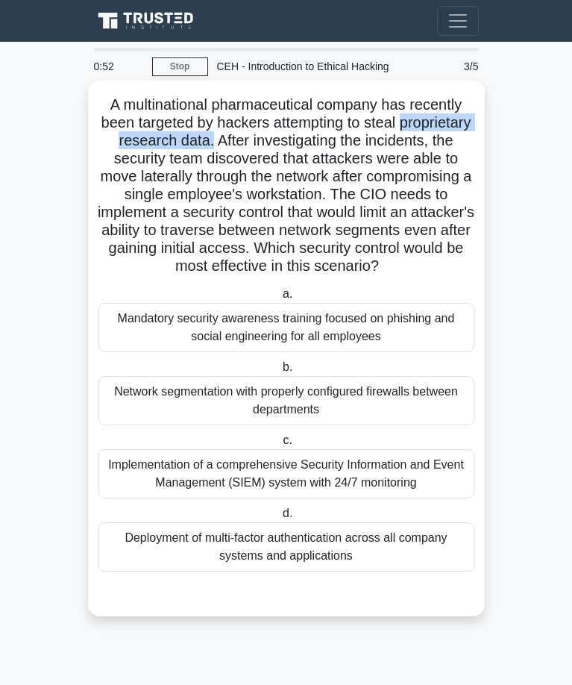
drag, startPoint x: 119, startPoint y: 139, endPoint x: 294, endPoint y: 143, distance: 175.3
click at [294, 143] on h5 "A multinational pharmaceutical company has recently been targeted by hackers at…" at bounding box center [286, 185] width 379 height 180
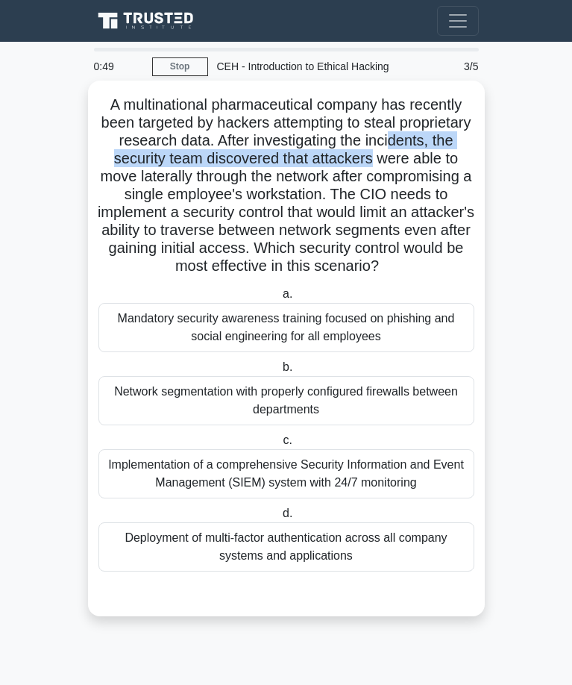
drag, startPoint x: 132, startPoint y: 159, endPoint x: 462, endPoint y: 163, distance: 330.4
click at [462, 163] on h5 "A multinational pharmaceutical company has recently been targeted by hackers at…" at bounding box center [286, 185] width 379 height 180
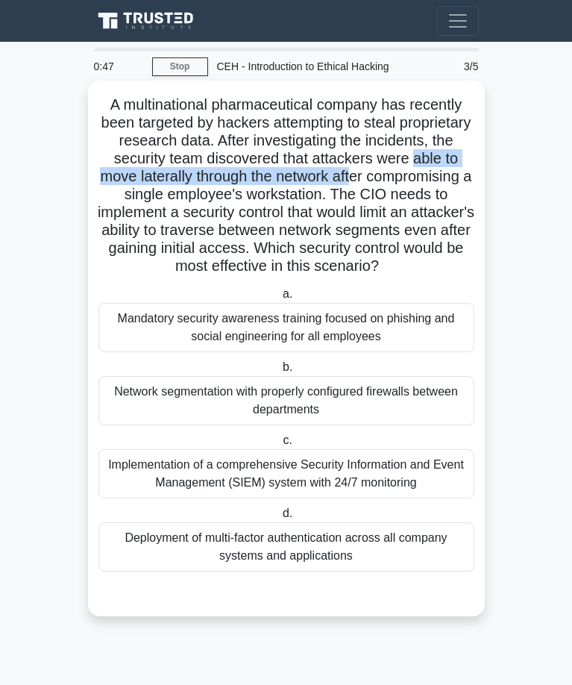
drag, startPoint x: 142, startPoint y: 177, endPoint x: 456, endPoint y: 178, distance: 313.9
click at [456, 178] on h5 "A multinational pharmaceutical company has recently been targeted by hackers at…" at bounding box center [286, 185] width 379 height 180
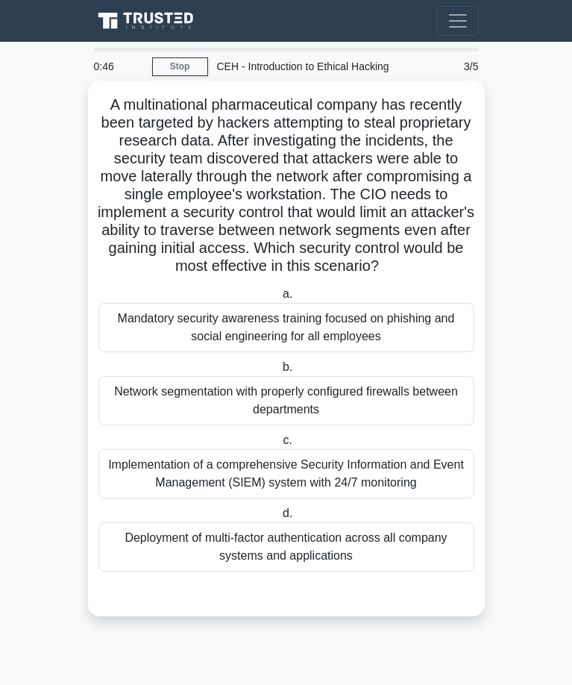
click at [315, 207] on h5 "A multinational pharmaceutical company has recently been targeted by hackers at…" at bounding box center [286, 185] width 379 height 180
